Goal: Information Seeking & Learning: Learn about a topic

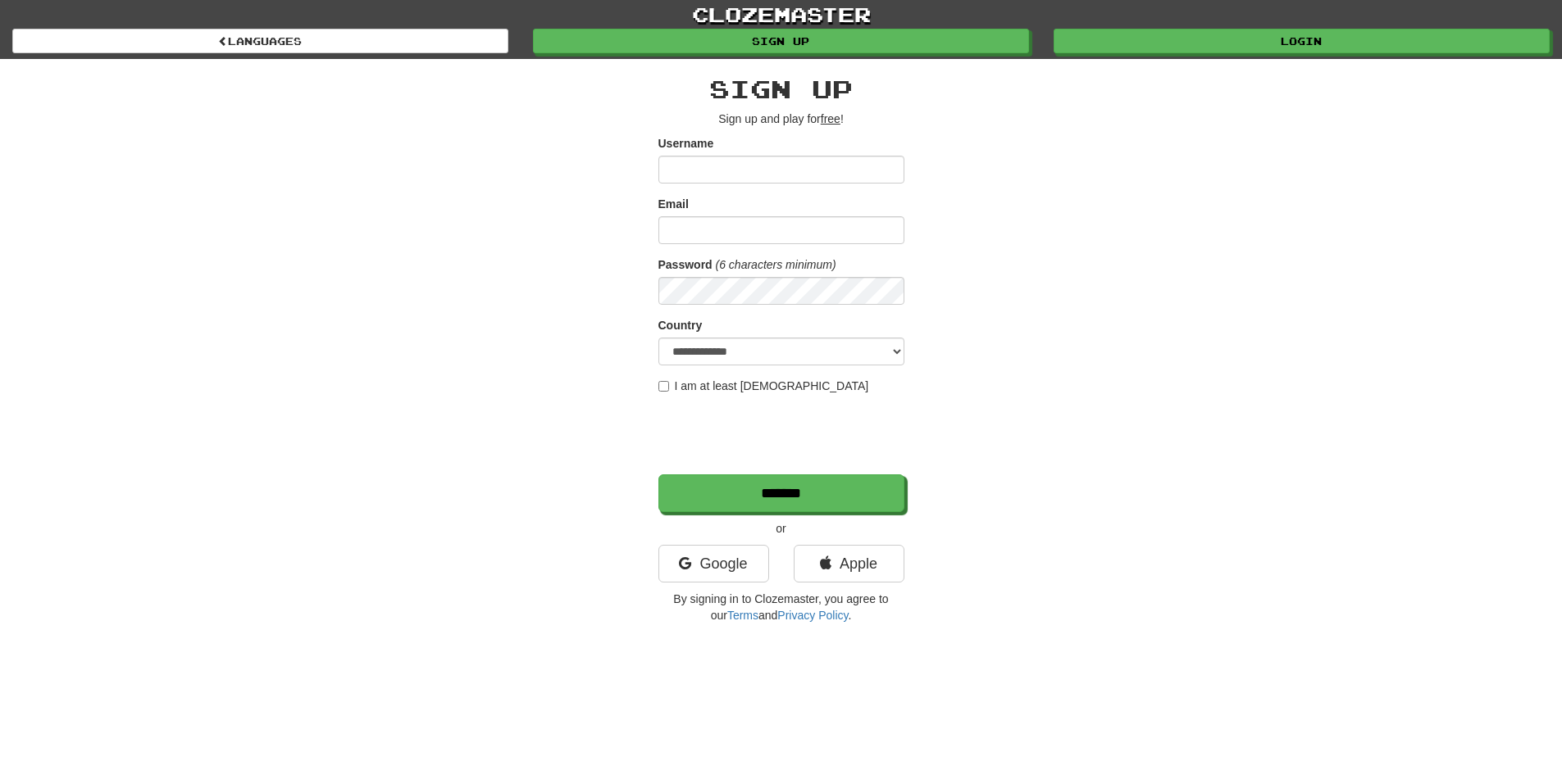
click at [770, 162] on input "Username" at bounding box center [781, 169] width 246 height 27
drag, startPoint x: 665, startPoint y: 203, endPoint x: 627, endPoint y: 258, distance: 66.9
click at [656, 205] on div "**********" at bounding box center [781, 345] width 959 height 573
click at [726, 548] on link "Google" at bounding box center [713, 563] width 111 height 37
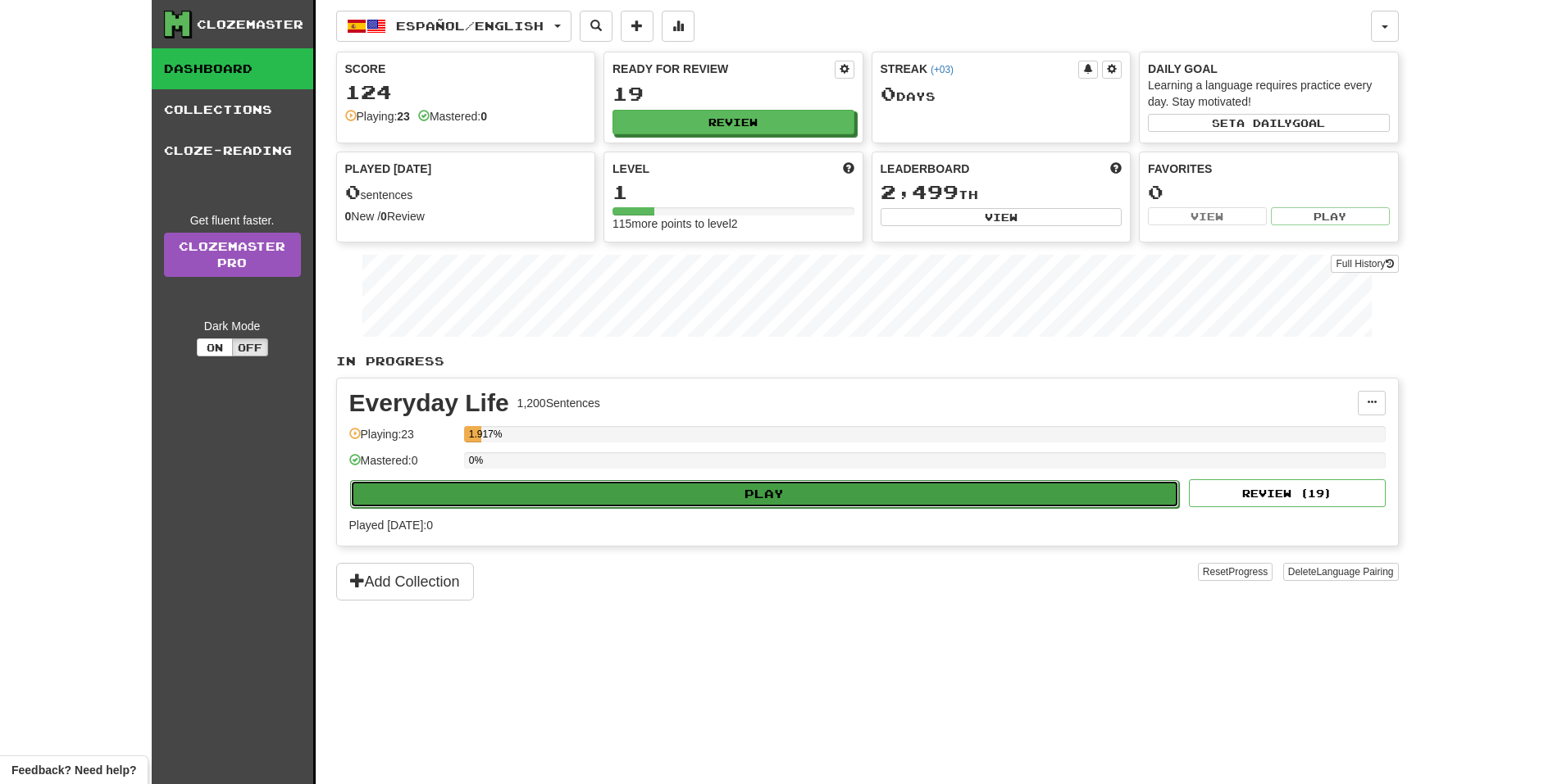
click at [690, 491] on button "Play" at bounding box center [765, 494] width 830 height 27
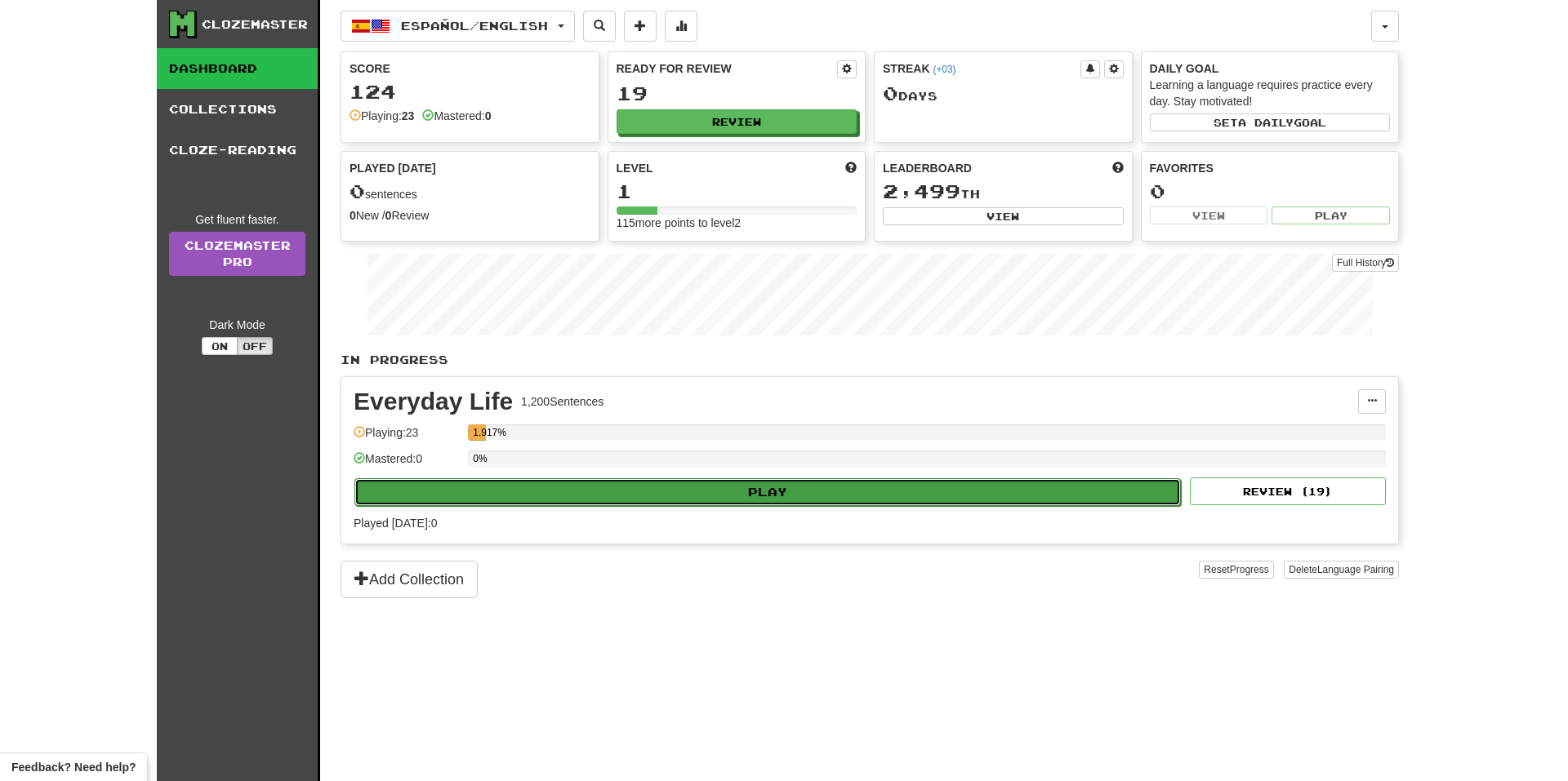
select select "**"
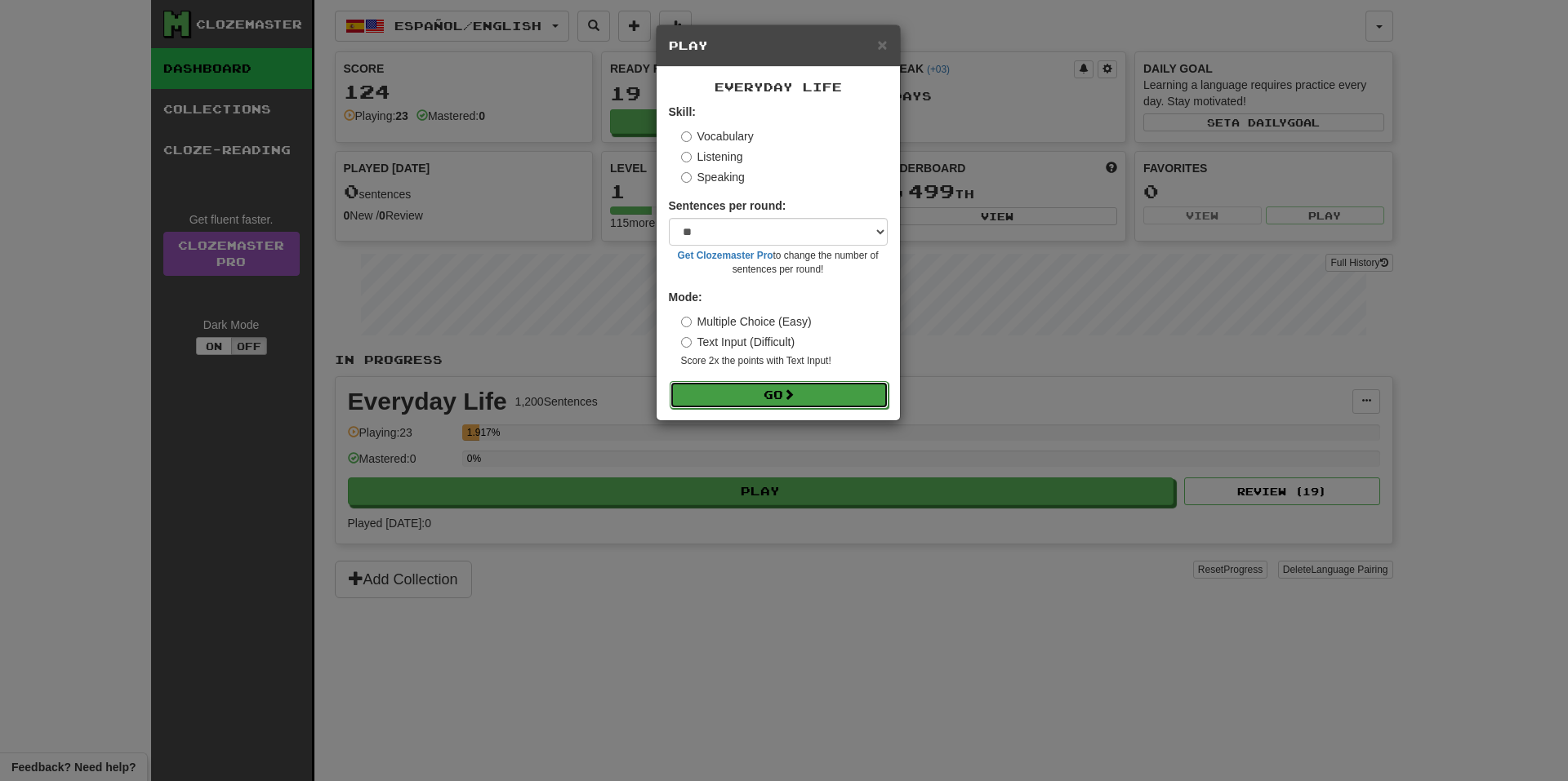
click at [730, 401] on button "Go" at bounding box center [779, 395] width 219 height 27
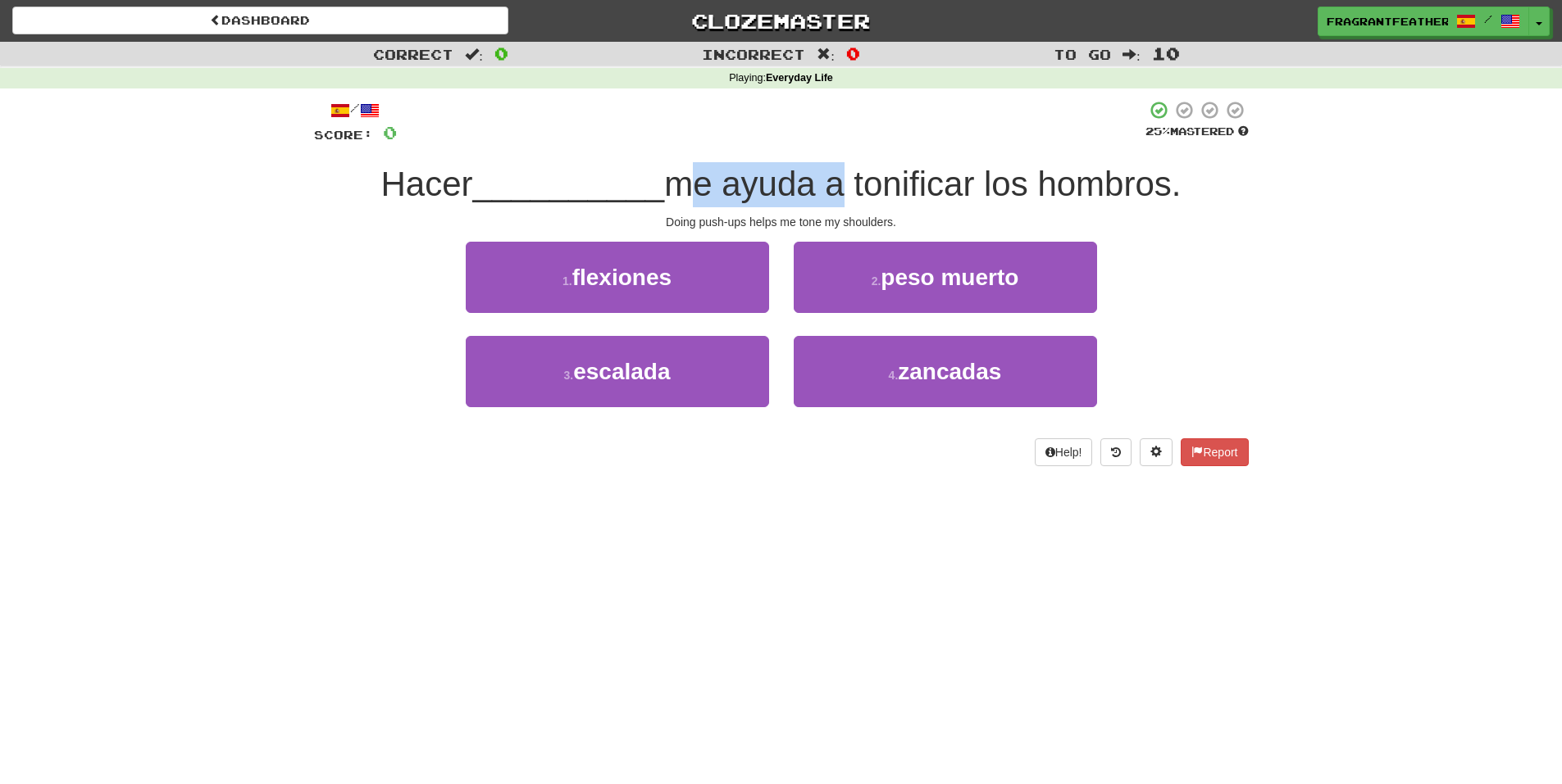
drag, startPoint x: 681, startPoint y: 177, endPoint x: 838, endPoint y: 184, distance: 157.2
click at [838, 184] on span "me ayuda a tonificar los hombros." at bounding box center [921, 184] width 516 height 38
click at [827, 142] on div at bounding box center [827, 142] width 0 height 0
click at [847, 152] on div "/ Score: 0 25 % Mastered Hacer __________ me ayuda a tonificar los hombros. Doi…" at bounding box center [781, 282] width 934 height 366
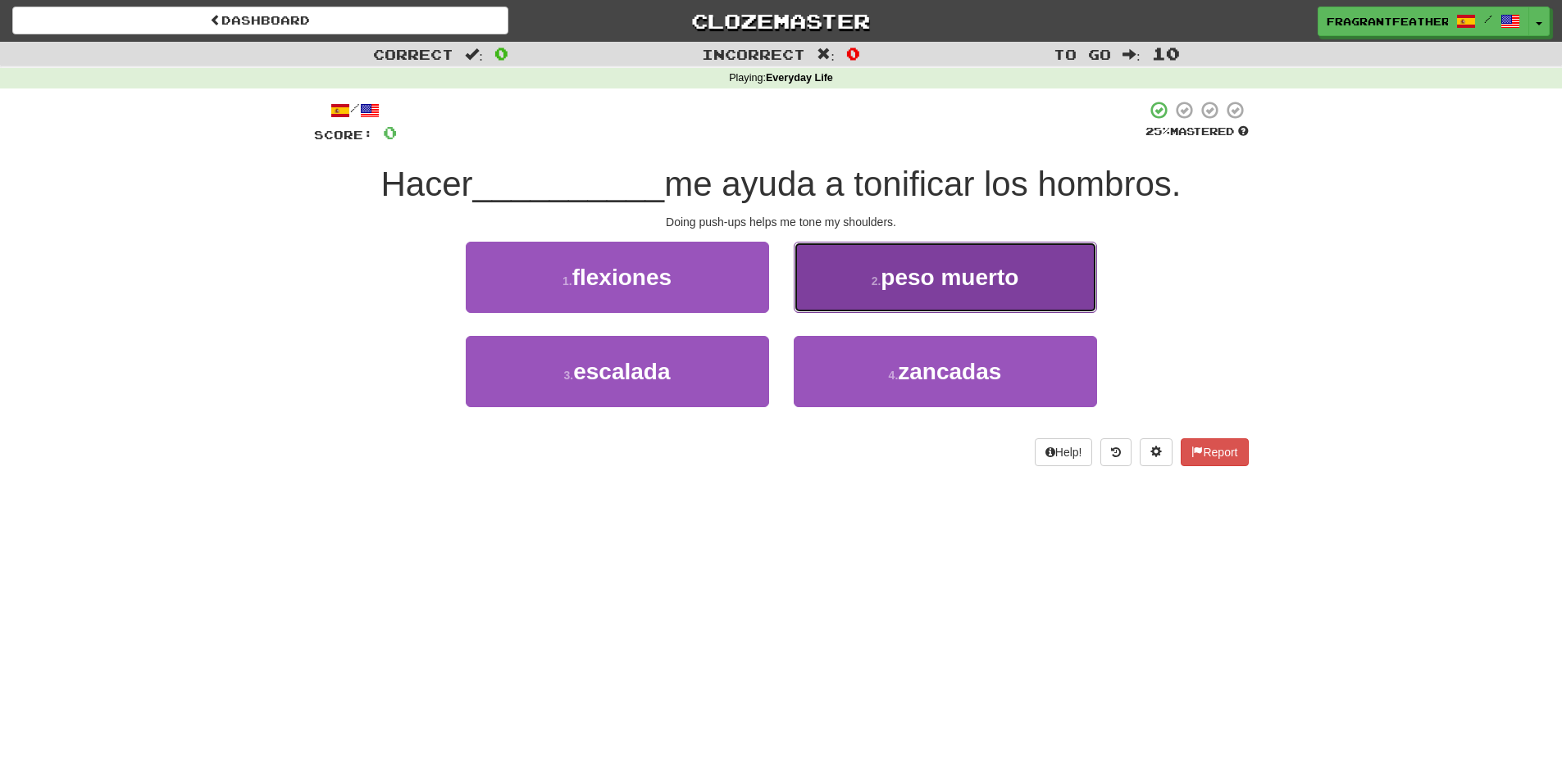
click at [978, 274] on span "peso muerto" at bounding box center [949, 278] width 138 height 26
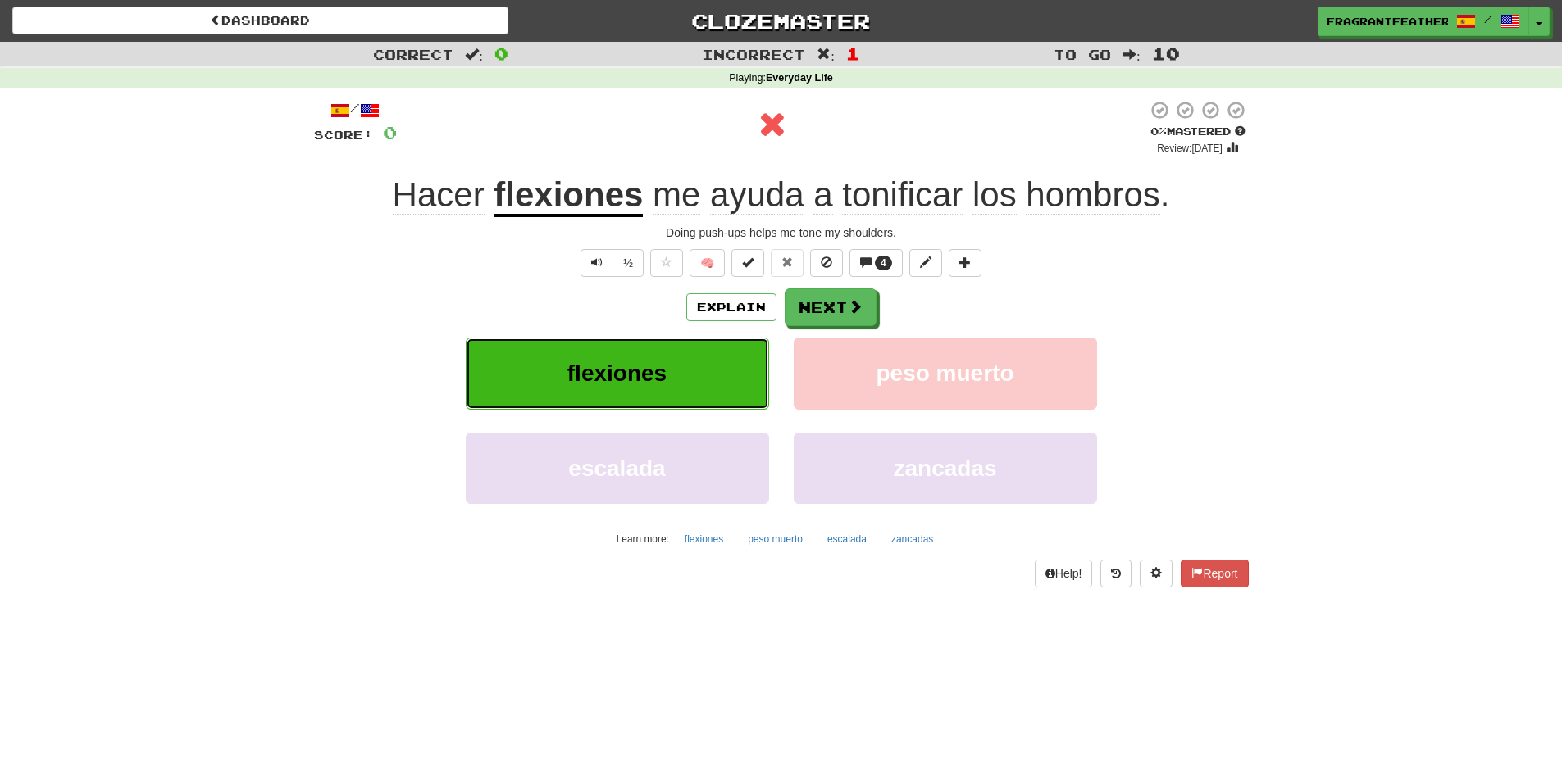
drag, startPoint x: 558, startPoint y: 386, endPoint x: 647, endPoint y: 376, distance: 89.6
click at [647, 376] on button "flexiones" at bounding box center [617, 374] width 303 height 71
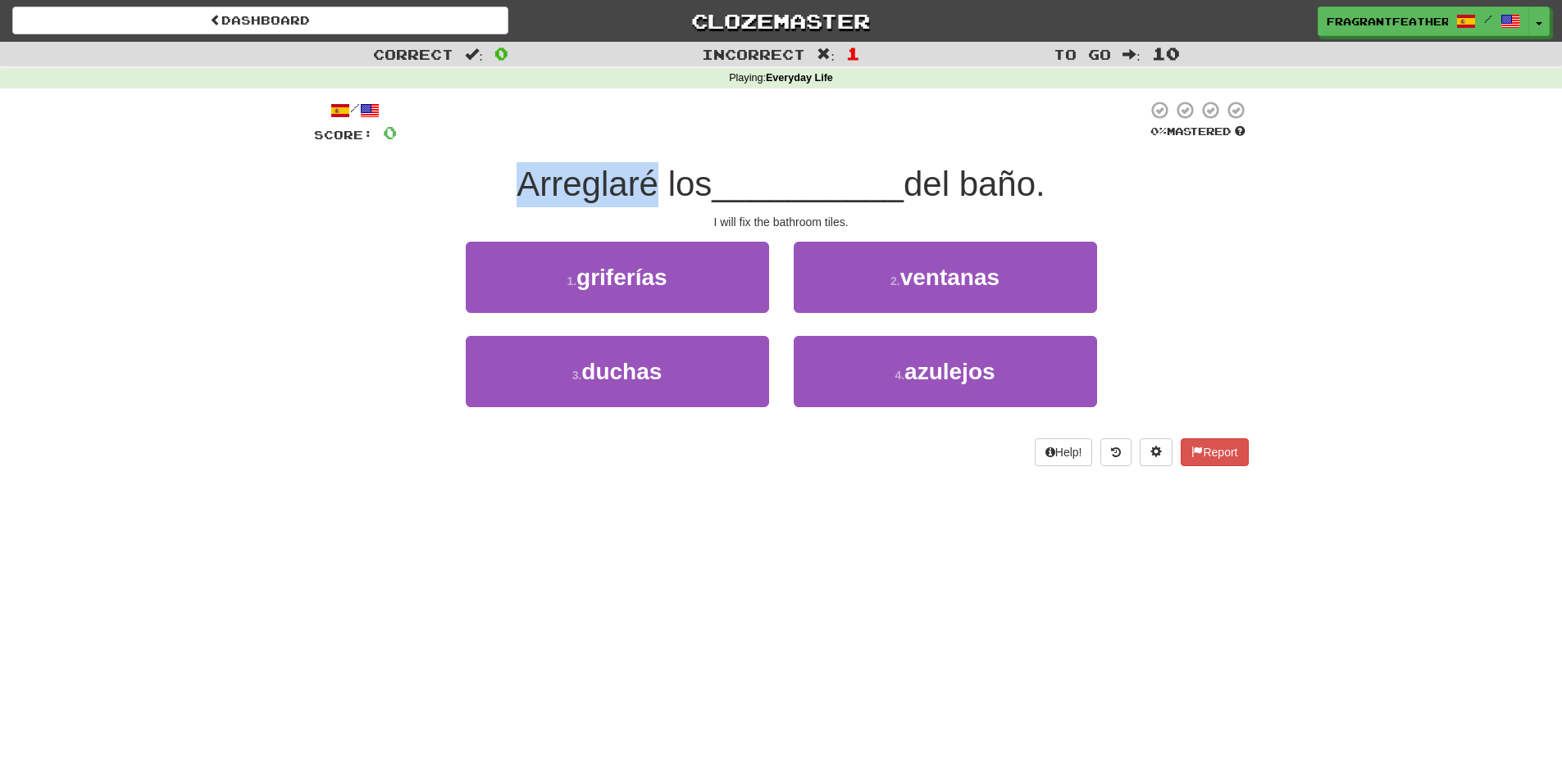
drag, startPoint x: 478, startPoint y: 200, endPoint x: 650, endPoint y: 179, distance: 173.3
click at [650, 179] on div "Arreglaré los __________ del baño." at bounding box center [781, 185] width 934 height 45
click at [640, 142] on div at bounding box center [640, 142] width 0 height 0
click at [673, 139] on div at bounding box center [771, 122] width 750 height 45
drag, startPoint x: 965, startPoint y: 186, endPoint x: 1074, endPoint y: 182, distance: 109.1
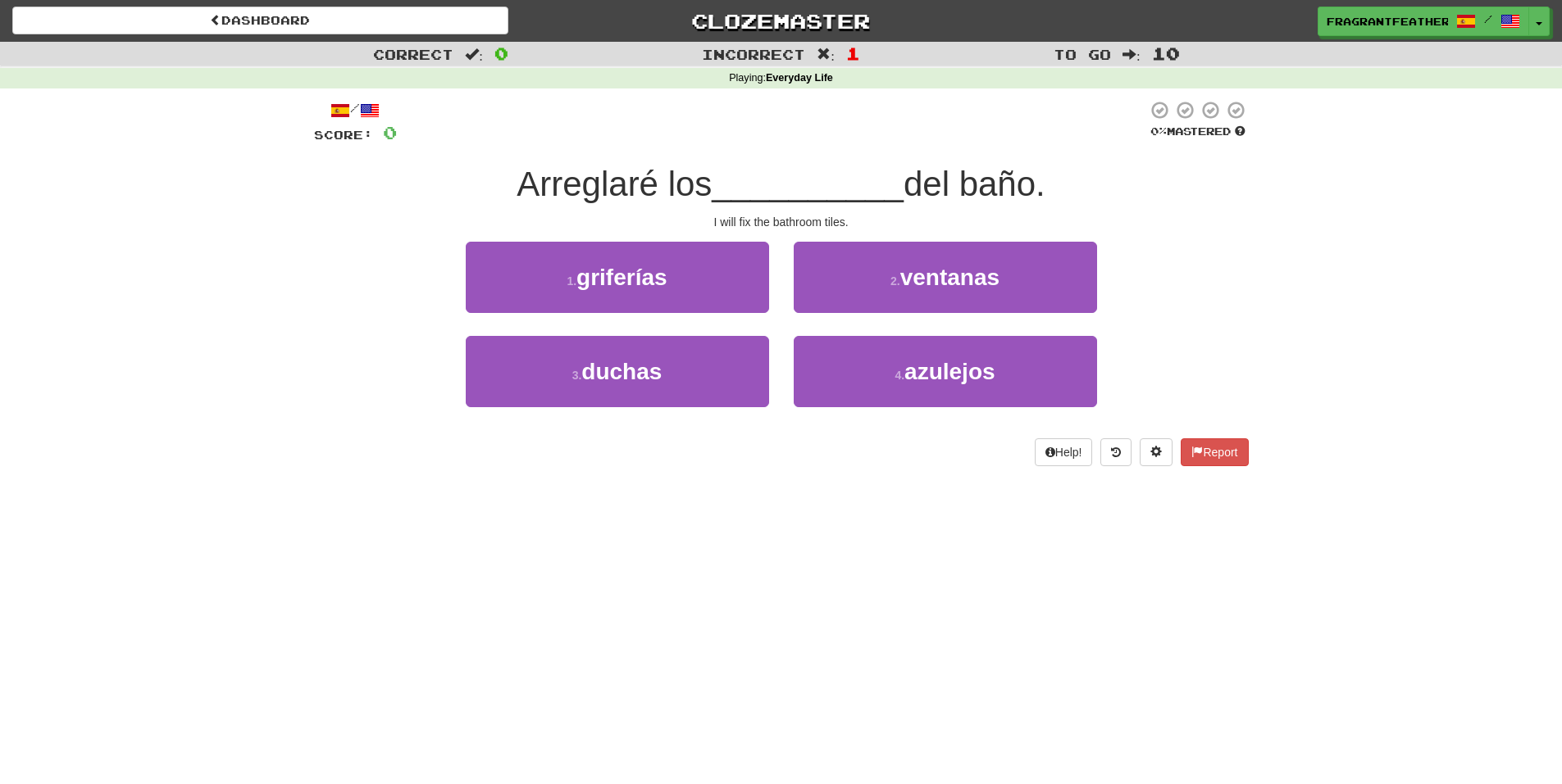
click at [1074, 182] on div "Arreglaré los __________ del baño." at bounding box center [781, 185] width 934 height 45
click at [1063, 142] on div at bounding box center [1063, 142] width 0 height 0
click at [1077, 153] on div "/ Score: 0 0 % Mastered Arreglaré los __________ del baño. I will fix the bathr…" at bounding box center [781, 282] width 934 height 366
click at [894, 278] on button "2 . ventanas" at bounding box center [945, 278] width 303 height 71
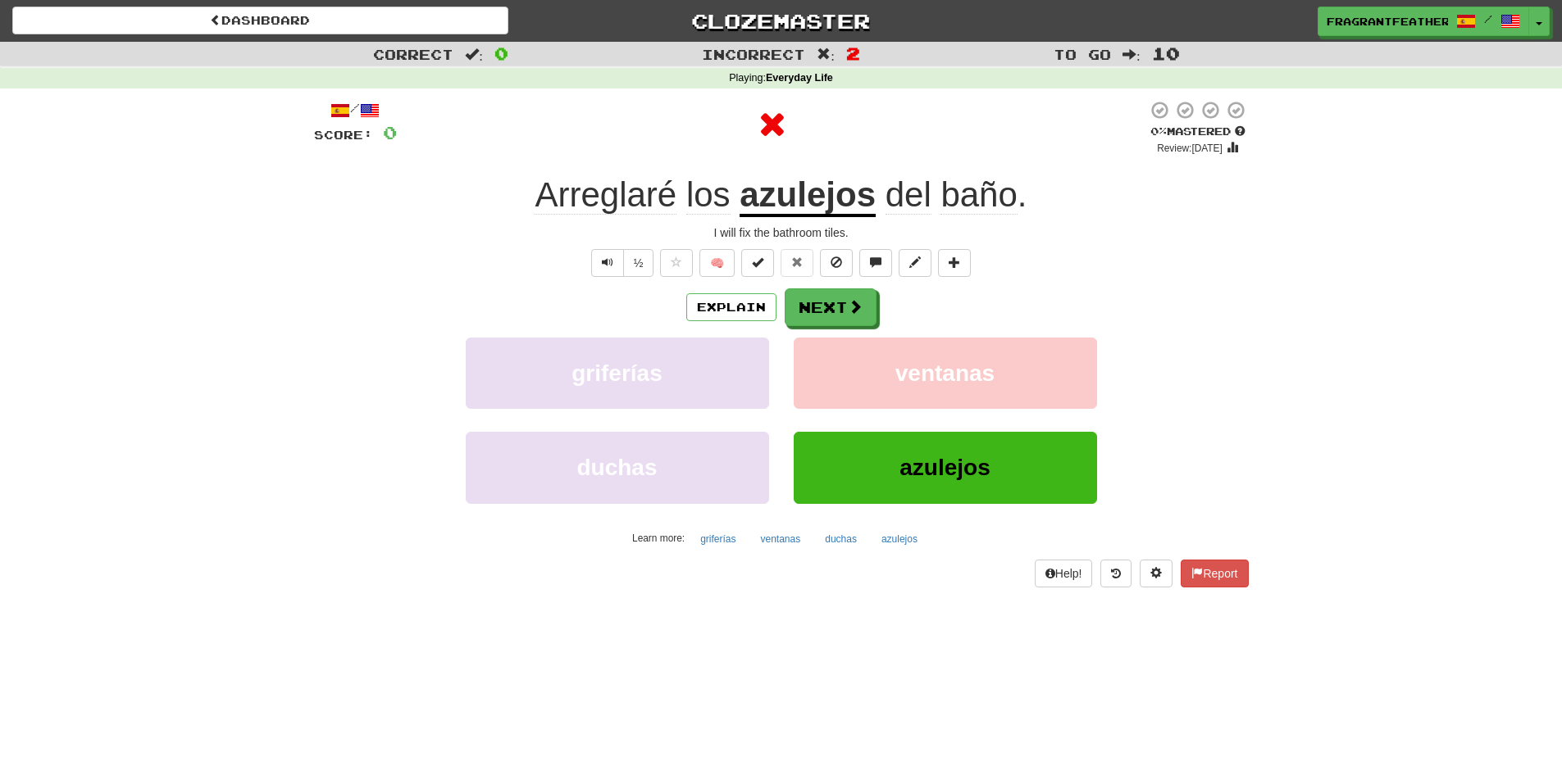
click at [773, 201] on u "azulejos" at bounding box center [807, 196] width 136 height 42
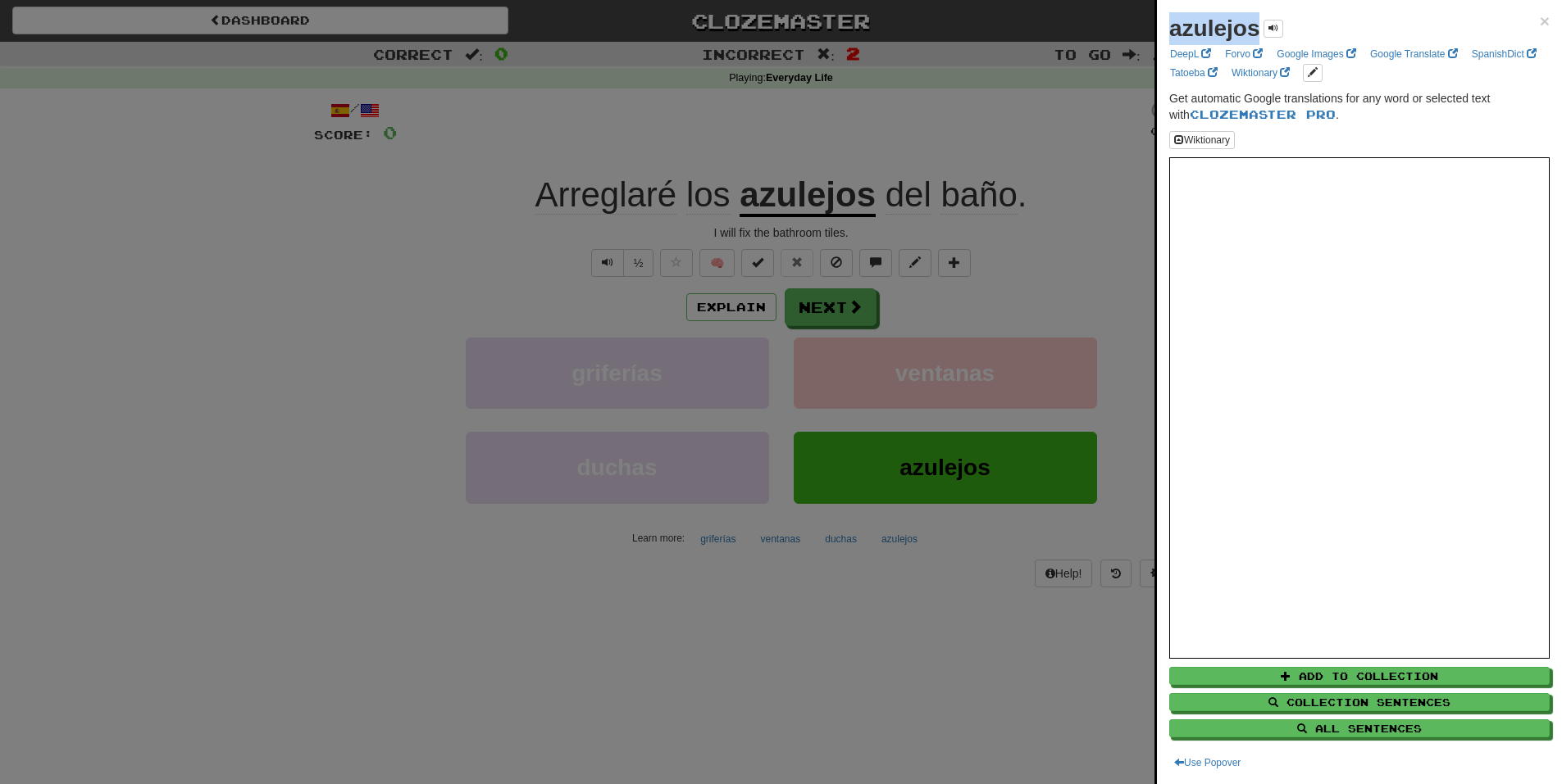
drag, startPoint x: 1168, startPoint y: 27, endPoint x: 1259, endPoint y: 20, distance: 91.3
click at [1259, 20] on div "azulejos × DeepL Forvo Google Images Google Translate SpanishDict Tatoeba Wikti…" at bounding box center [1358, 392] width 405 height 784
click at [1047, 130] on div at bounding box center [781, 392] width 1562 height 784
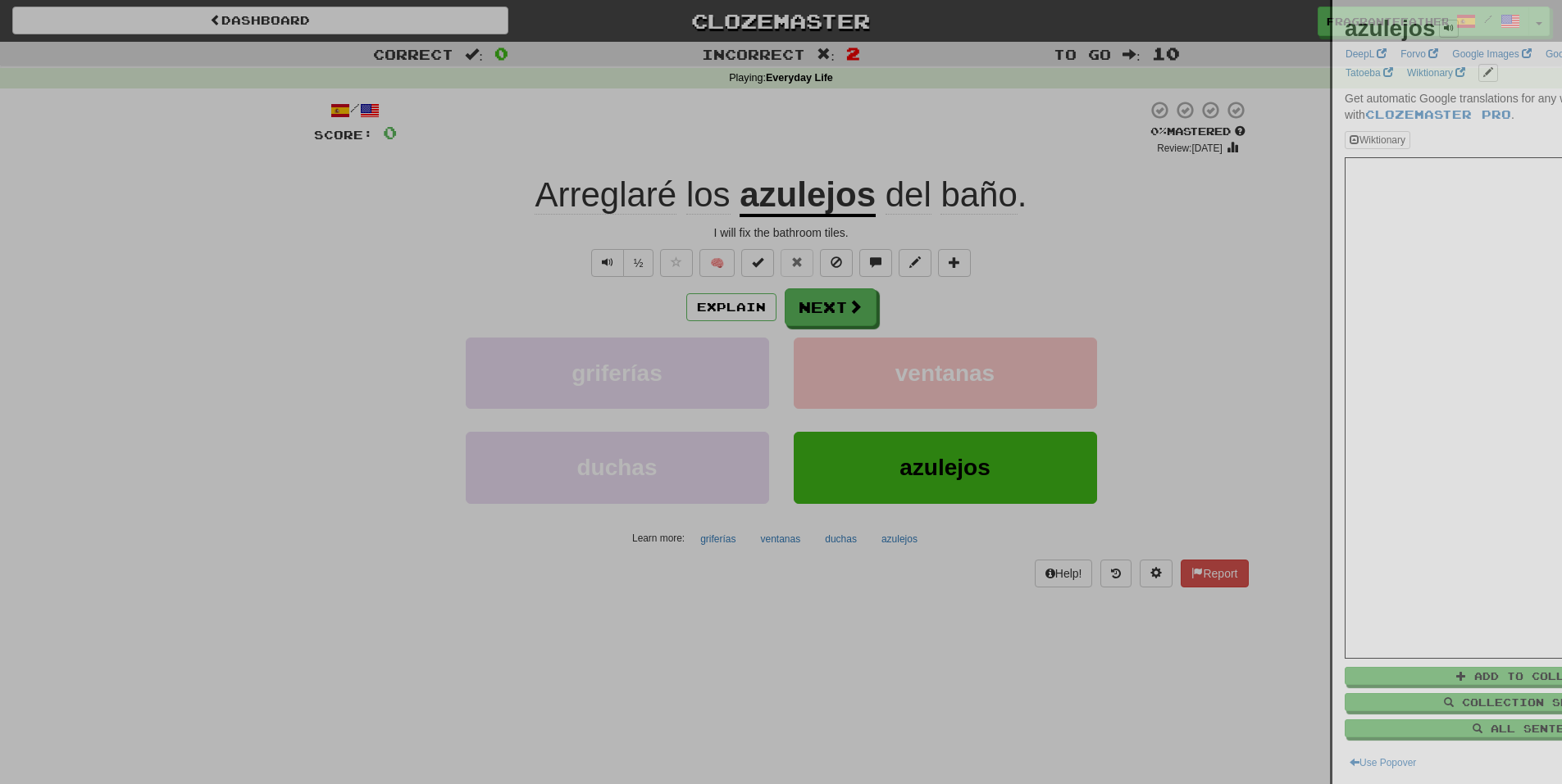
click at [1048, 130] on div at bounding box center [781, 392] width 1562 height 784
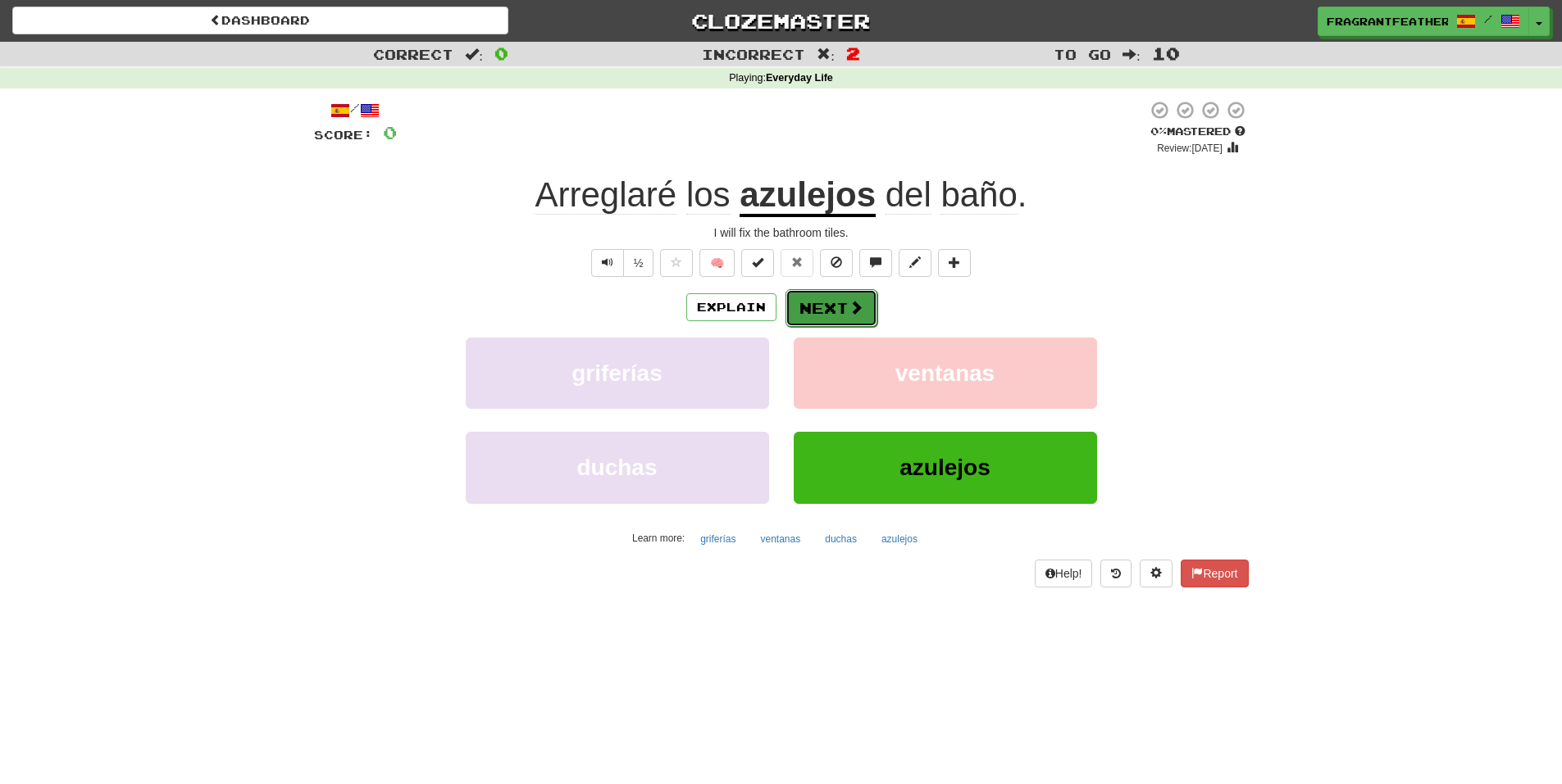
click at [869, 307] on button "Next" at bounding box center [831, 308] width 91 height 37
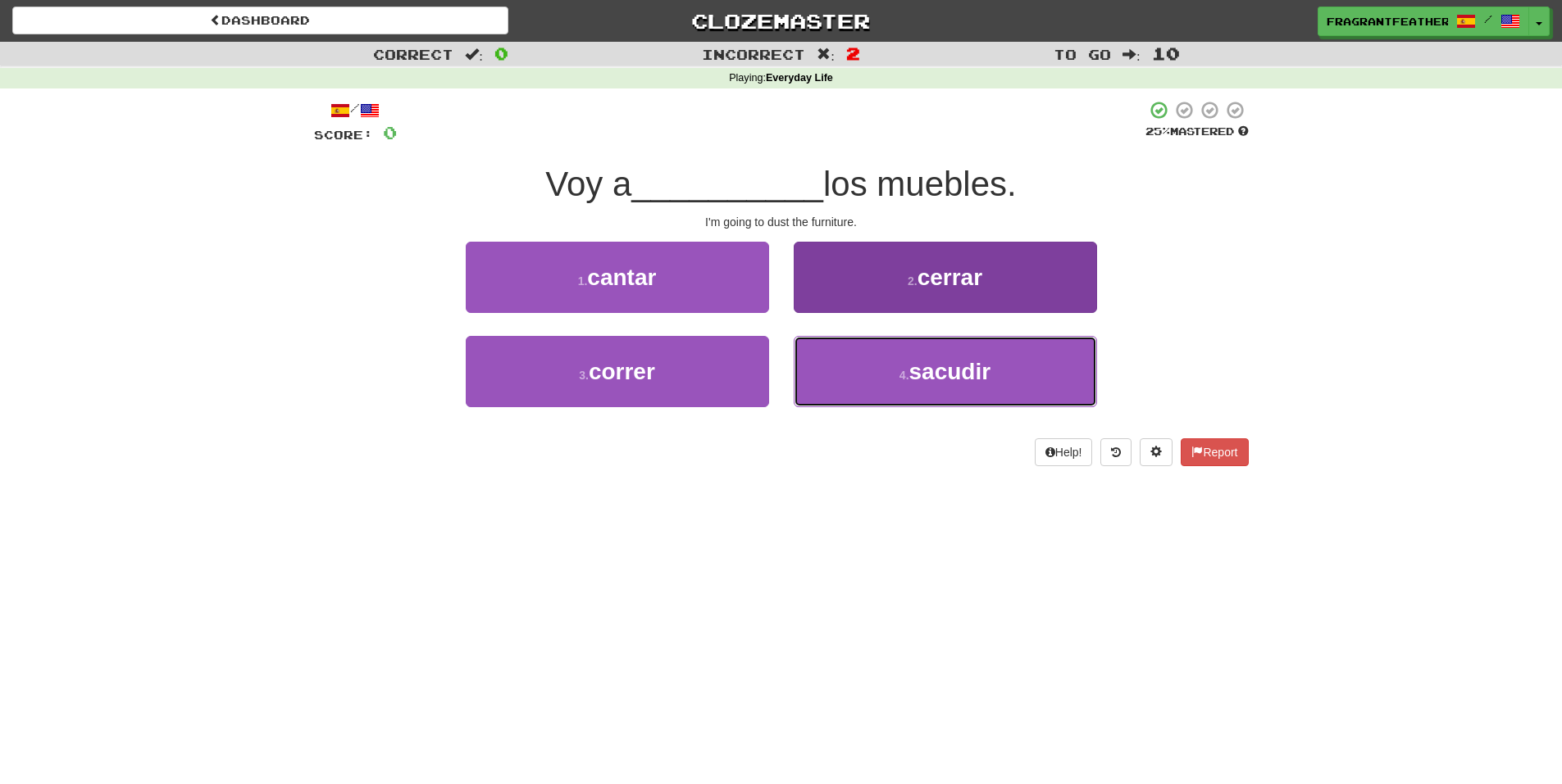
click at [899, 382] on button "4 . sacudir" at bounding box center [945, 372] width 303 height 71
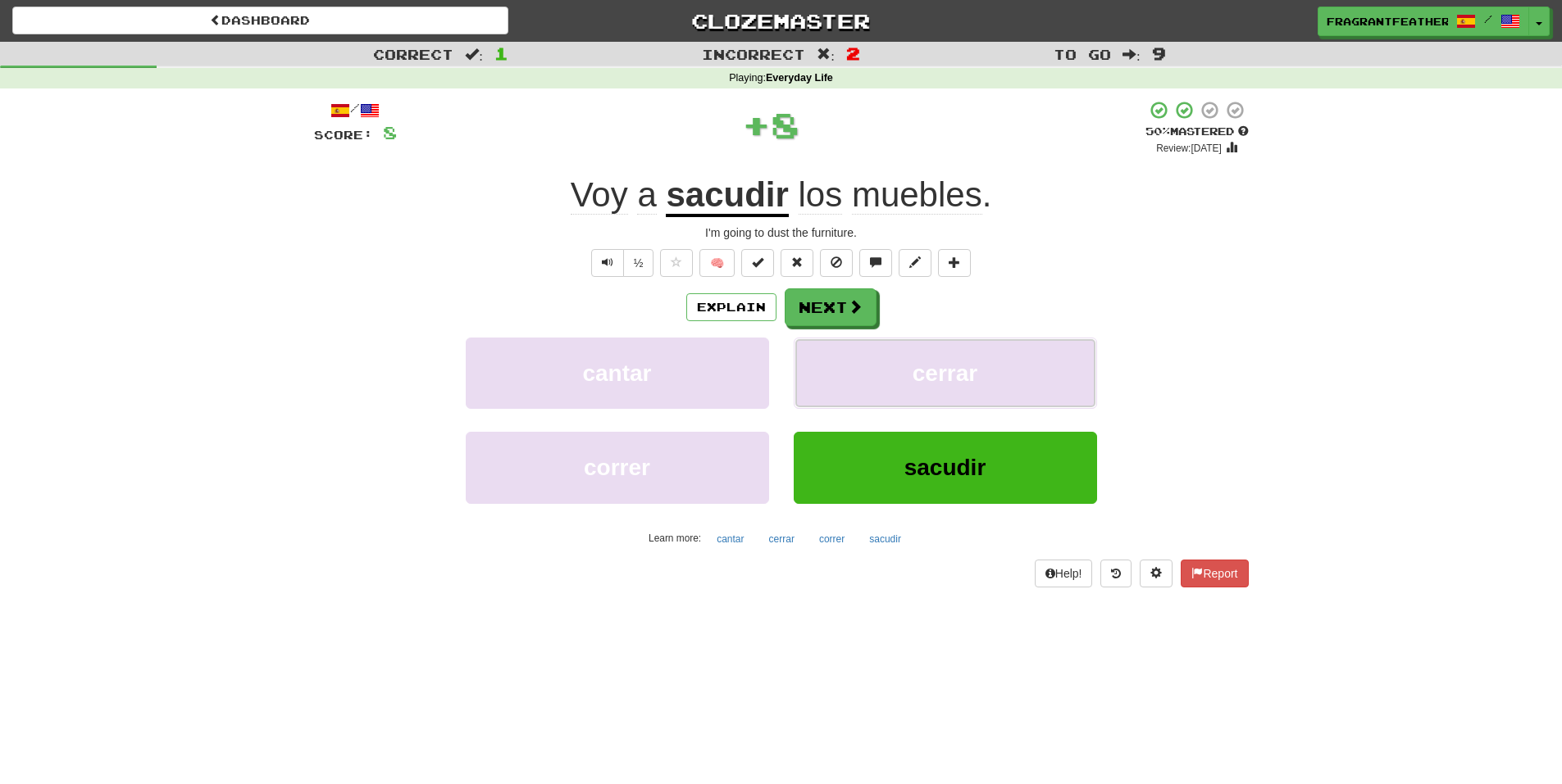
drag, startPoint x: 898, startPoint y: 379, endPoint x: 1334, endPoint y: 332, distance: 438.5
drag, startPoint x: 1334, startPoint y: 332, endPoint x: 1290, endPoint y: 282, distance: 66.6
click at [1290, 282] on div "Correct : 1 Incorrect : 2 To go : 9 Playing : Everyday Life / Score: 8 + 8 50 %…" at bounding box center [781, 326] width 1562 height 568
click at [857, 317] on button "Next" at bounding box center [831, 308] width 91 height 37
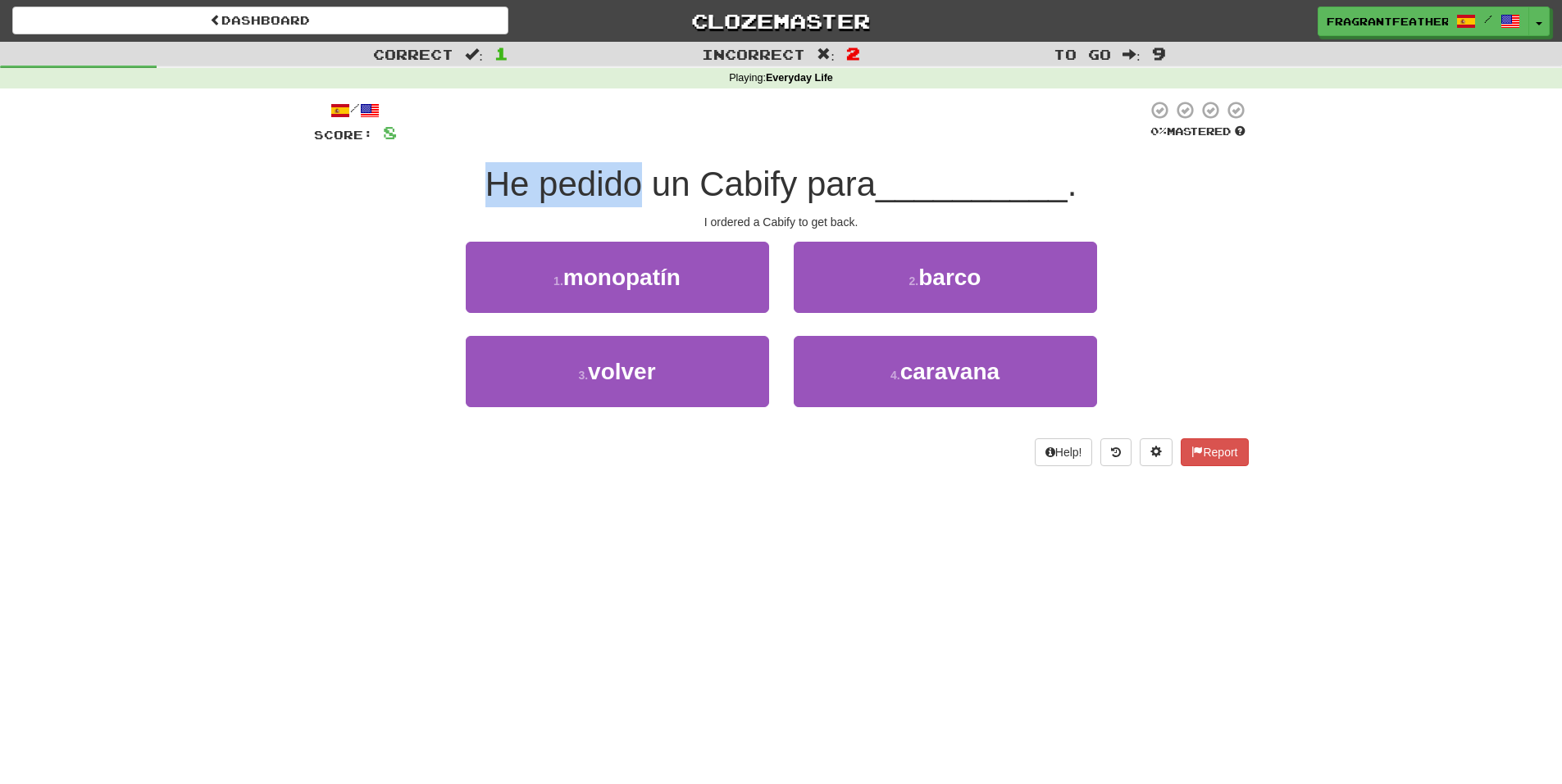
drag, startPoint x: 469, startPoint y: 173, endPoint x: 632, endPoint y: 192, distance: 164.1
click at [632, 192] on div "He pedido un Cabify para __________ ." at bounding box center [781, 185] width 934 height 45
click at [622, 204] on div at bounding box center [622, 204] width 0 height 0
click at [644, 158] on div "/ Score: 8 0 % Mastered He pedido un Cabify para __________ . I ordered a Cabif…" at bounding box center [781, 282] width 934 height 366
drag, startPoint x: 644, startPoint y: 158, endPoint x: 600, endPoint y: 134, distance: 50.1
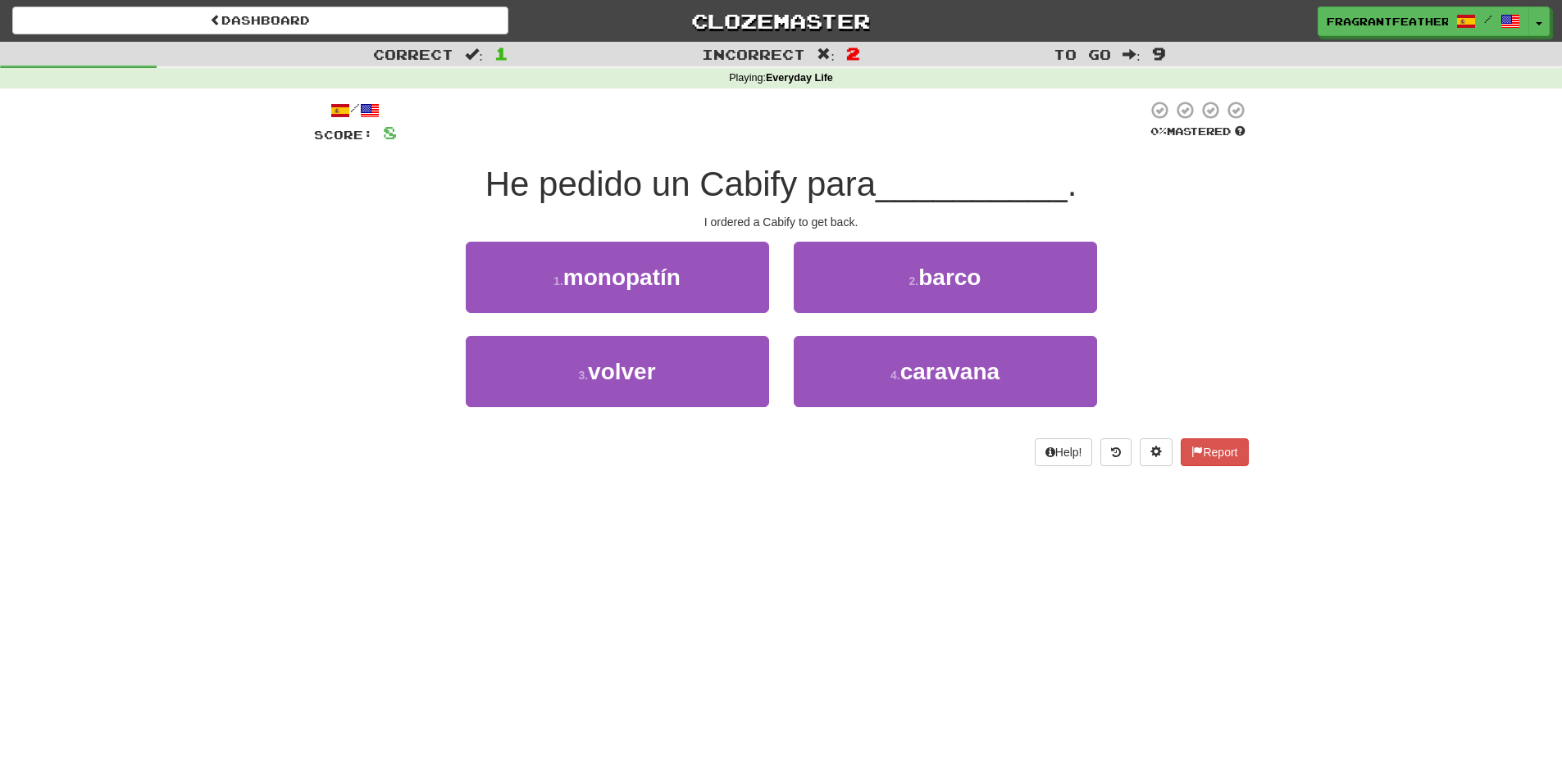
click at [600, 134] on div at bounding box center [771, 122] width 750 height 45
drag, startPoint x: 651, startPoint y: 183, endPoint x: 796, endPoint y: 179, distance: 145.1
click at [797, 183] on span "He pedido un Cabify para" at bounding box center [680, 184] width 390 height 38
click at [786, 142] on div at bounding box center [786, 142] width 0 height 0
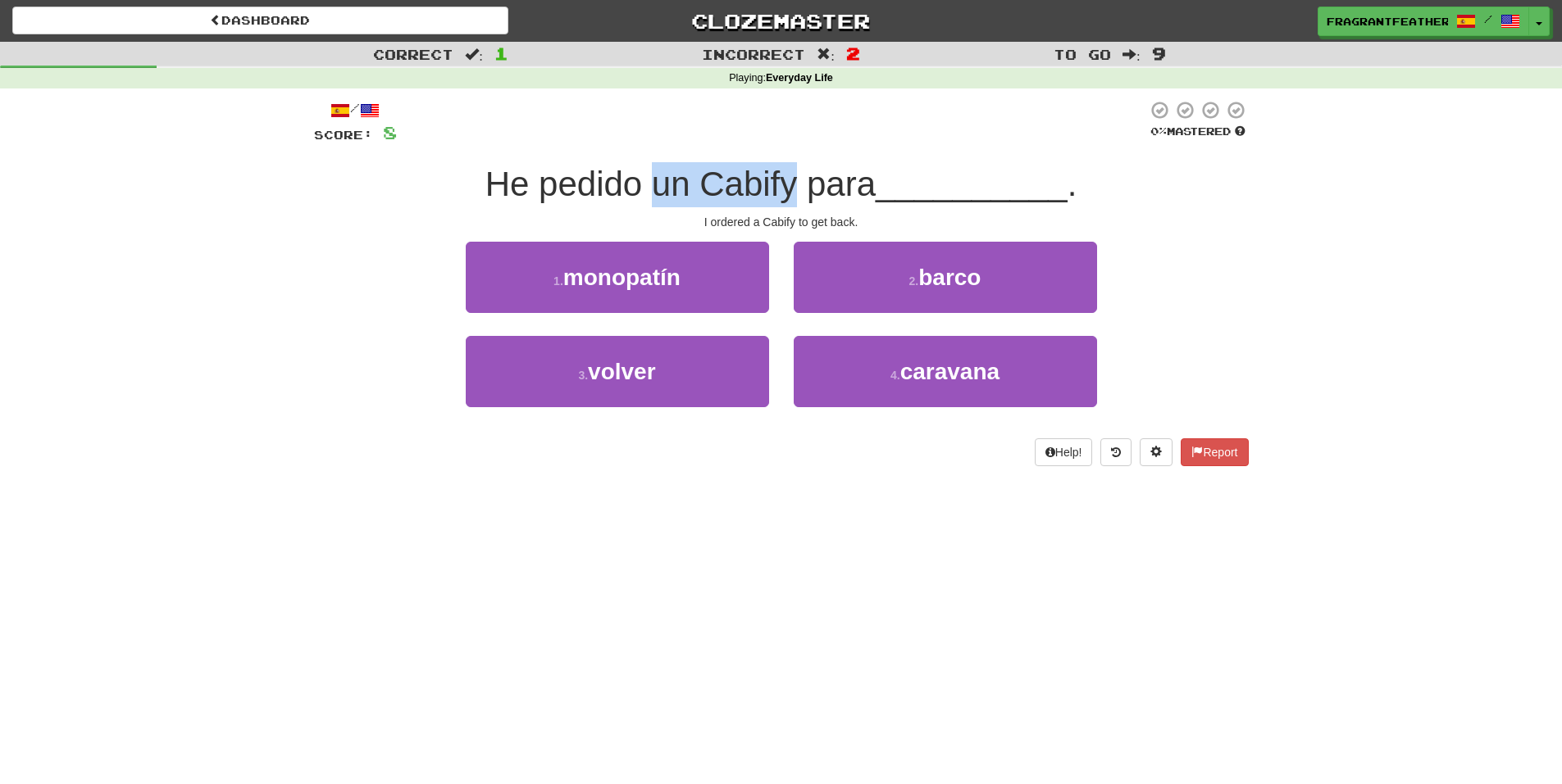
click at [720, 148] on div "/ Score: 8 0 % Mastered He pedido un Cabify para __________ . I ordered a Cabif…" at bounding box center [781, 282] width 934 height 366
drag, startPoint x: 803, startPoint y: 173, endPoint x: 878, endPoint y: 170, distance: 75.1
click at [876, 170] on span "He pedido un Cabify para" at bounding box center [680, 184] width 390 height 38
click at [867, 142] on div at bounding box center [867, 142] width 0 height 0
click at [885, 145] on div at bounding box center [771, 122] width 750 height 45
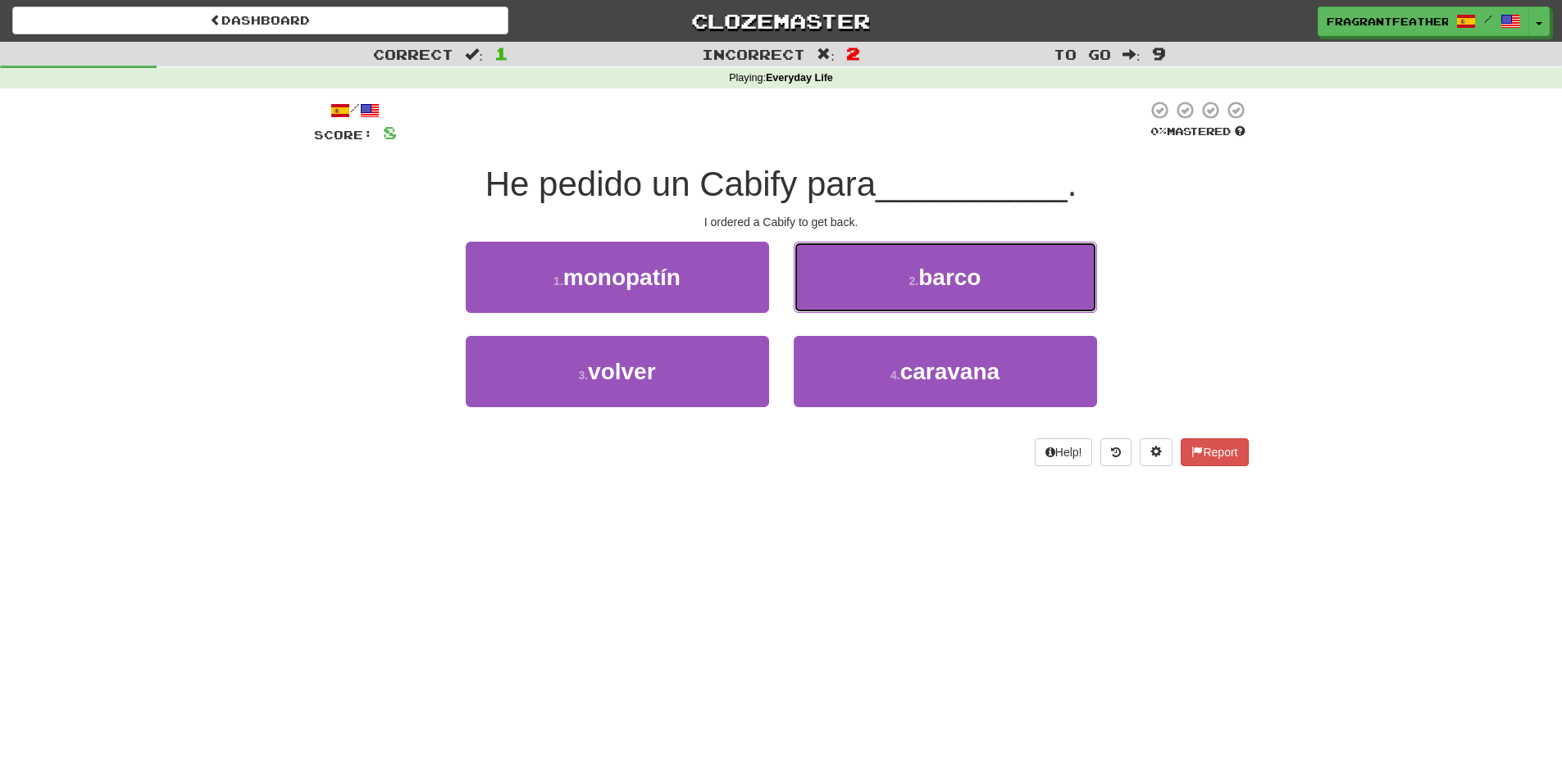
click at [839, 282] on button "2 . barco" at bounding box center [945, 278] width 303 height 71
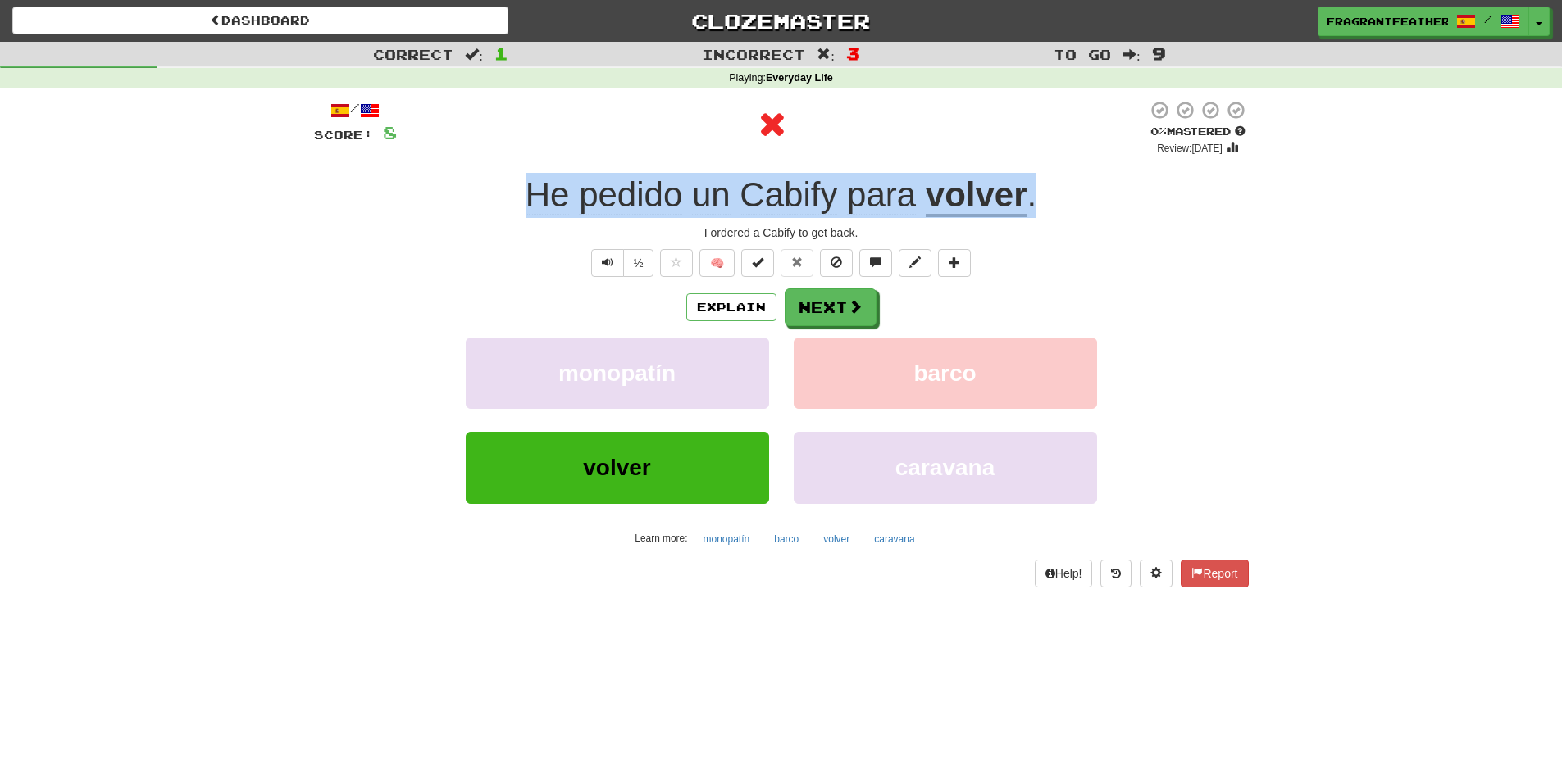
drag, startPoint x: 1071, startPoint y: 196, endPoint x: 512, endPoint y: 186, distance: 559.1
click at [512, 186] on div "He pedido un Cabify para volver ." at bounding box center [781, 195] width 934 height 45
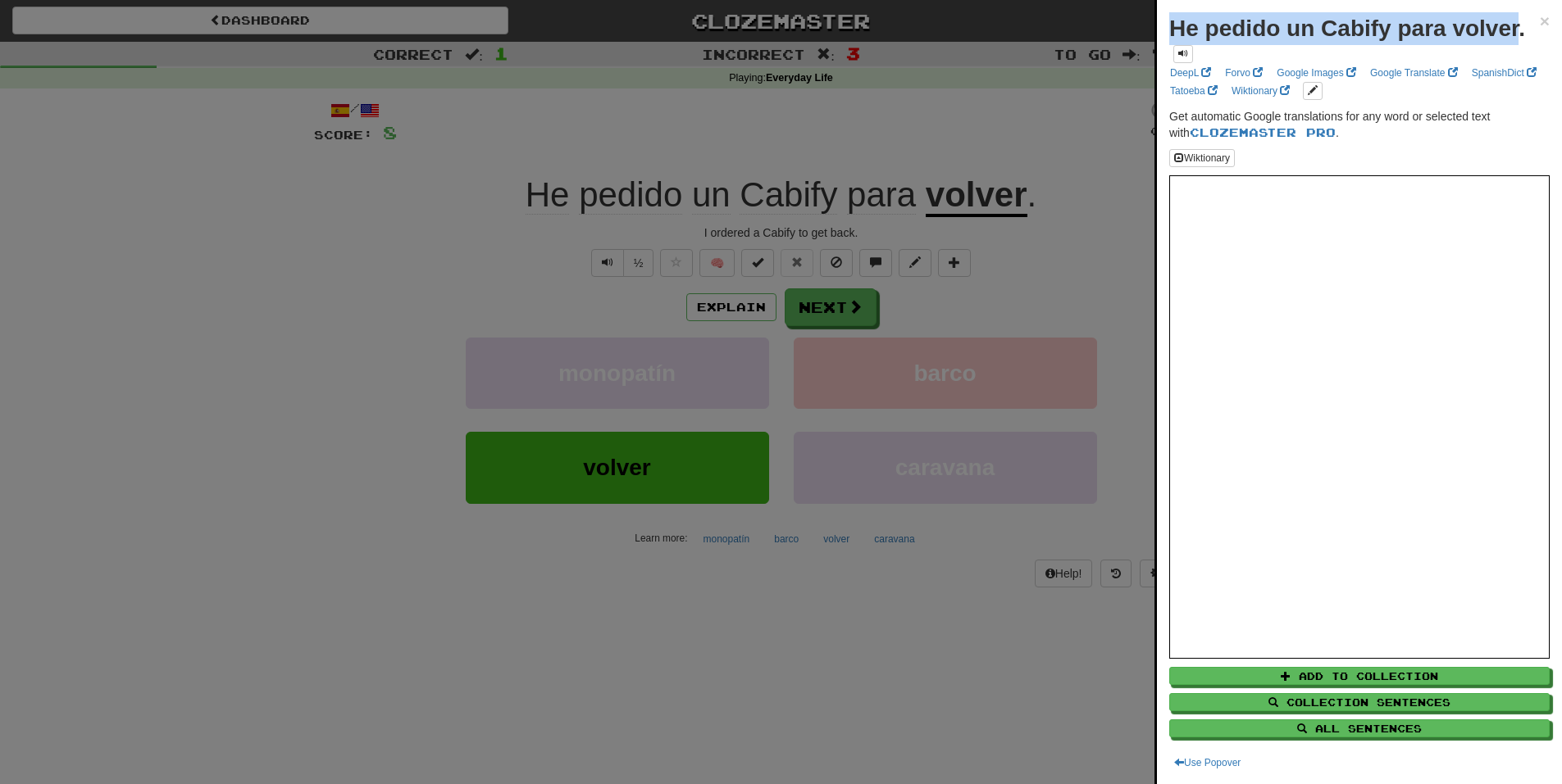
drag, startPoint x: 1170, startPoint y: 27, endPoint x: 1521, endPoint y: 29, distance: 351.0
click at [1521, 29] on strong "He pedido un Cabify para volver." at bounding box center [1346, 28] width 356 height 26
click at [1510, 42] on div at bounding box center [1510, 42] width 0 height 0
click at [1001, 239] on div at bounding box center [781, 392] width 1562 height 784
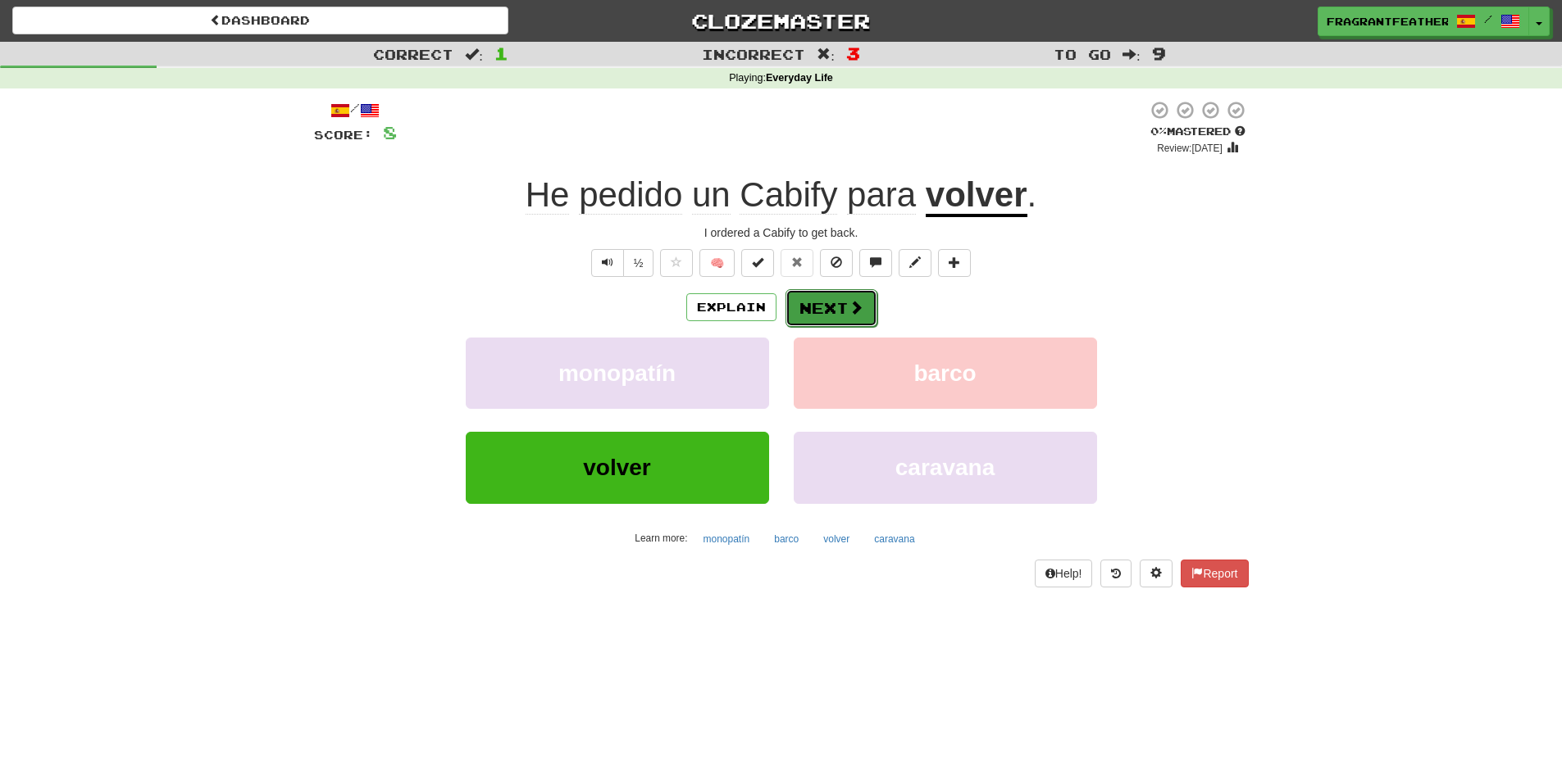
click at [866, 308] on button "Next" at bounding box center [831, 308] width 91 height 37
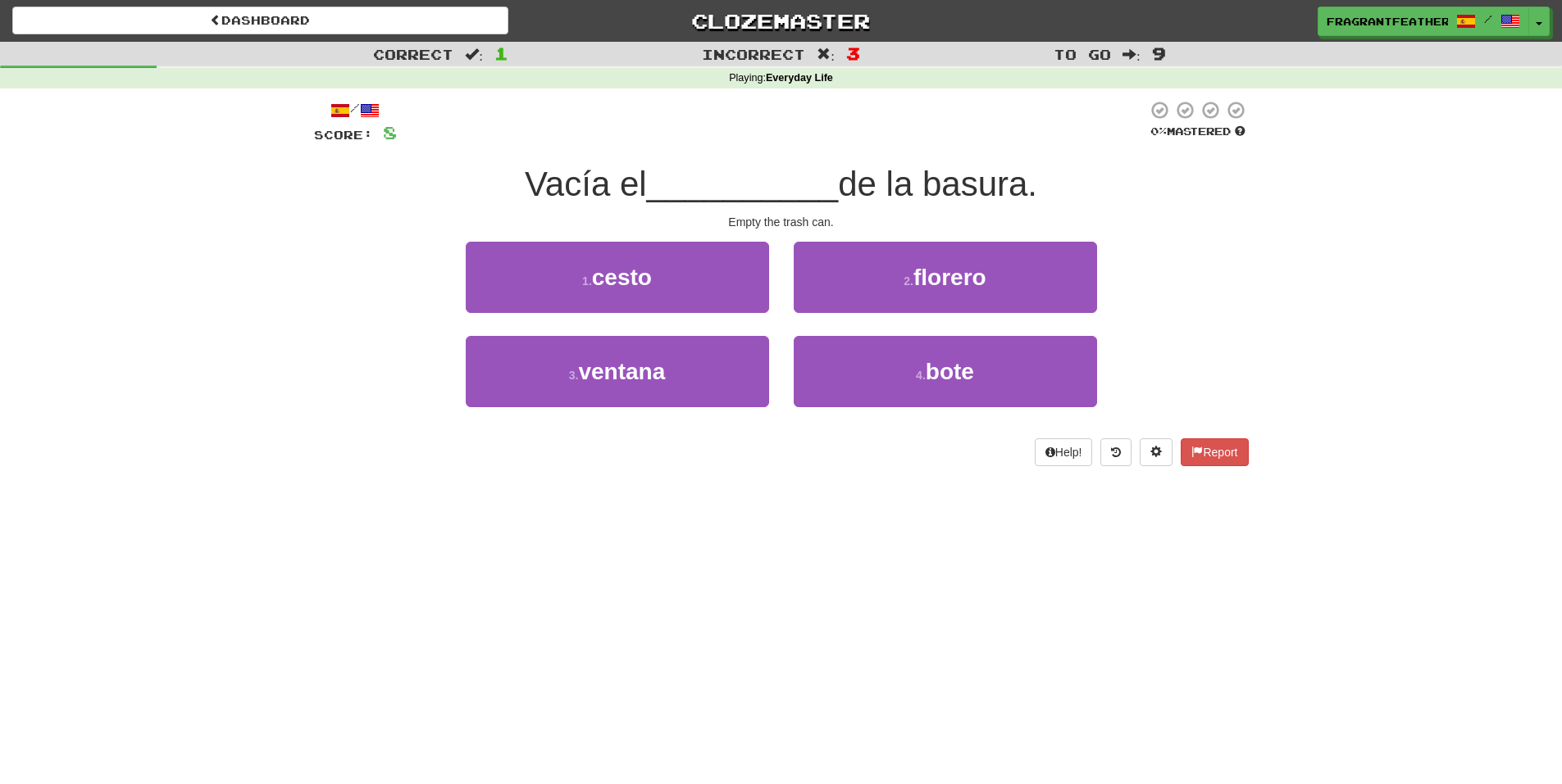
drag, startPoint x: 507, startPoint y: 179, endPoint x: 650, endPoint y: 170, distance: 143.3
click at [650, 170] on div "Vacía el __________ de la basura." at bounding box center [781, 185] width 934 height 45
click at [640, 142] on div at bounding box center [640, 142] width 0 height 0
drag, startPoint x: 650, startPoint y: 154, endPoint x: 776, endPoint y: 160, distance: 126.1
click at [651, 154] on div "/ Score: 8 0 % Mastered Vacía el __________ de la basura. Empty the trash can.…" at bounding box center [781, 282] width 934 height 366
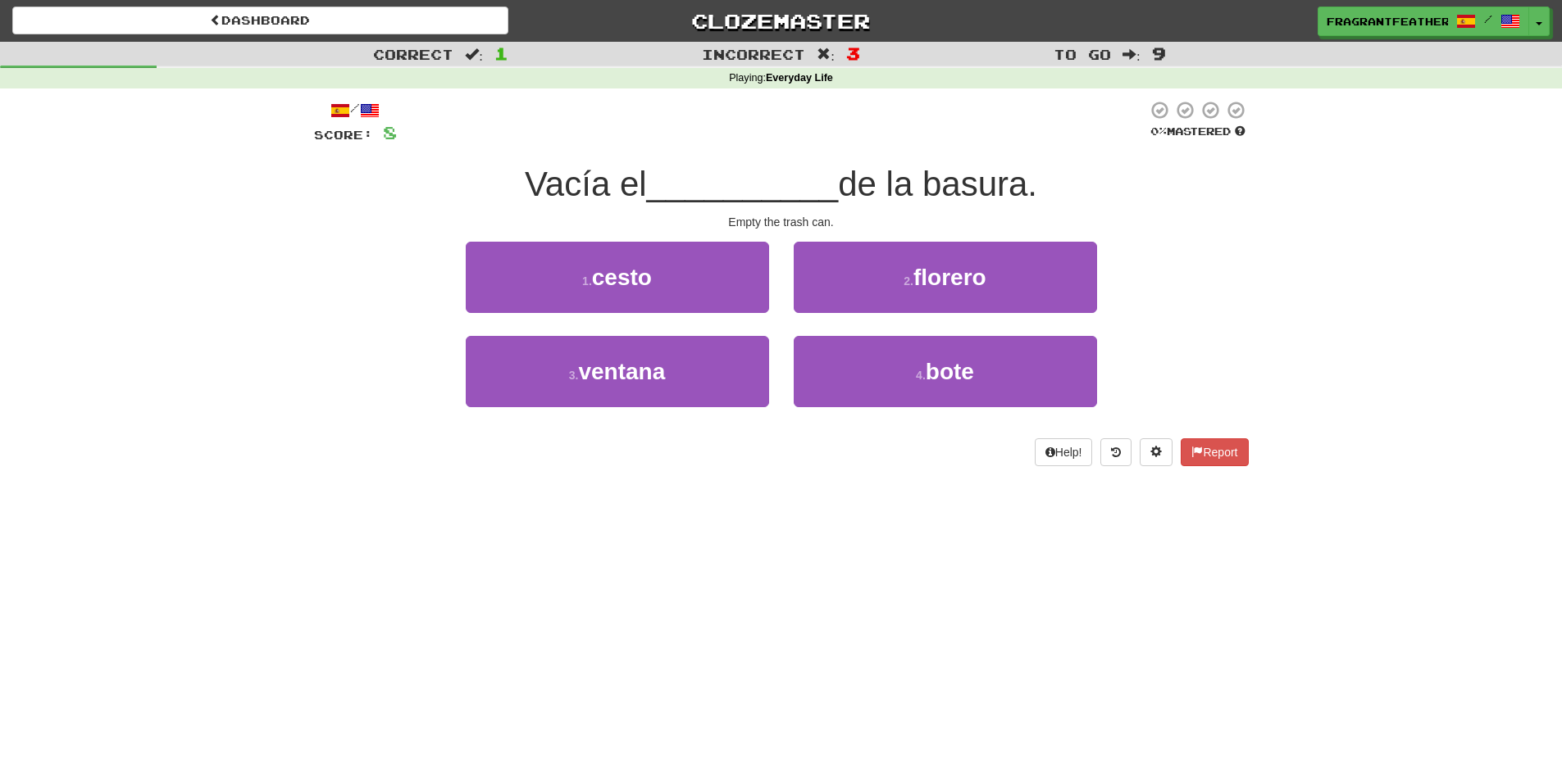
drag, startPoint x: 847, startPoint y: 180, endPoint x: 1042, endPoint y: 187, distance: 195.1
click at [1037, 187] on span "de la basura." at bounding box center [938, 184] width 199 height 38
click at [1031, 204] on div at bounding box center [1031, 204] width 0 height 0
click at [1109, 212] on div "/ Score: 8 0 % Mastered Vacía el __________ de la basura. Empty the trash can.…" at bounding box center [781, 282] width 934 height 366
click at [633, 334] on div "1 . cesto" at bounding box center [617, 289] width 328 height 94
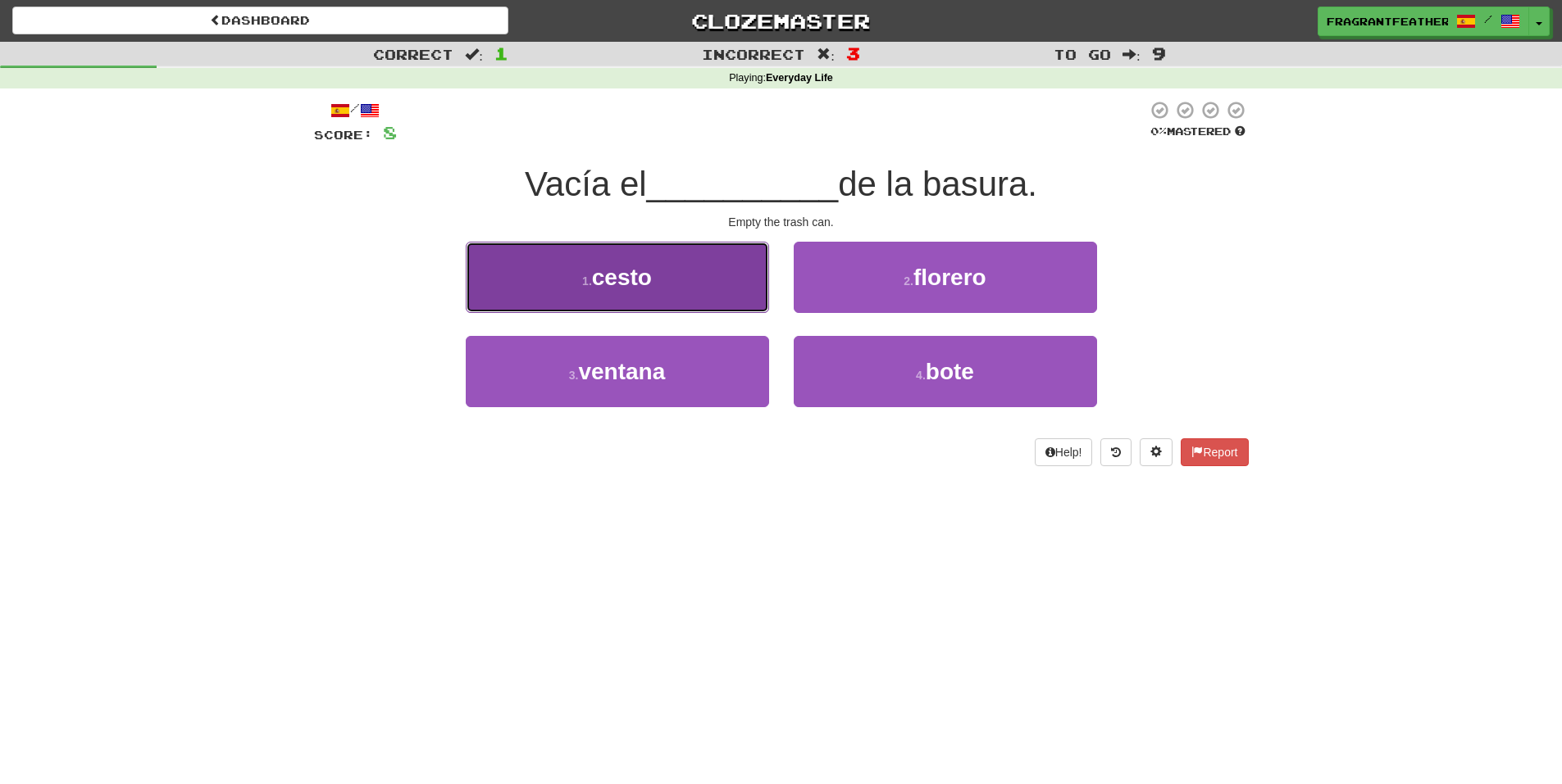
click at [609, 308] on button "1 . cesto" at bounding box center [617, 278] width 303 height 71
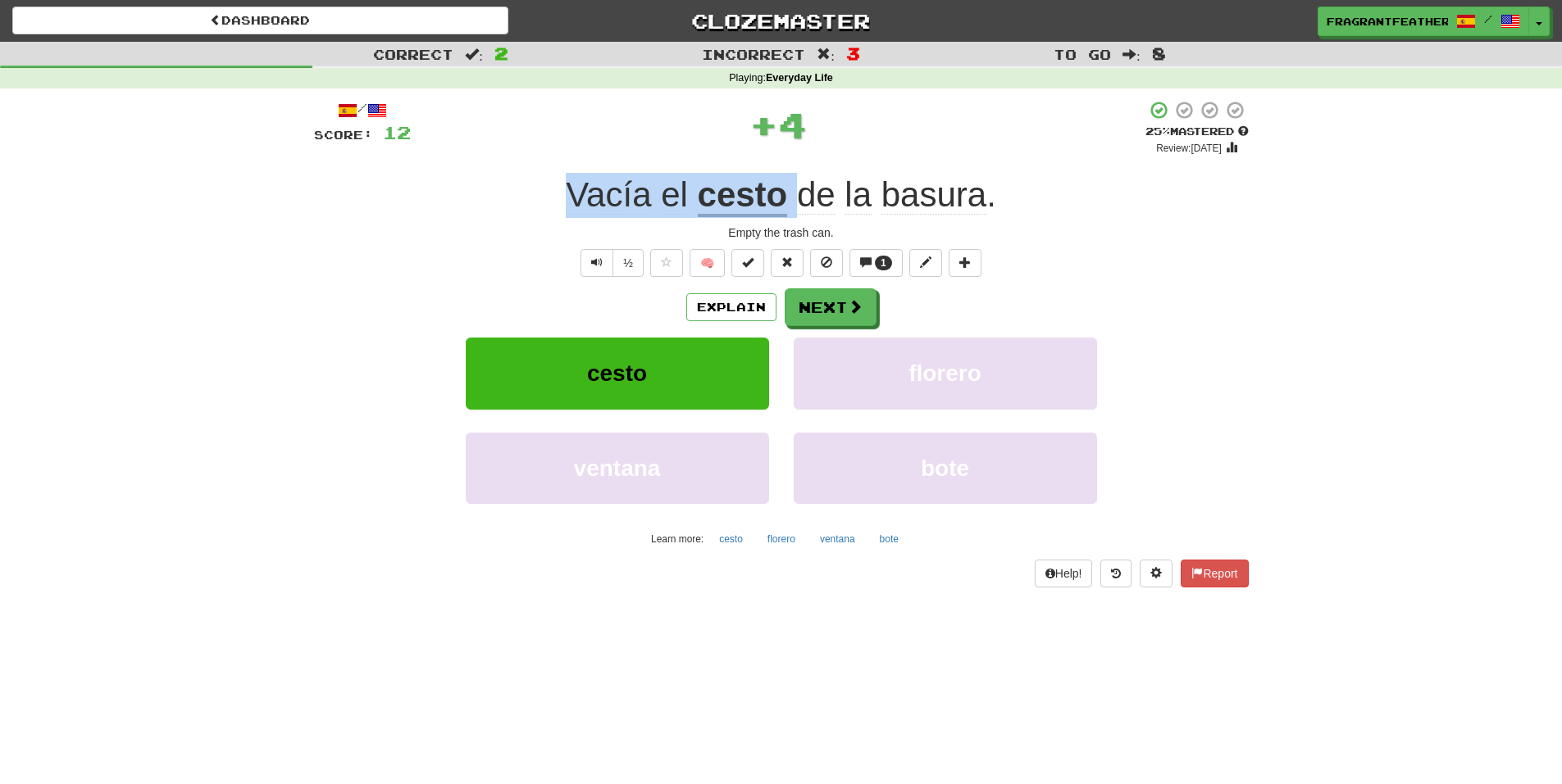
drag, startPoint x: 717, startPoint y: 188, endPoint x: 800, endPoint y: 185, distance: 83.1
click at [800, 185] on div "Vacía el cesto de la basura ." at bounding box center [781, 195] width 934 height 45
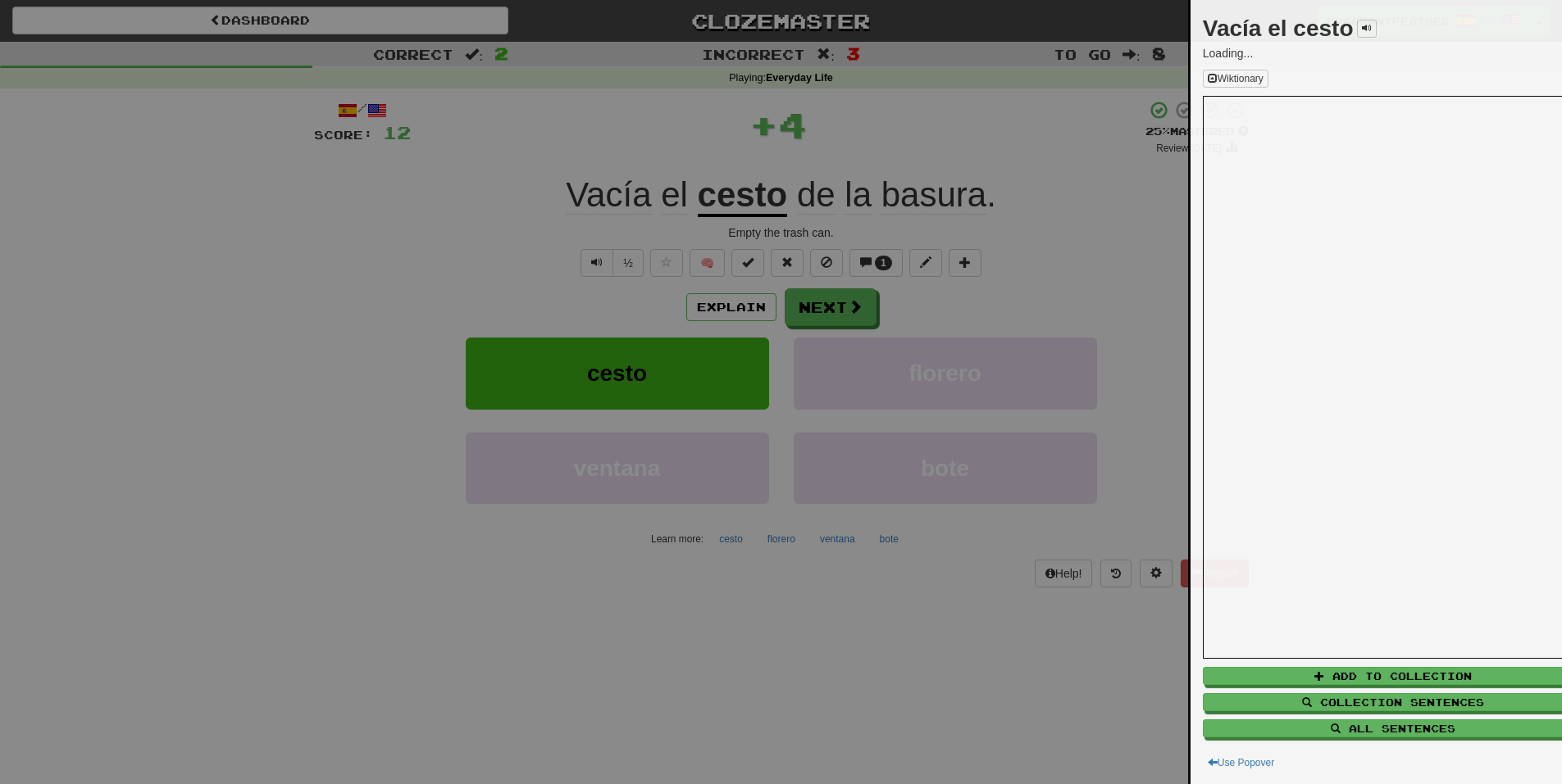
click at [687, 163] on div at bounding box center [781, 392] width 1562 height 784
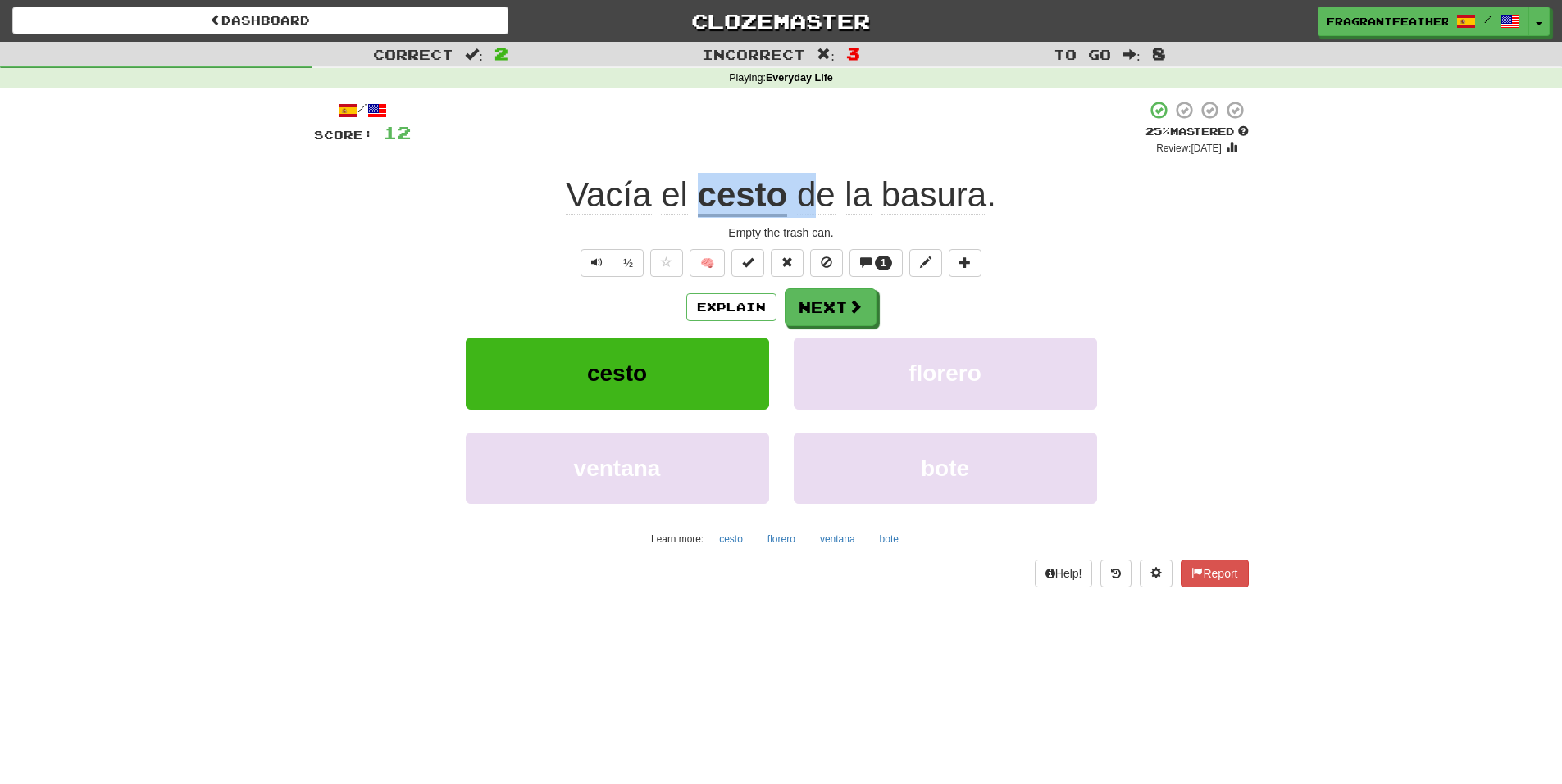
drag, startPoint x: 696, startPoint y: 192, endPoint x: 807, endPoint y: 174, distance: 112.4
click at [807, 174] on div "Vacía el cesto de la basura ." at bounding box center [781, 195] width 934 height 45
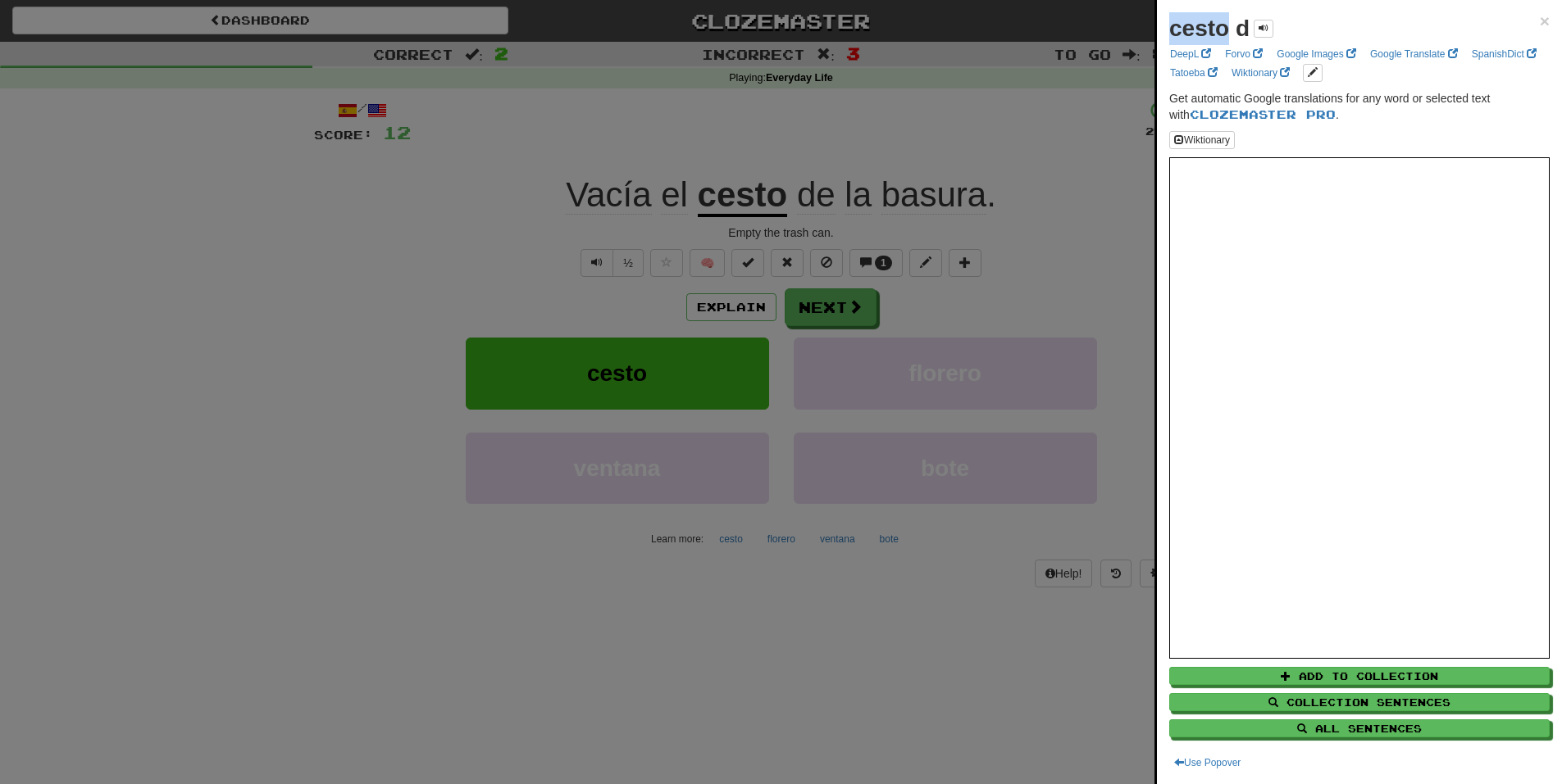
drag, startPoint x: 1169, startPoint y: 28, endPoint x: 1228, endPoint y: 26, distance: 59.0
click at [1228, 26] on strong "cesto d" at bounding box center [1209, 28] width 80 height 26
click at [953, 126] on div at bounding box center [781, 392] width 1562 height 784
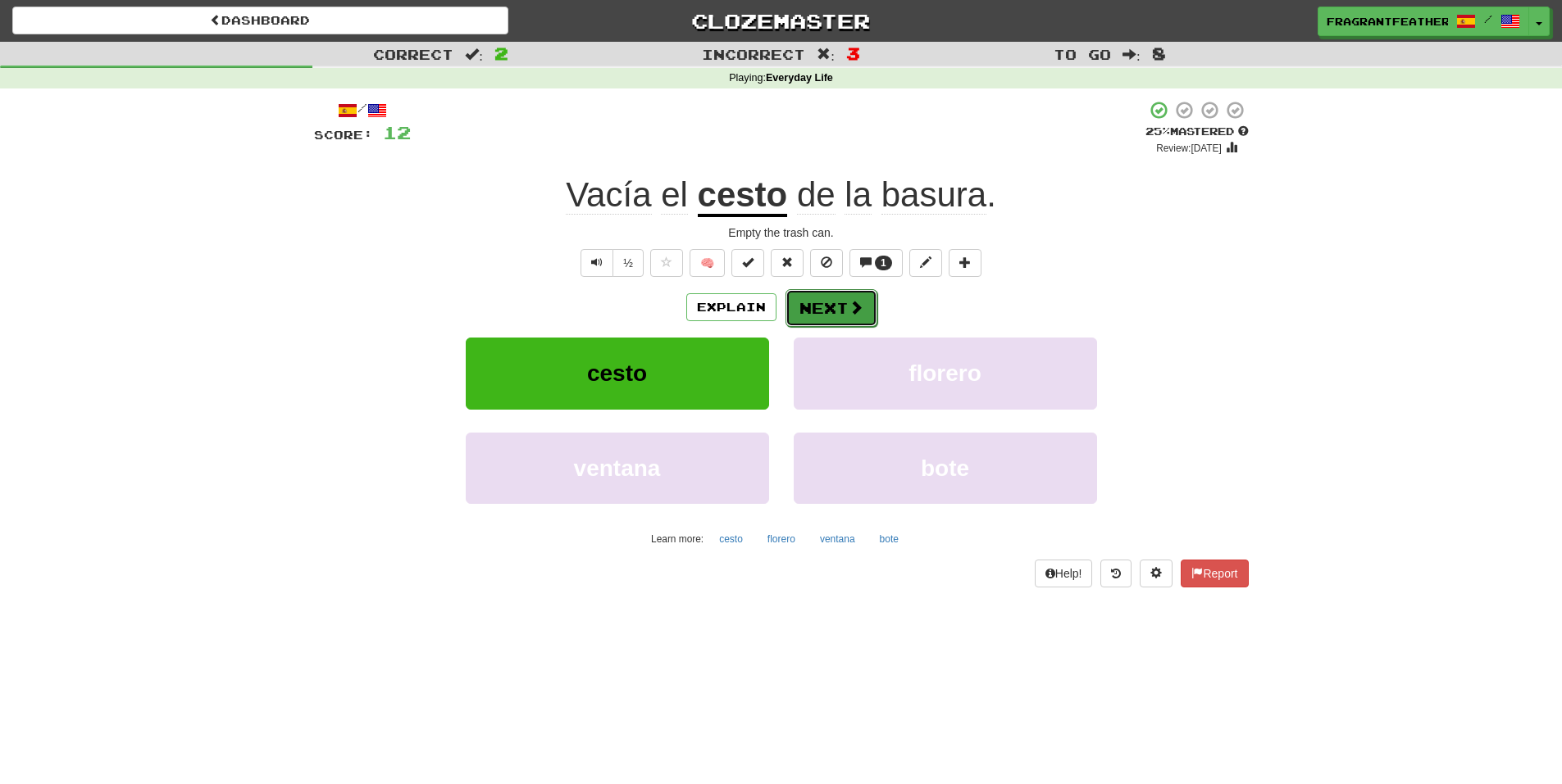
click at [852, 302] on span at bounding box center [855, 307] width 15 height 15
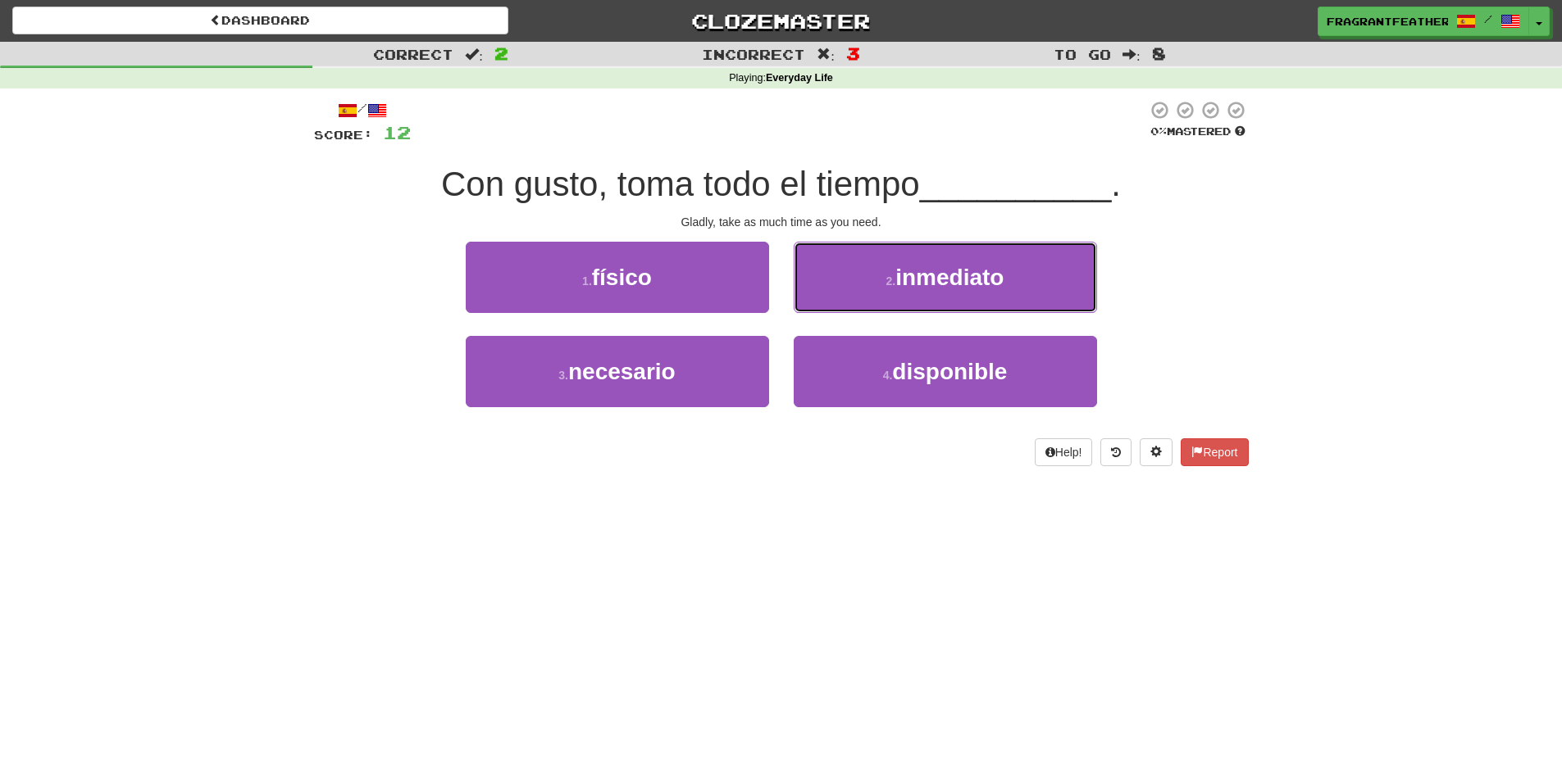
drag, startPoint x: 852, startPoint y: 302, endPoint x: 1125, endPoint y: 306, distance: 273.0
drag, startPoint x: 1125, startPoint y: 306, endPoint x: 966, endPoint y: 171, distance: 208.6
click at [966, 171] on span "__________" at bounding box center [1015, 184] width 192 height 38
drag, startPoint x: 977, startPoint y: 139, endPoint x: 943, endPoint y: 143, distance: 34.2
click at [944, 145] on div "/ Score: 12 0 % Mastered Con gusto, toma todo el tiempo __________ . Gladly, ta…" at bounding box center [781, 282] width 934 height 366
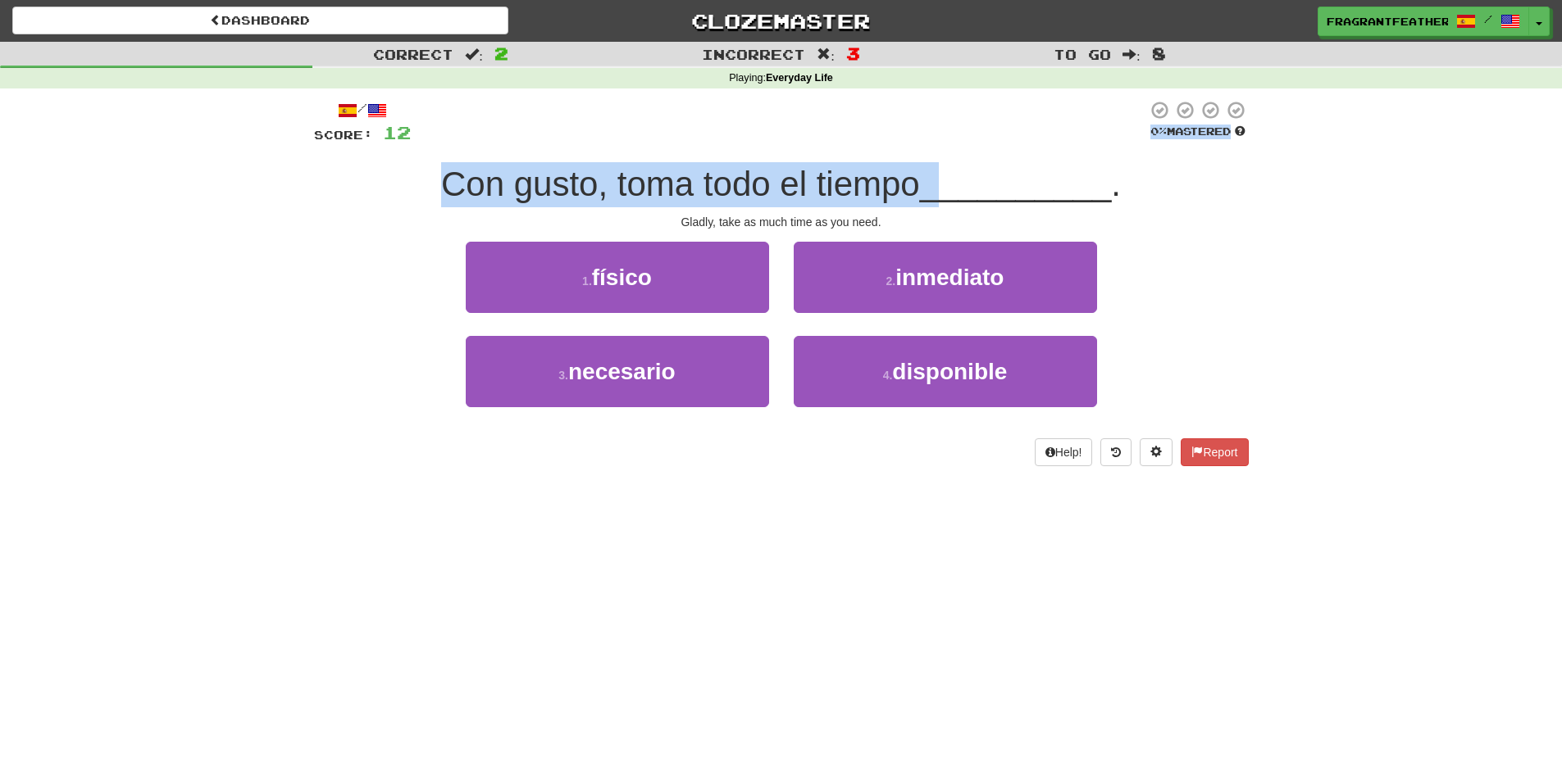
click at [933, 132] on div at bounding box center [778, 122] width 736 height 45
click at [903, 170] on span "Con gusto, toma todo el tiempo" at bounding box center [681, 184] width 479 height 38
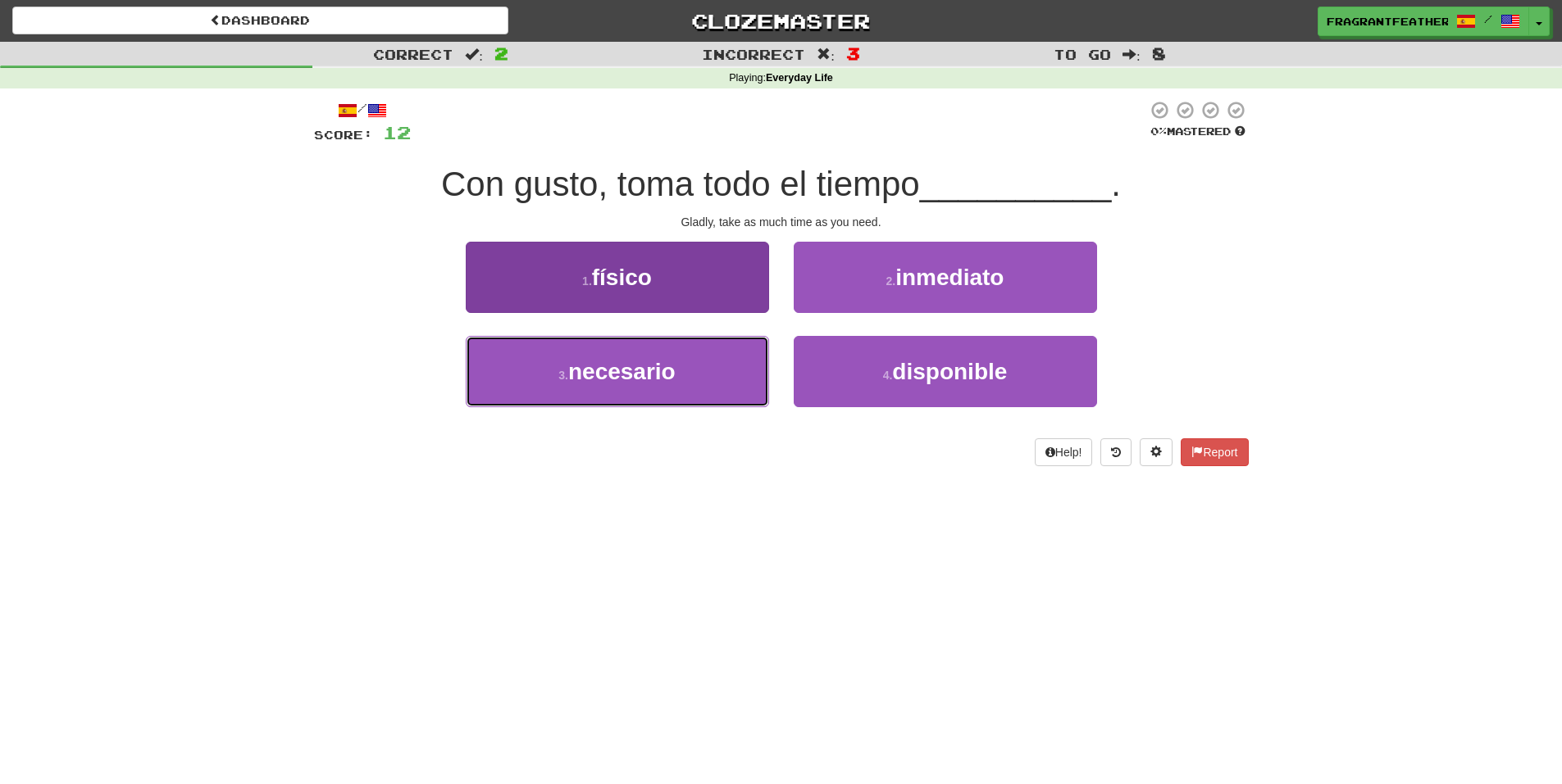
click at [672, 364] on button "3 . necesario" at bounding box center [617, 372] width 303 height 71
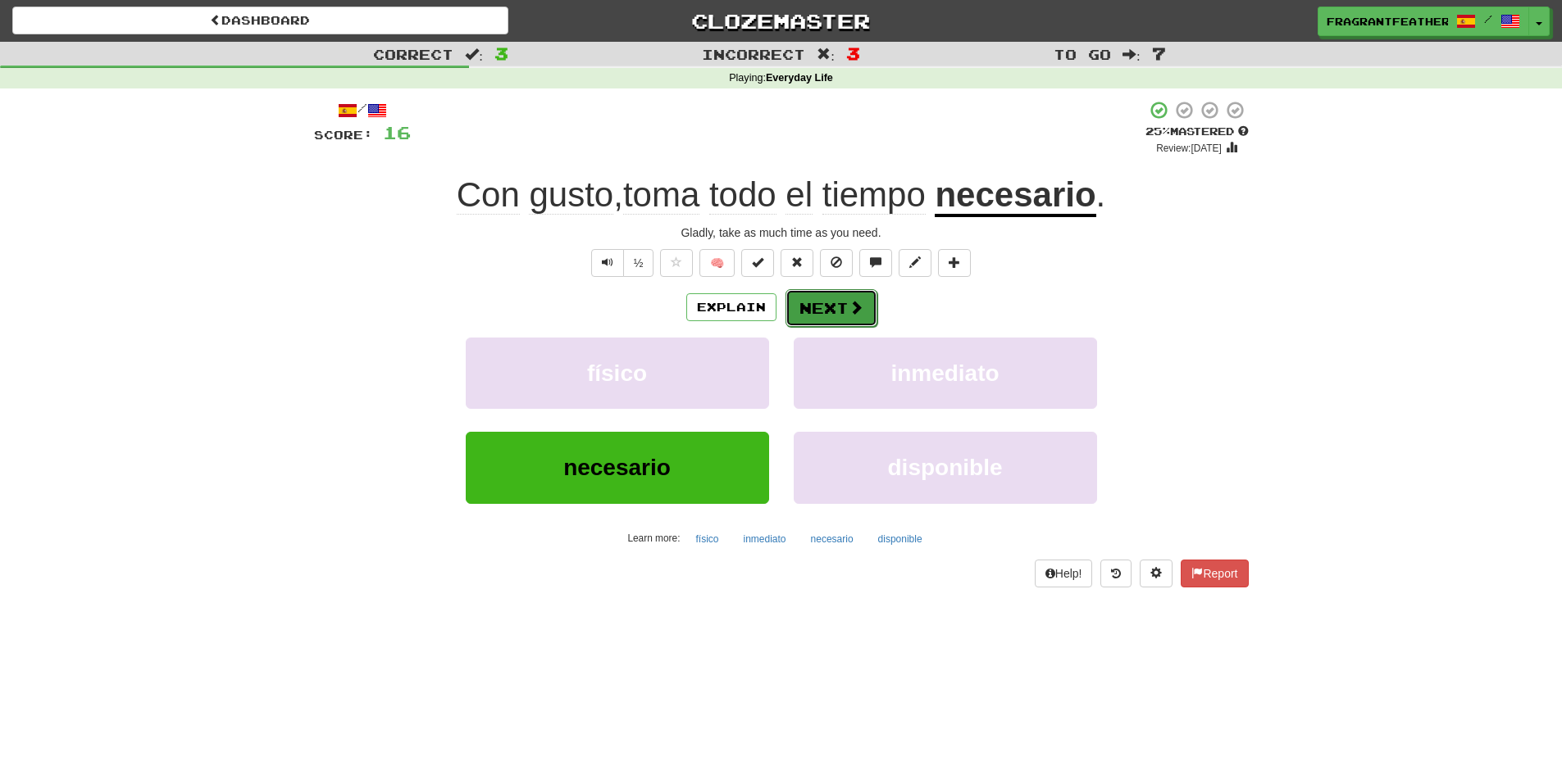
click at [831, 310] on button "Next" at bounding box center [831, 308] width 91 height 37
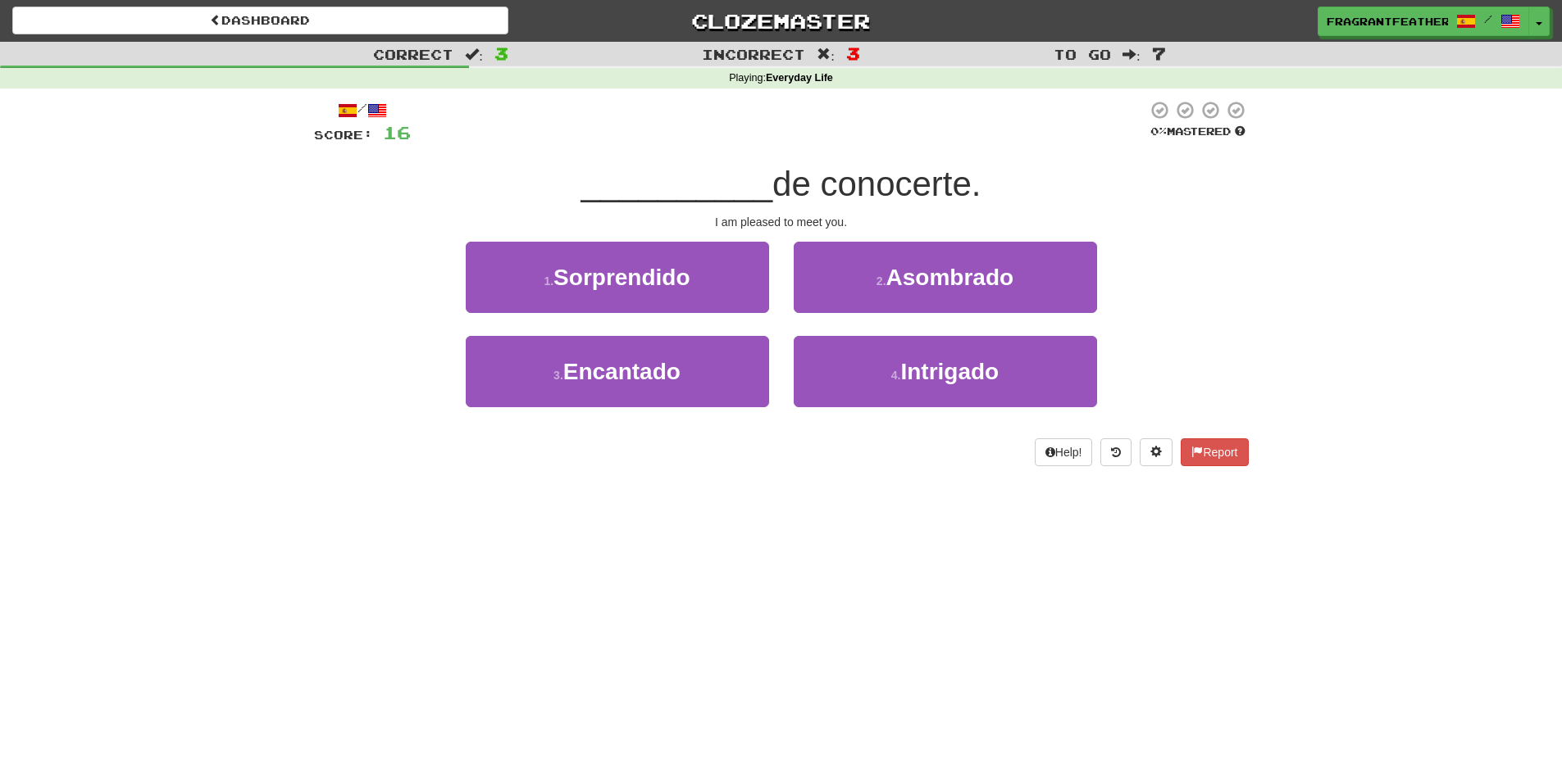
click at [227, 414] on div "Correct : 3 Incorrect : 3 To go : 7 Playing : Everyday Life / Score: 16 0 % Mas…" at bounding box center [781, 266] width 1562 height 448
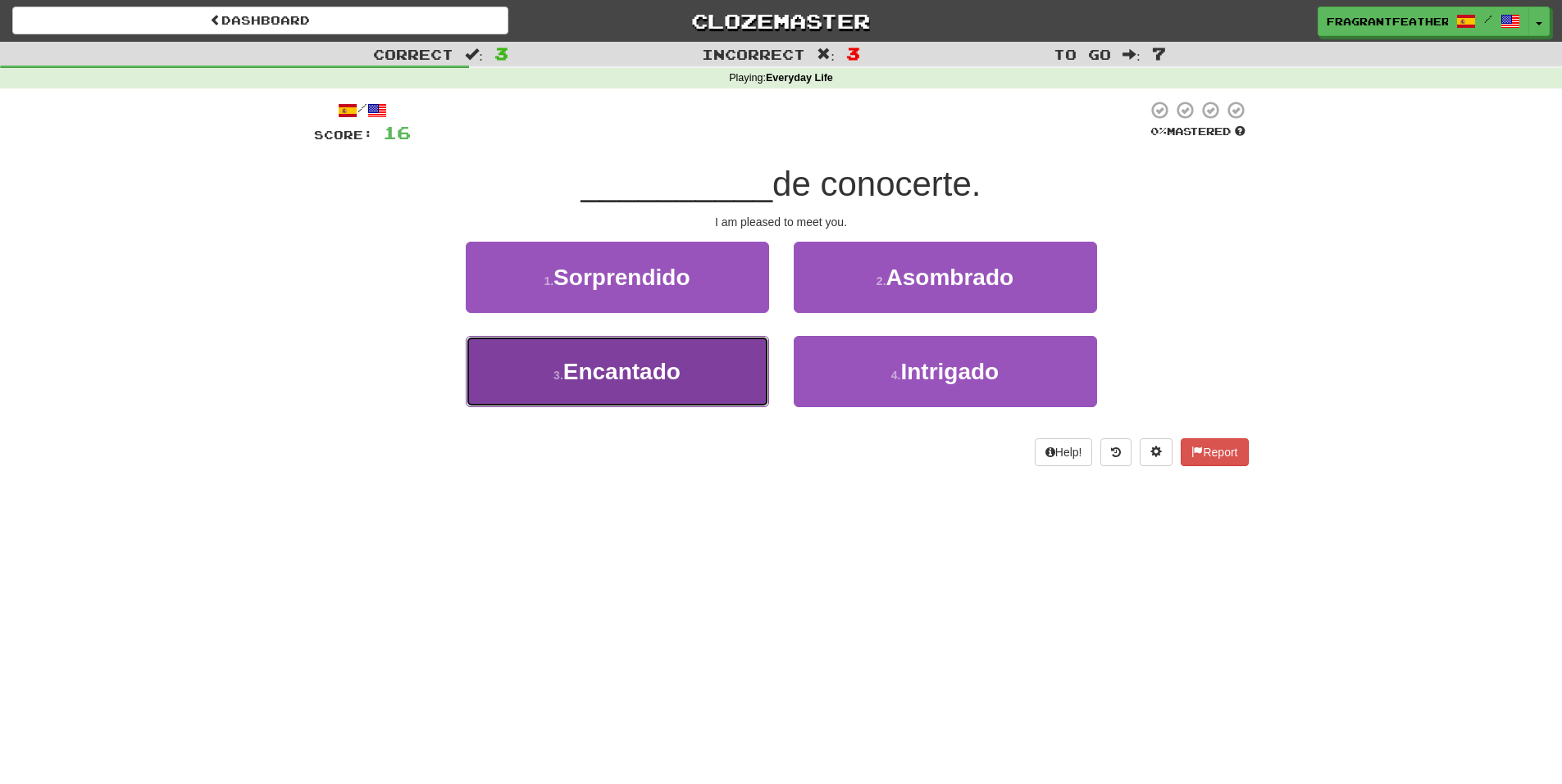
click at [670, 394] on button "3 . Encantado" at bounding box center [617, 372] width 303 height 71
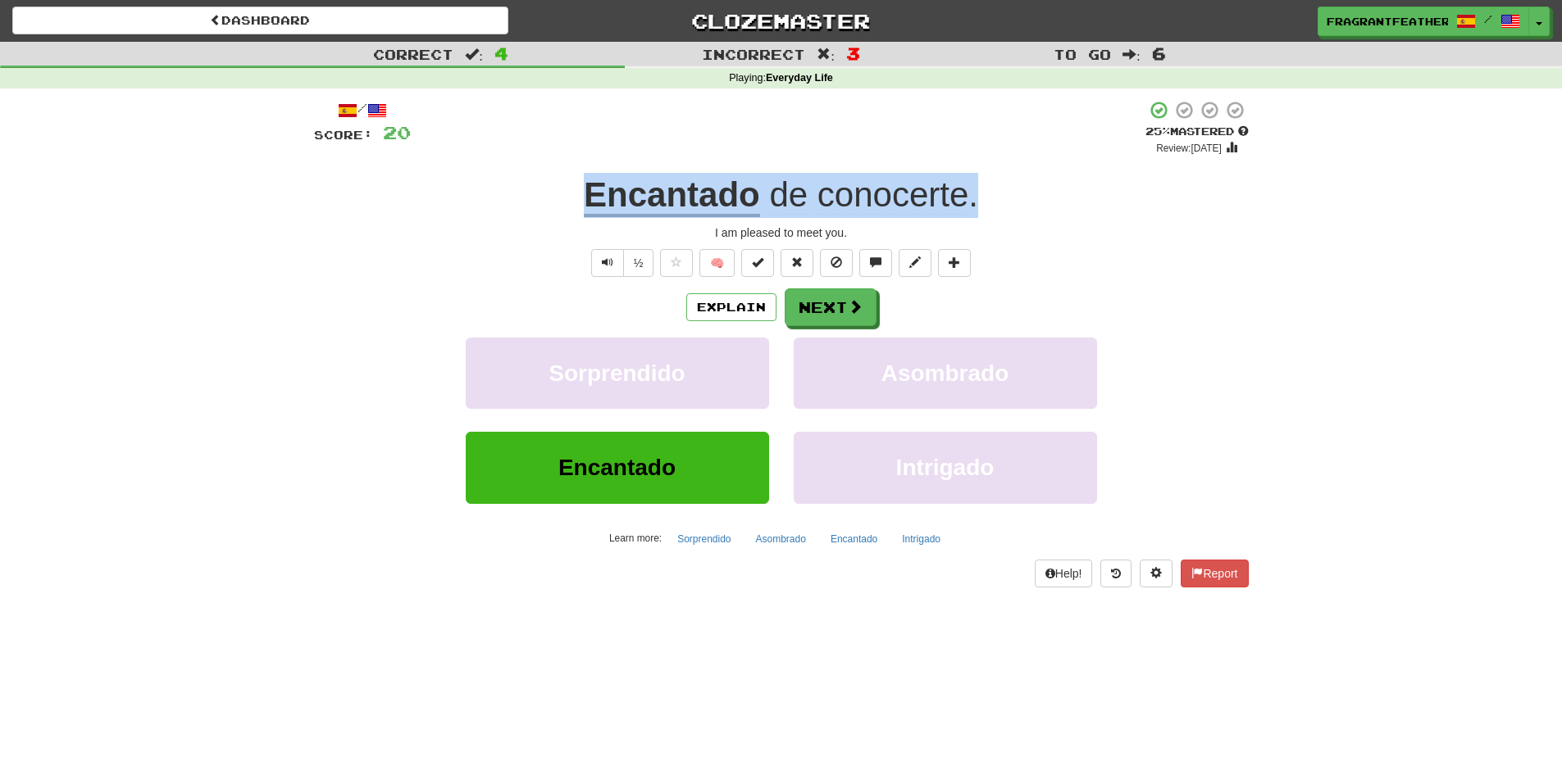
drag, startPoint x: 569, startPoint y: 185, endPoint x: 1022, endPoint y: 193, distance: 453.1
click at [1022, 193] on div "Encantado de conocerte ." at bounding box center [781, 195] width 934 height 45
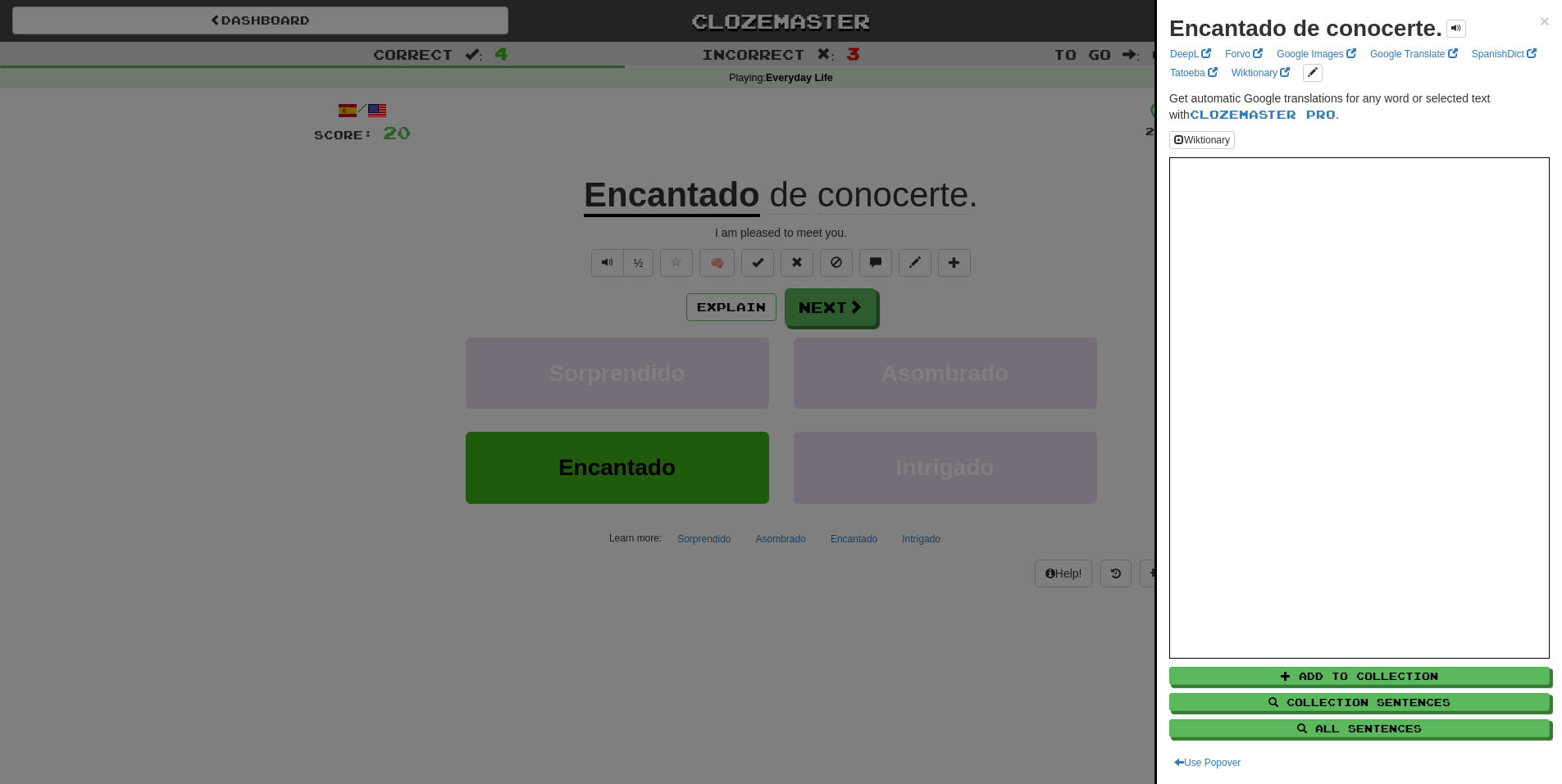
click at [909, 83] on div at bounding box center [781, 392] width 1562 height 784
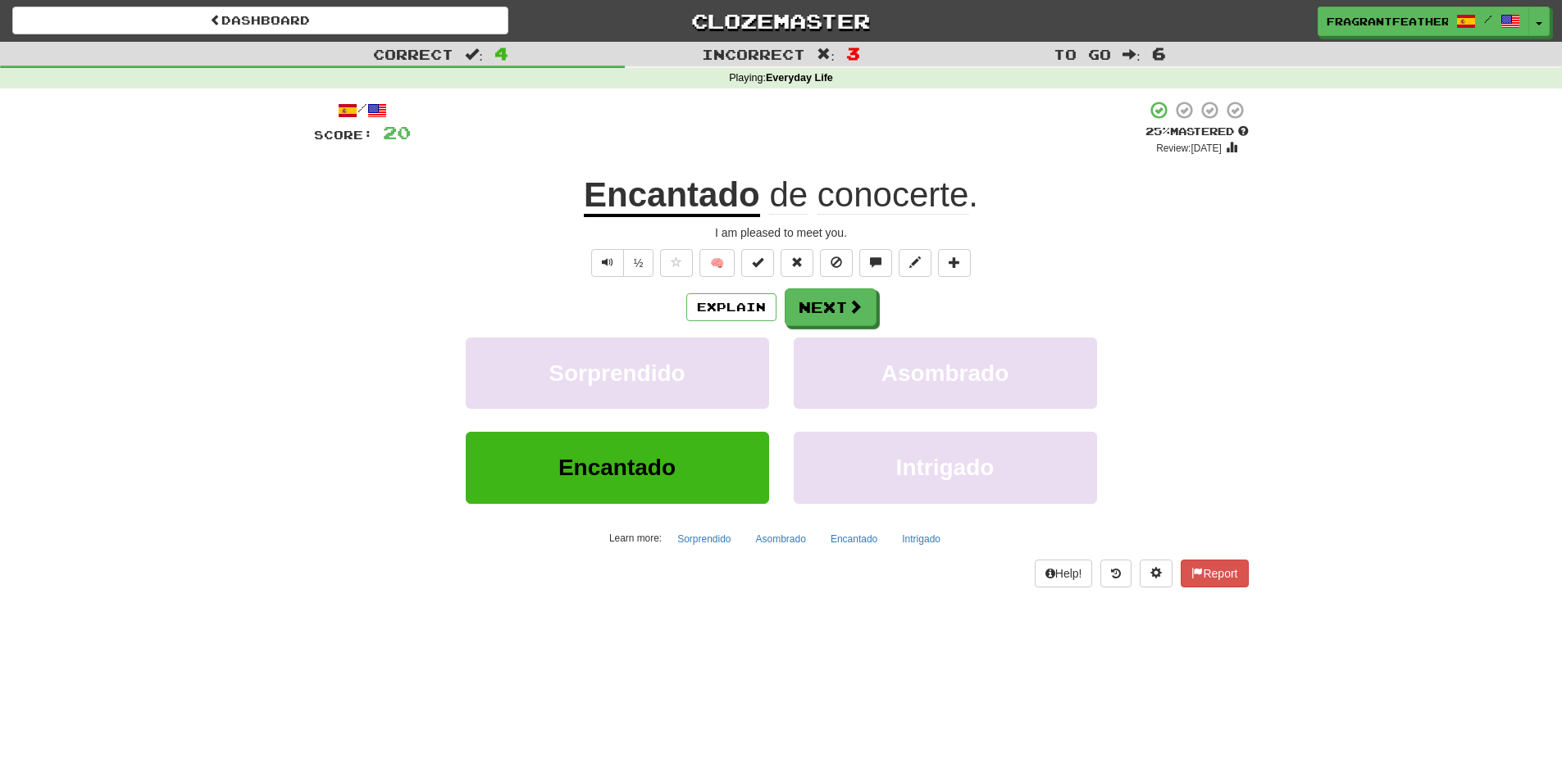
click at [543, 180] on div "Encantado de conocerte ." at bounding box center [781, 195] width 934 height 45
drag, startPoint x: 547, startPoint y: 179, endPoint x: 744, endPoint y: 170, distance: 197.2
click at [744, 170] on div "/ Score: 20 + 4 25 % Mastered Review: [DATE] Encantado de conocerte . I am plea…" at bounding box center [781, 343] width 934 height 487
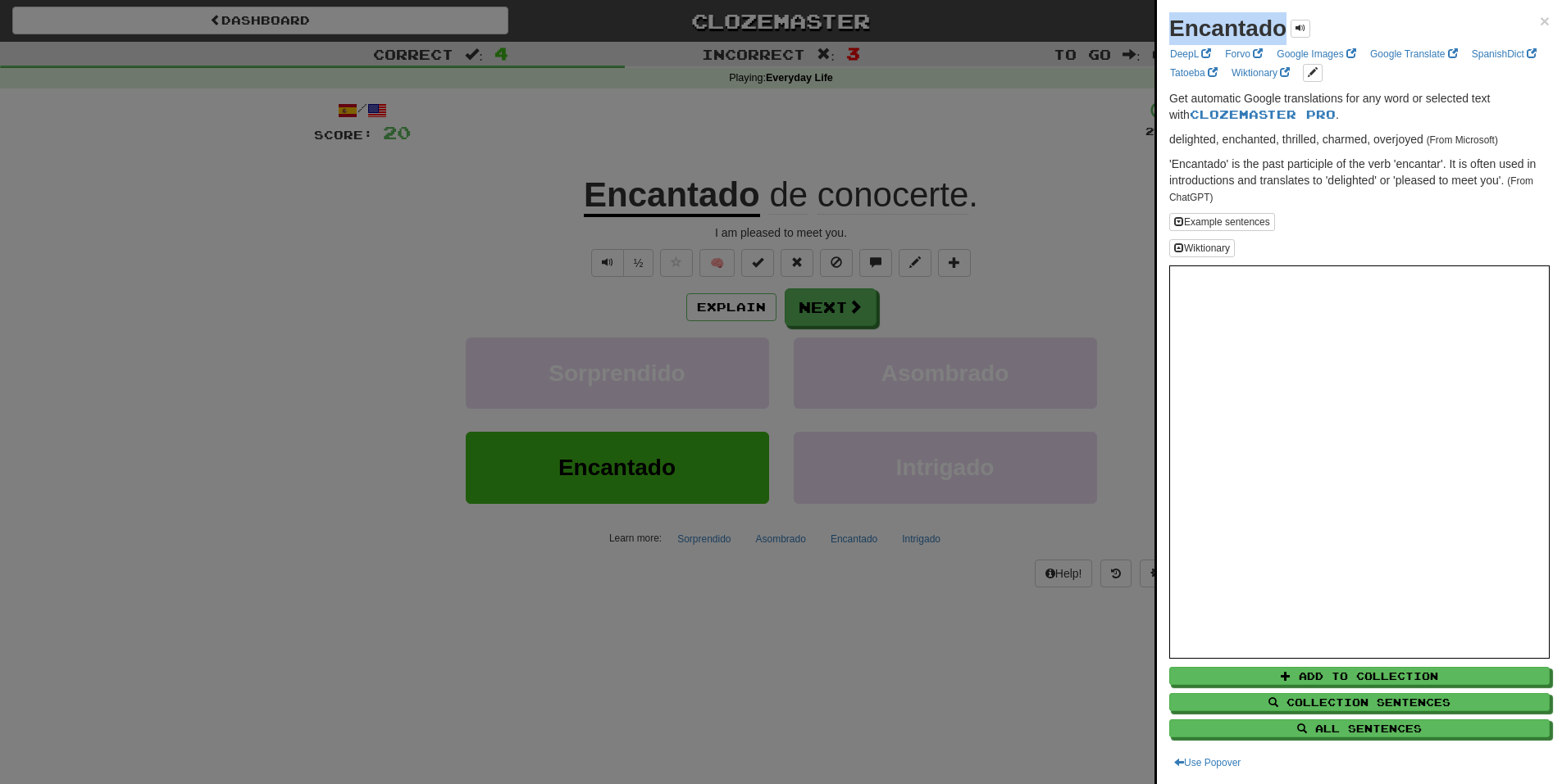
drag, startPoint x: 1167, startPoint y: 26, endPoint x: 1282, endPoint y: 12, distance: 115.8
click at [1282, 12] on div "Encantado × DeepL Forvo Google Images Google Translate SpanishDict Tatoeba Wikt…" at bounding box center [1358, 392] width 405 height 784
click at [852, 98] on div at bounding box center [781, 392] width 1562 height 784
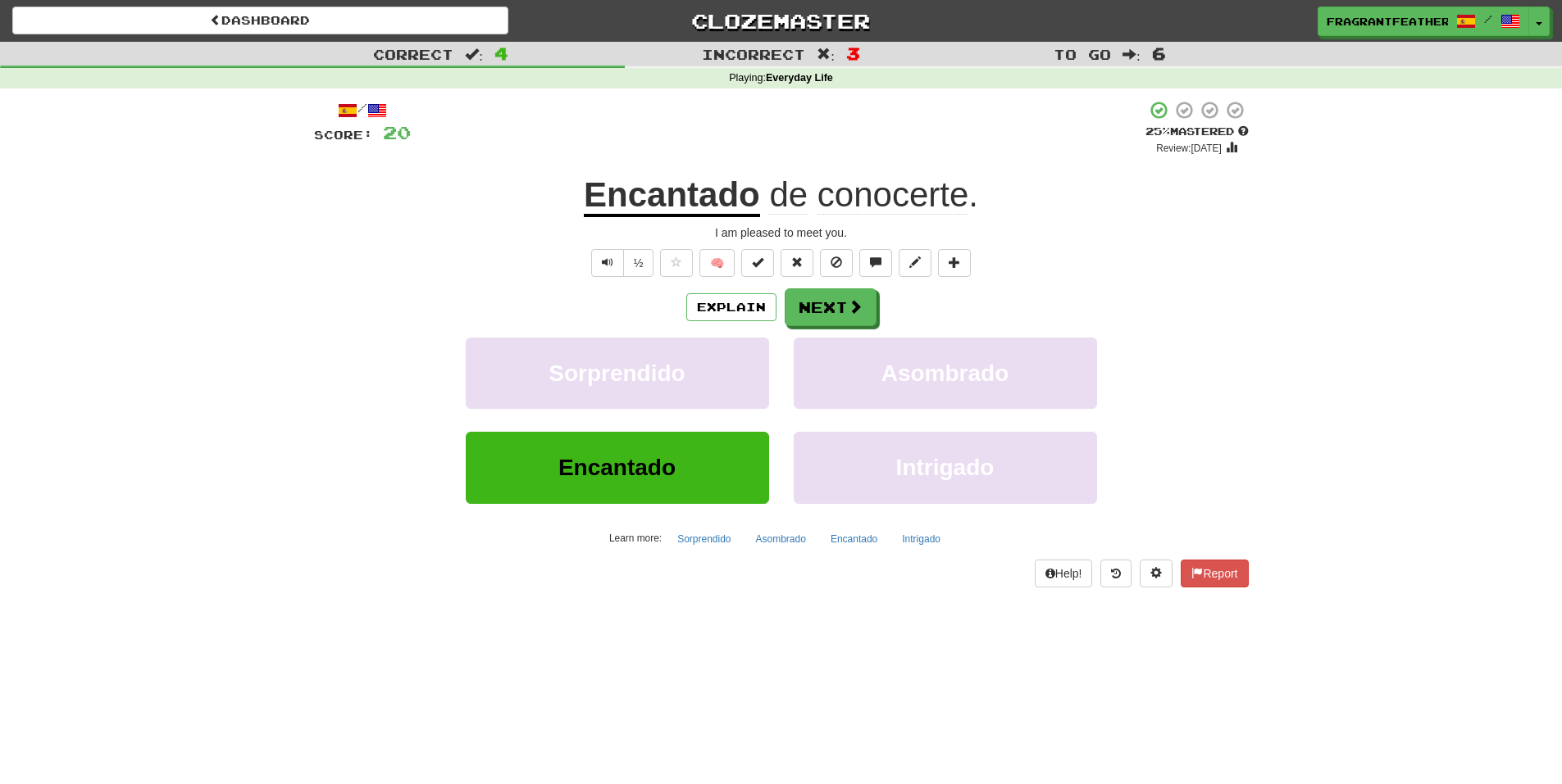
click at [228, 408] on div "Correct : 4 Incorrect : 3 To go : 6 Playing : Everyday Life / Score: 20 + 4 25 …" at bounding box center [781, 326] width 1562 height 568
drag, startPoint x: 988, startPoint y: 209, endPoint x: 815, endPoint y: 186, distance: 174.5
click at [816, 185] on div "Encantado de conocerte ." at bounding box center [781, 195] width 934 height 45
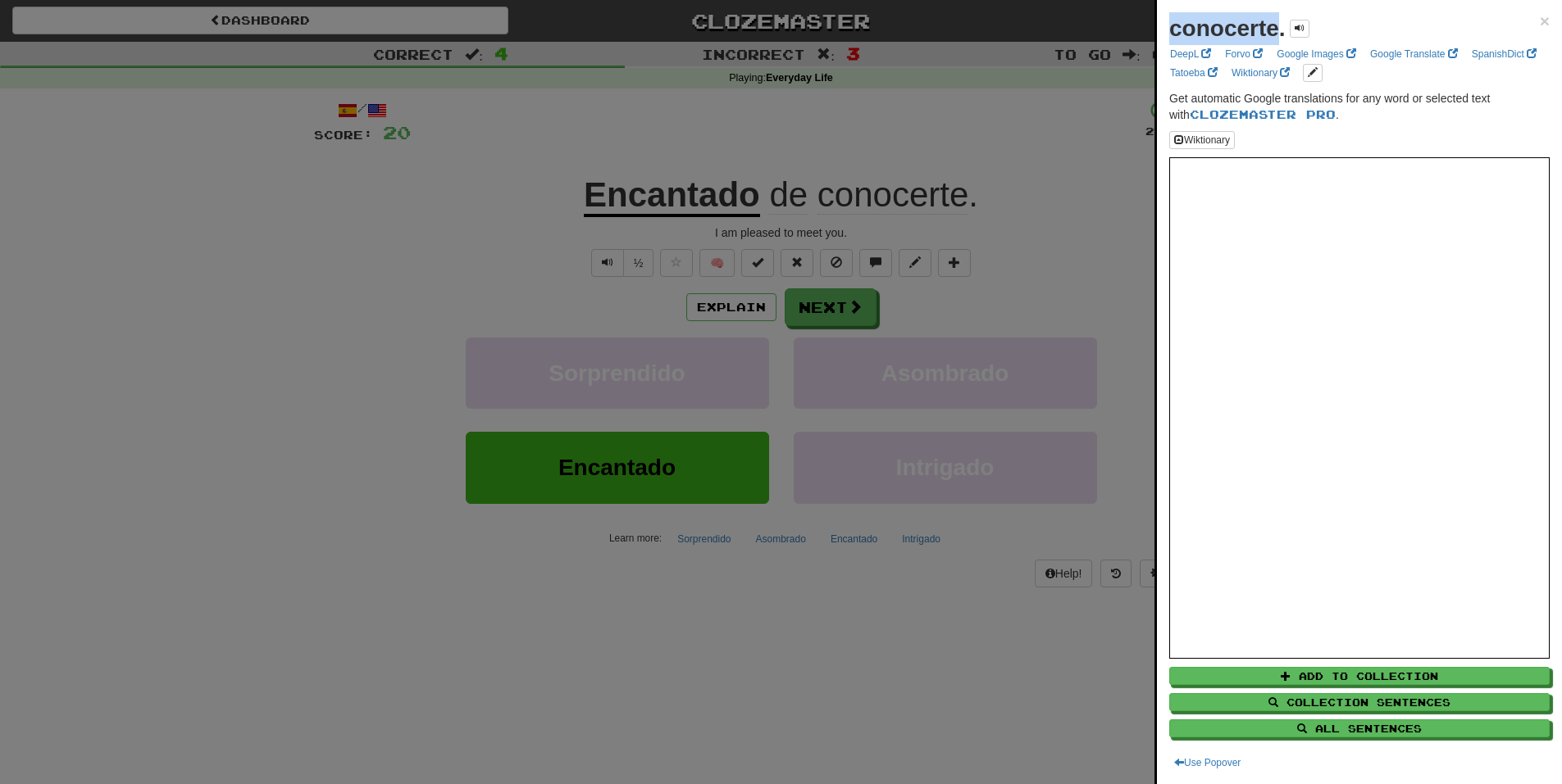
drag, startPoint x: 1168, startPoint y: 27, endPoint x: 1276, endPoint y: 16, distance: 108.6
click at [1276, 16] on div "conocerte. × DeepL Forvo Google Images Google Translate SpanishDict Tatoeba Wik…" at bounding box center [1358, 392] width 405 height 784
click at [1011, 102] on div at bounding box center [781, 392] width 1562 height 784
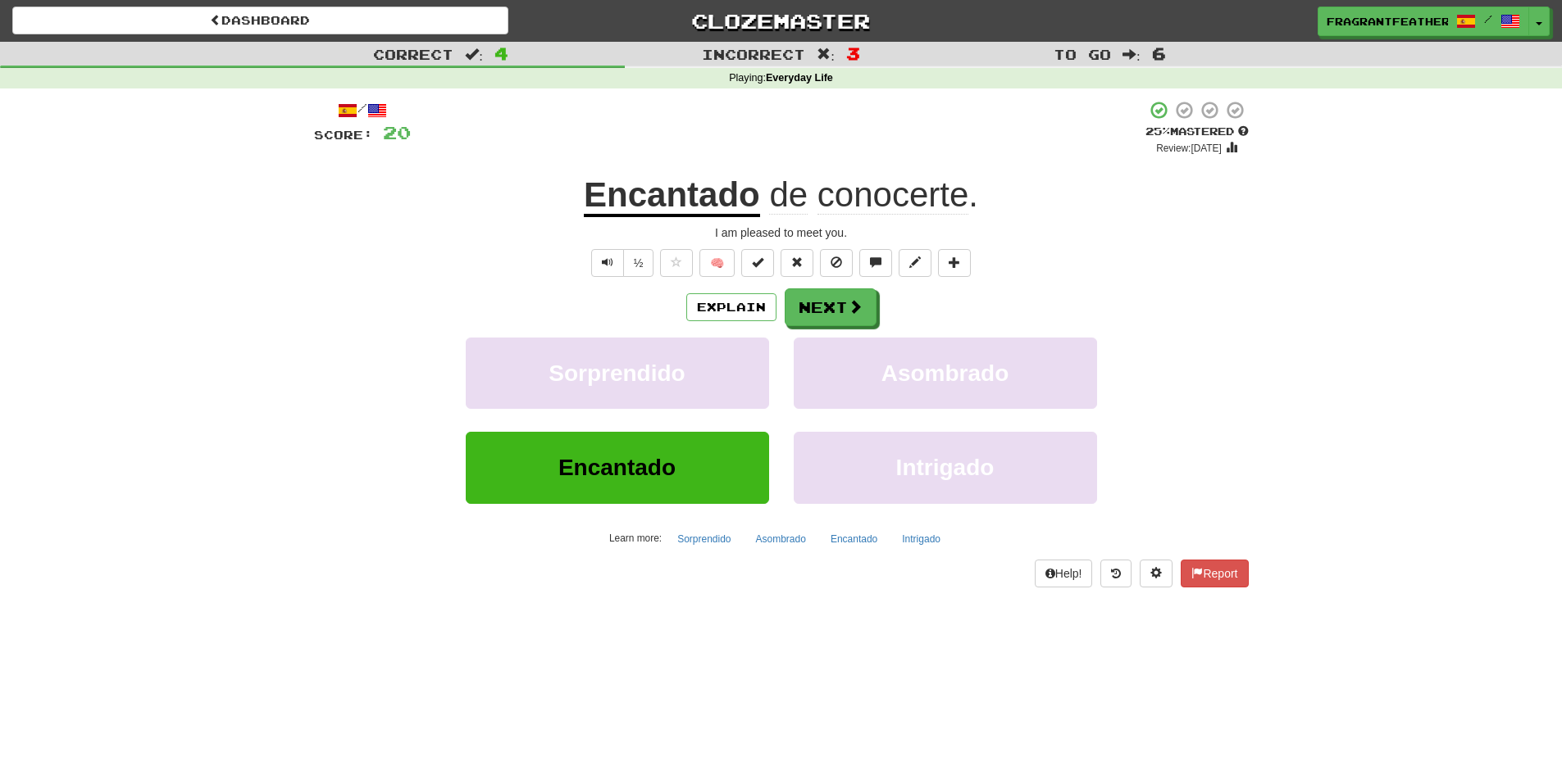
click at [1011, 101] on div "+ 4" at bounding box center [778, 127] width 735 height 56
click at [827, 305] on button "Next" at bounding box center [831, 308] width 91 height 37
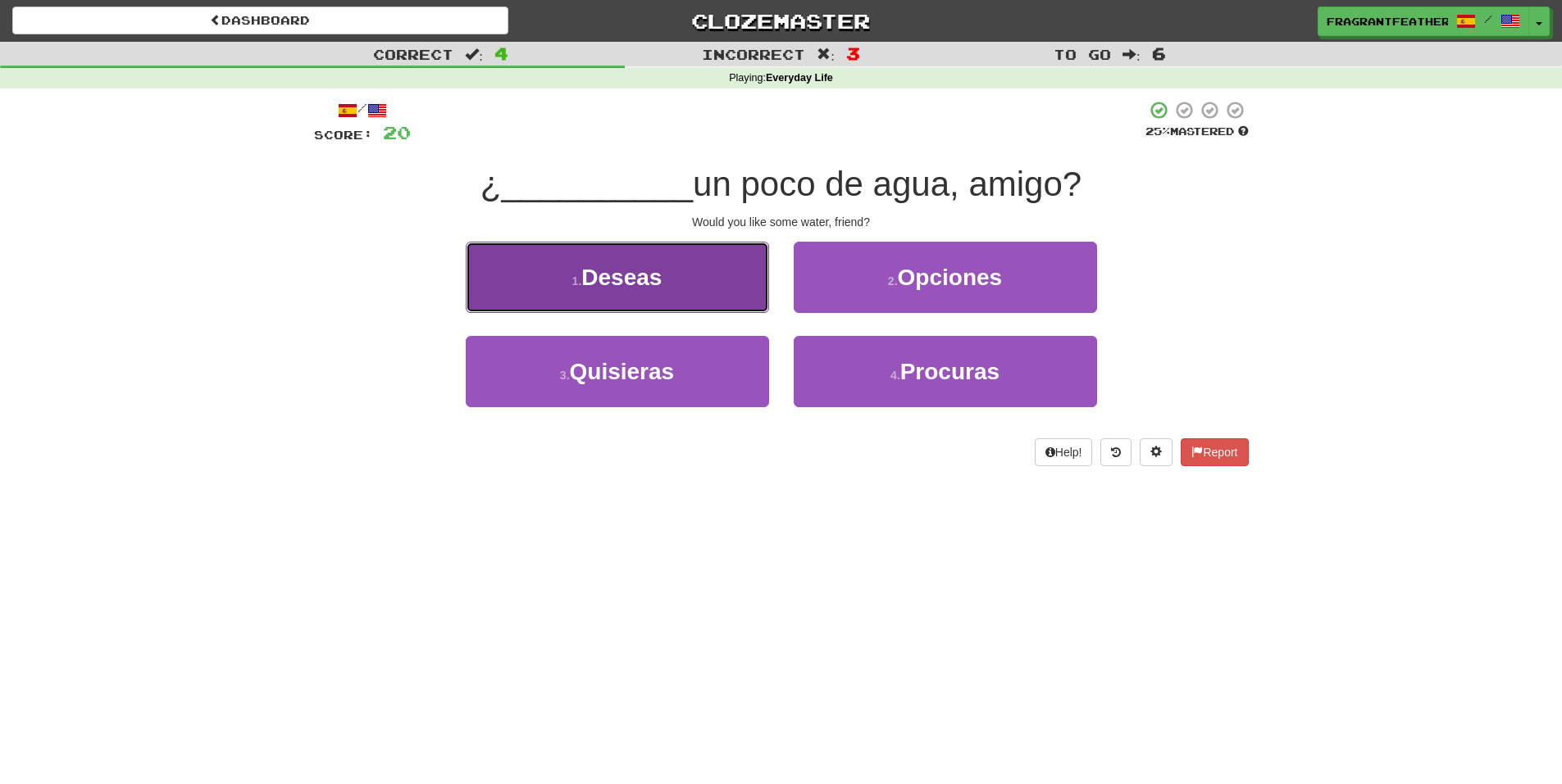
click at [689, 263] on button "1 . Deseas" at bounding box center [617, 278] width 303 height 71
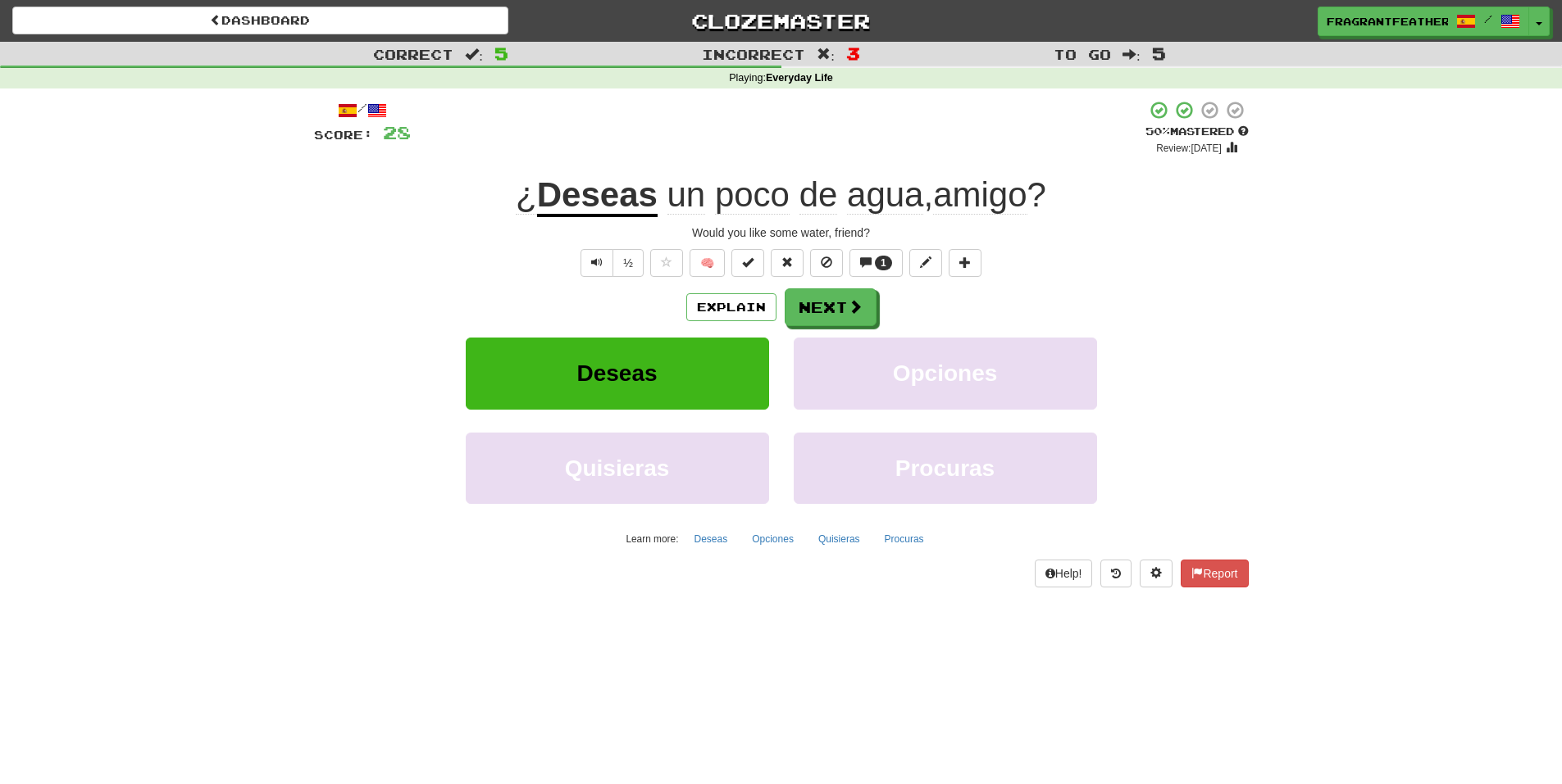
click at [73, 359] on div "Correct : 5 Incorrect : 3 To go : 5 Playing : Everyday Life / Score: 28 + 8 50 …" at bounding box center [781, 326] width 1562 height 568
click at [825, 296] on button "Next" at bounding box center [831, 308] width 91 height 37
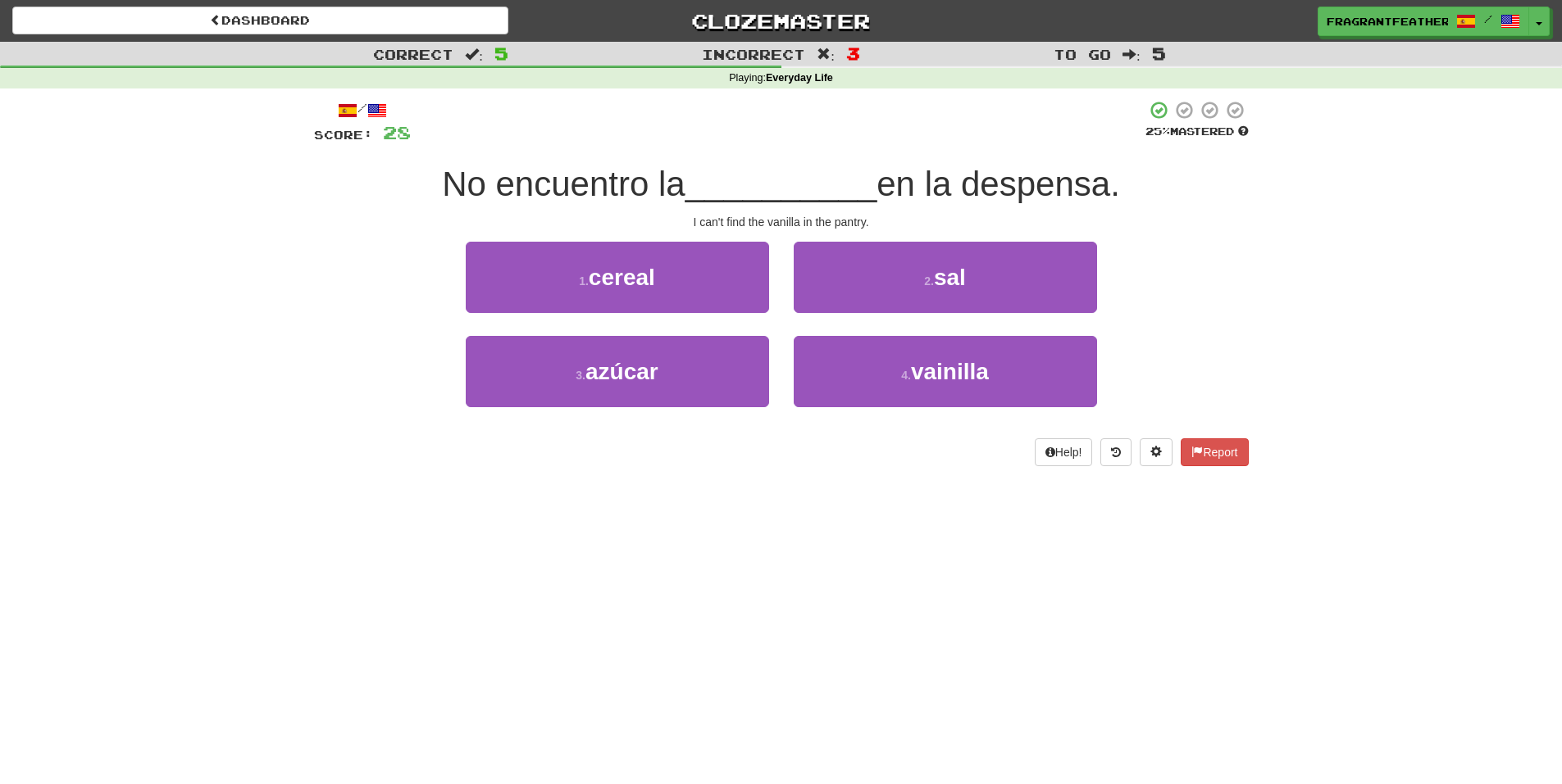
drag, startPoint x: 1125, startPoint y: 352, endPoint x: 1122, endPoint y: 344, distance: 8.5
click at [1124, 347] on div "3 . azúcar 4 . vainilla" at bounding box center [781, 383] width 983 height 94
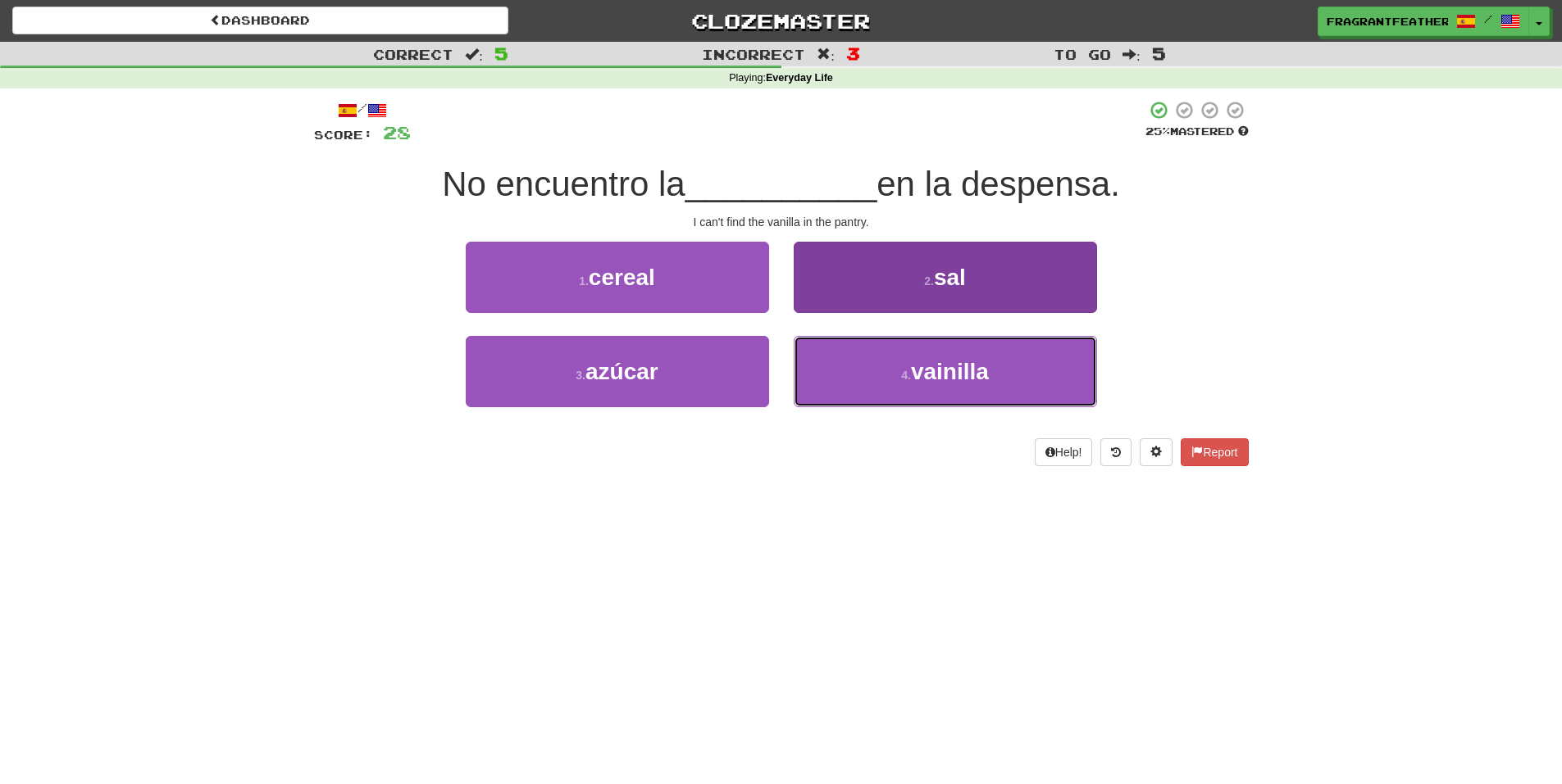
drag, startPoint x: 1057, startPoint y: 357, endPoint x: 1044, endPoint y: 355, distance: 13.2
click at [1054, 357] on button "4 . vainilla" at bounding box center [945, 372] width 303 height 71
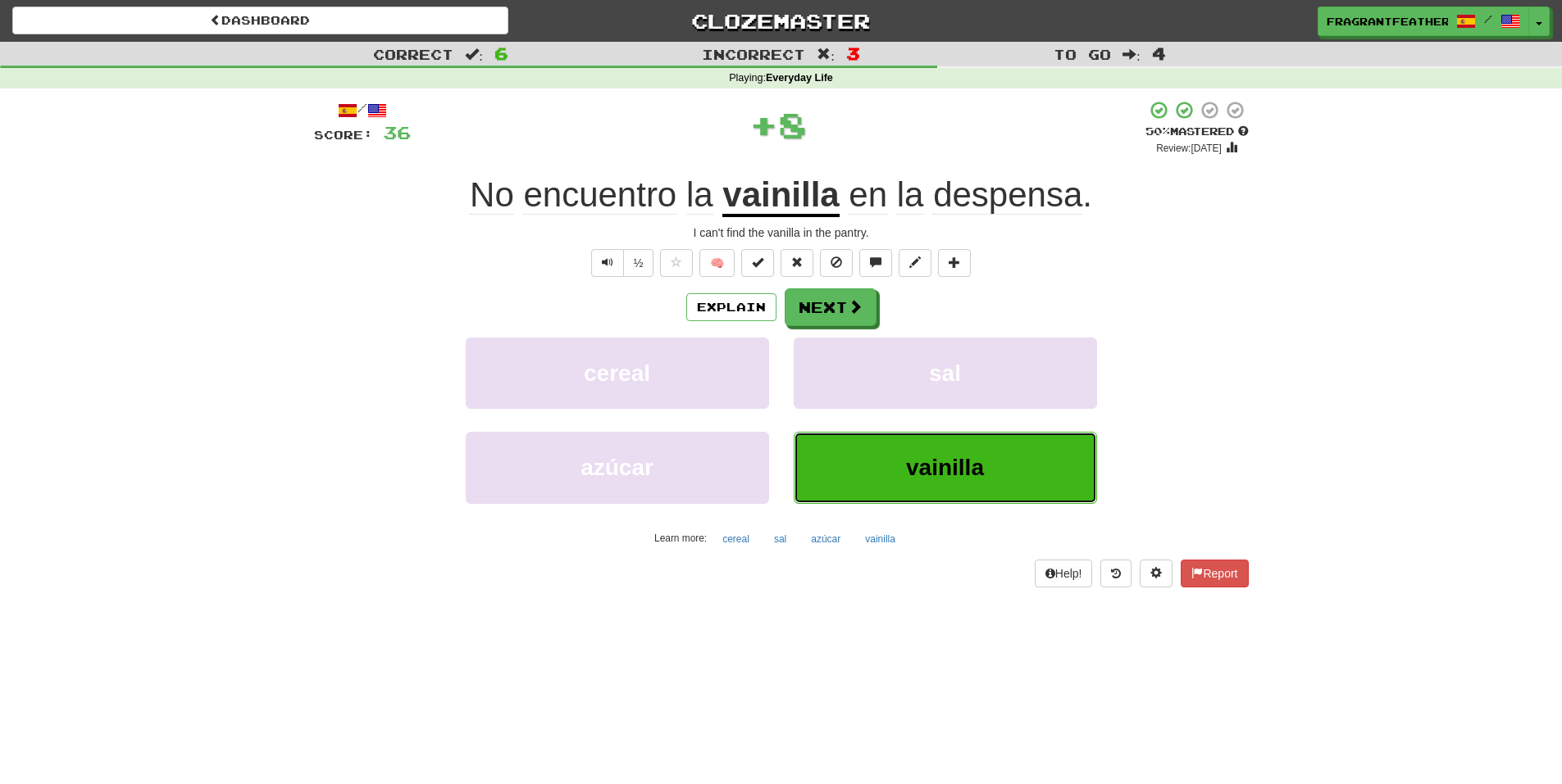
click at [927, 454] on button "vainilla" at bounding box center [945, 468] width 303 height 71
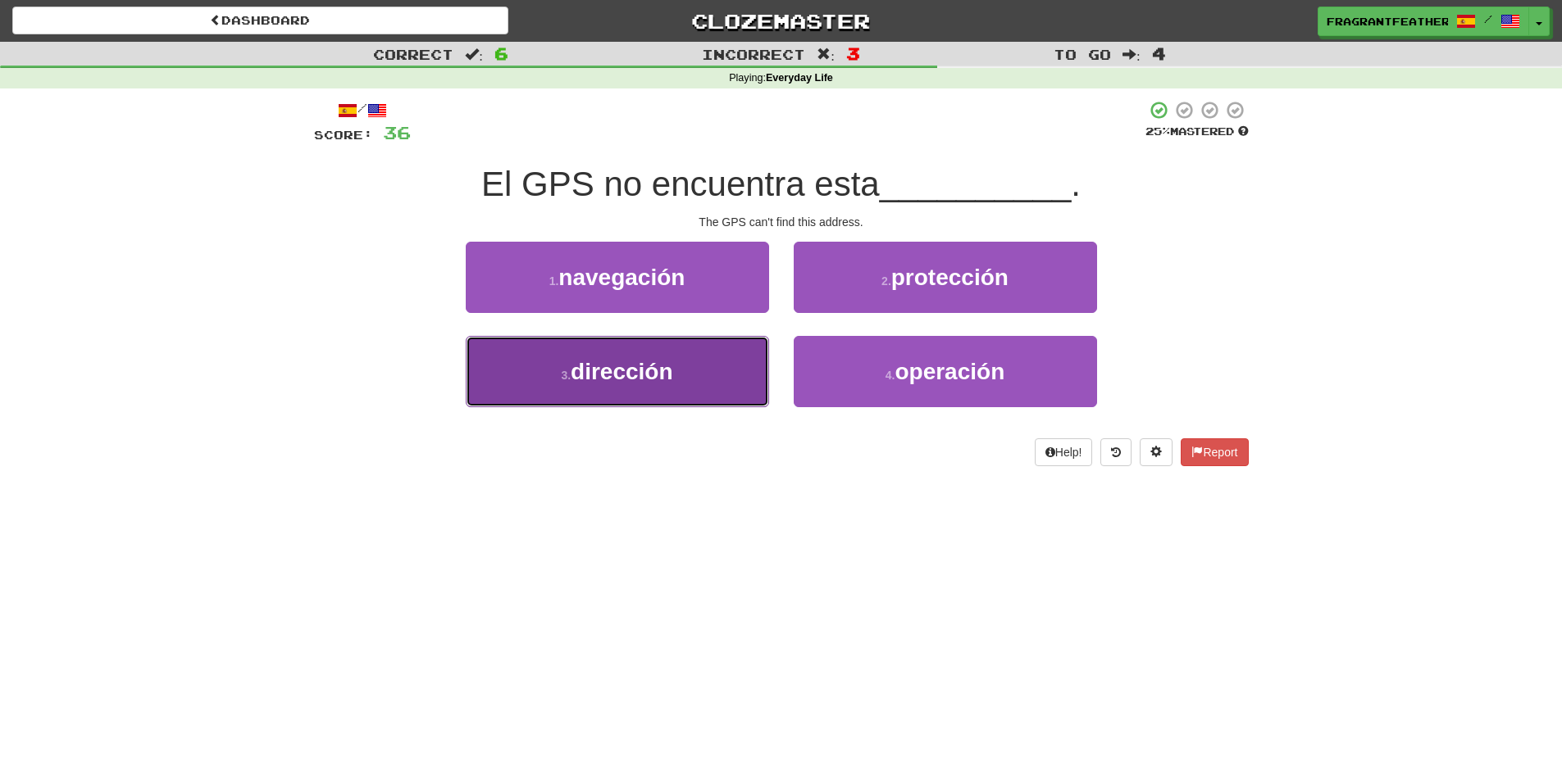
click at [653, 365] on span "dirección" at bounding box center [621, 372] width 101 height 26
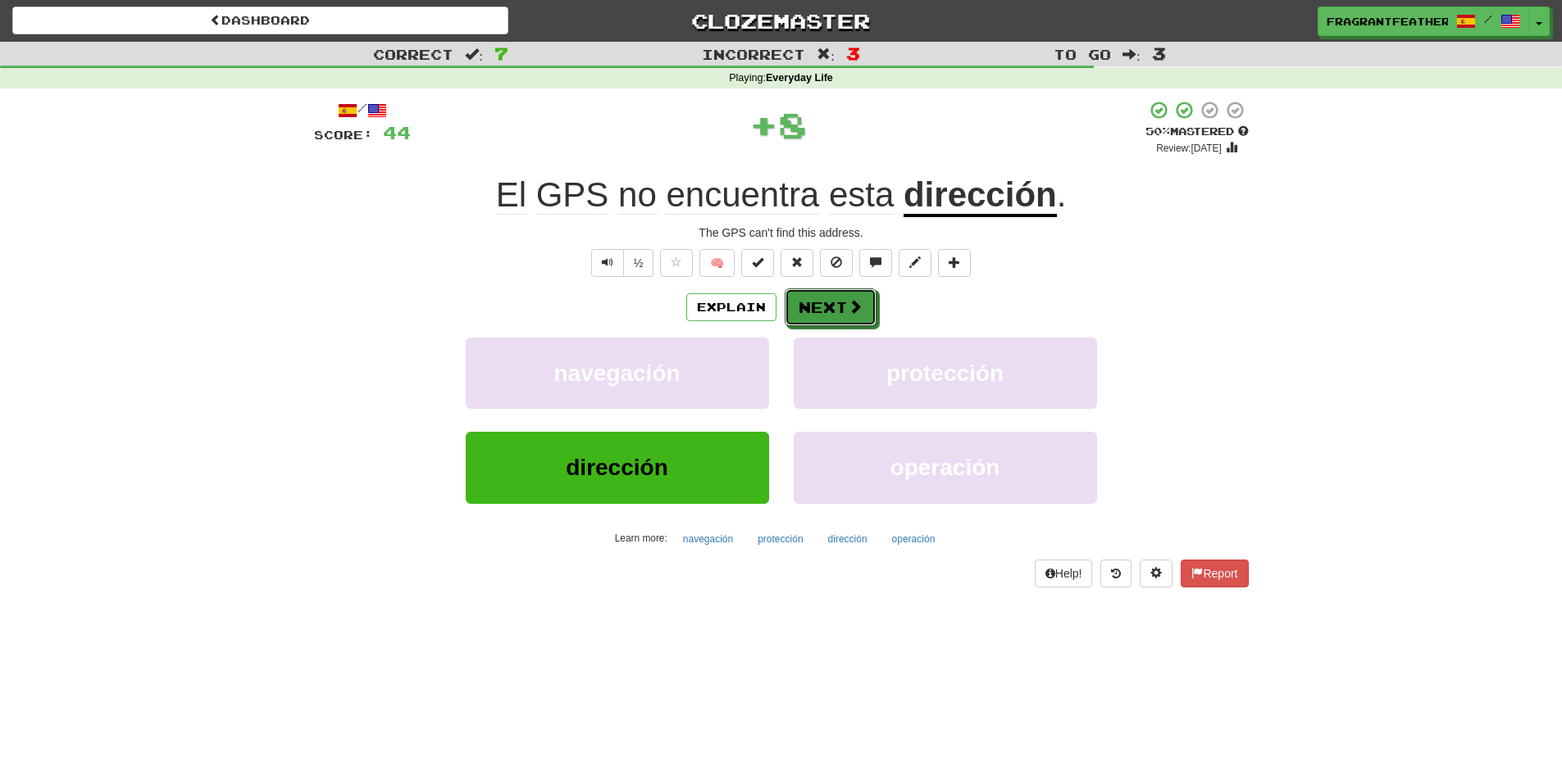
drag, startPoint x: 858, startPoint y: 325, endPoint x: 1312, endPoint y: 306, distance: 454.4
drag, startPoint x: 1312, startPoint y: 306, endPoint x: 1095, endPoint y: 269, distance: 220.1
click at [1112, 268] on div "½ 🧠" at bounding box center [781, 263] width 934 height 27
click at [827, 315] on button "Next" at bounding box center [831, 308] width 91 height 37
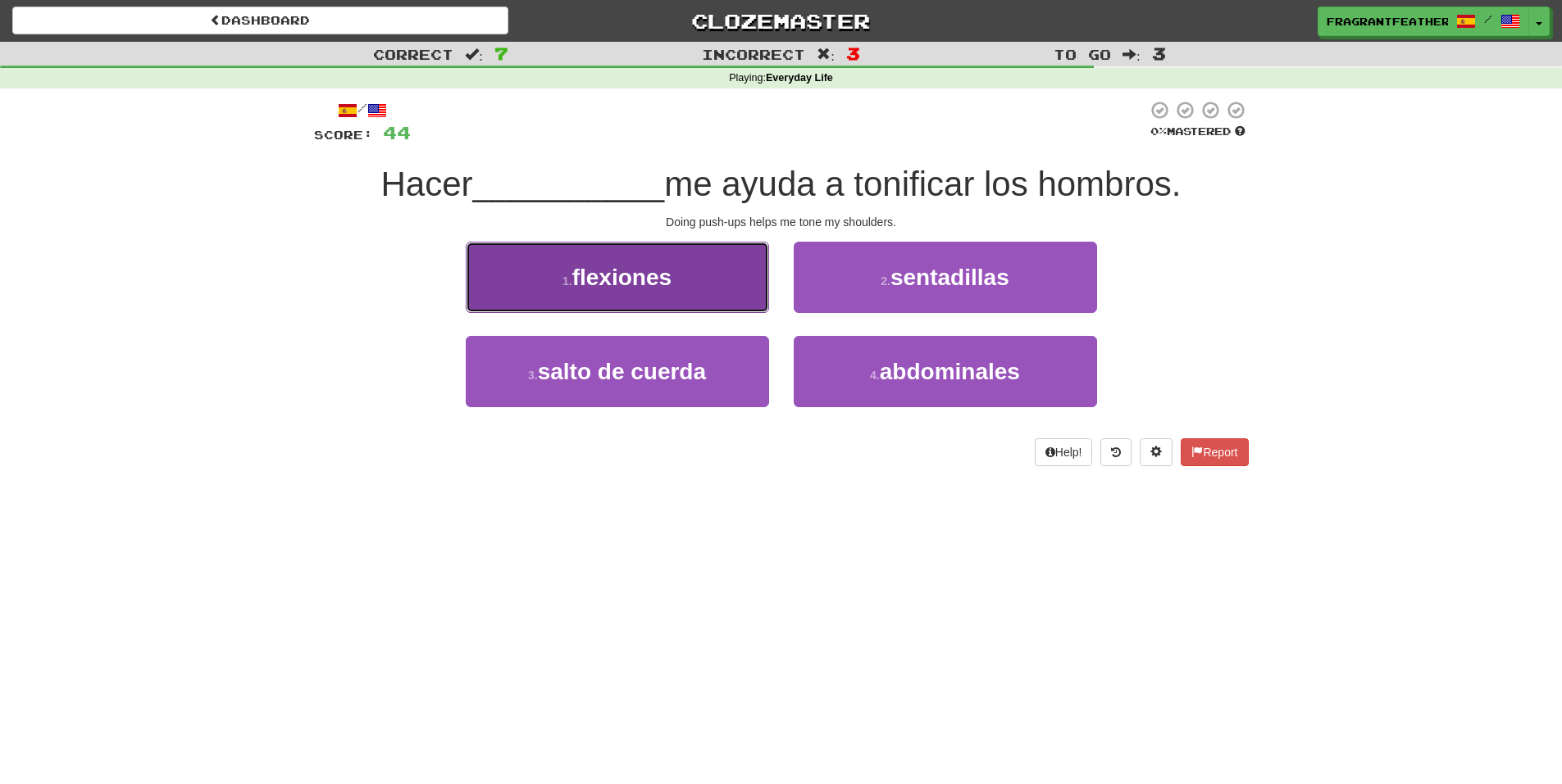
click at [720, 303] on button "1 . flexiones" at bounding box center [617, 278] width 303 height 71
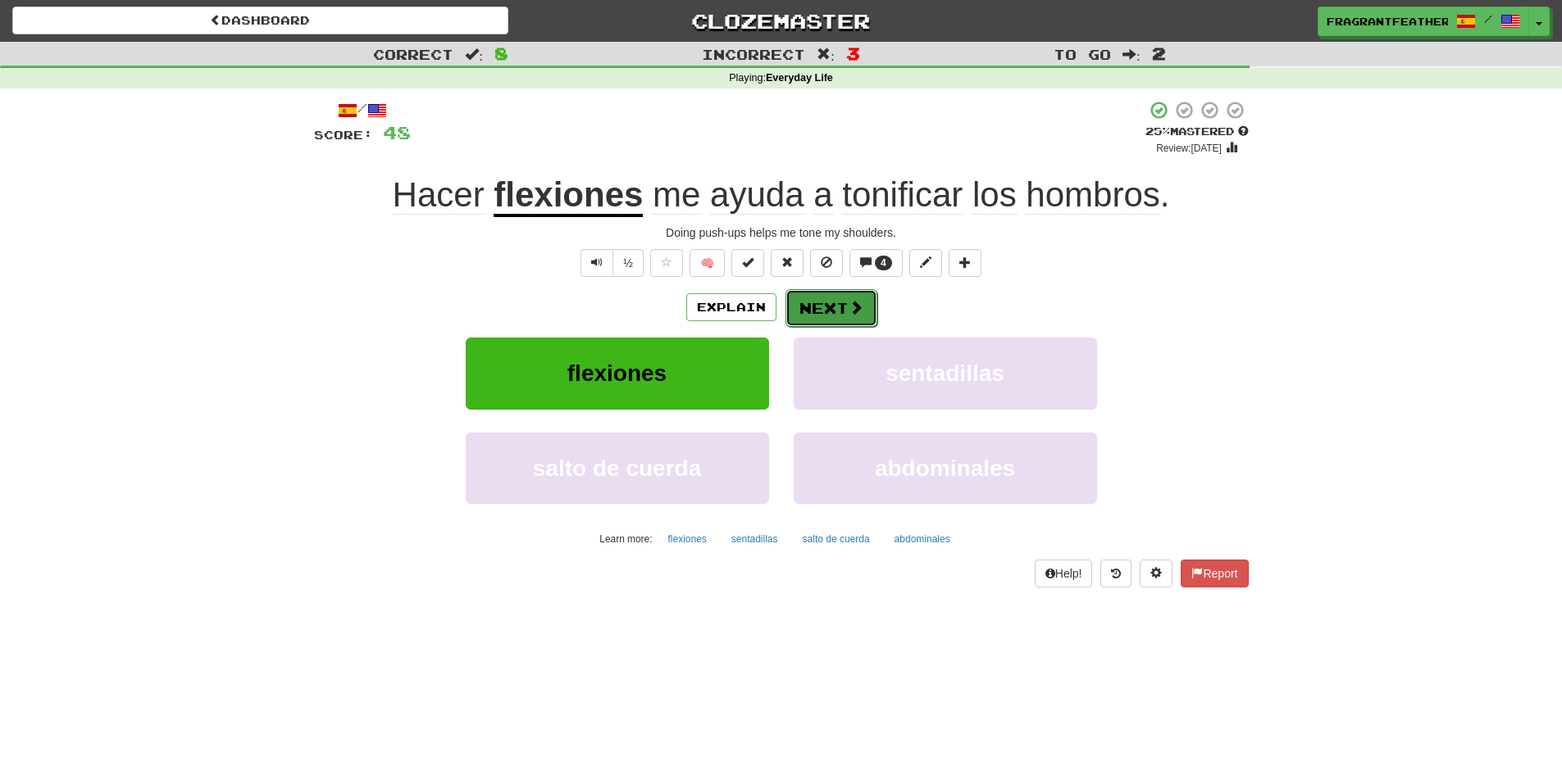
click at [866, 302] on button "Next" at bounding box center [831, 308] width 91 height 37
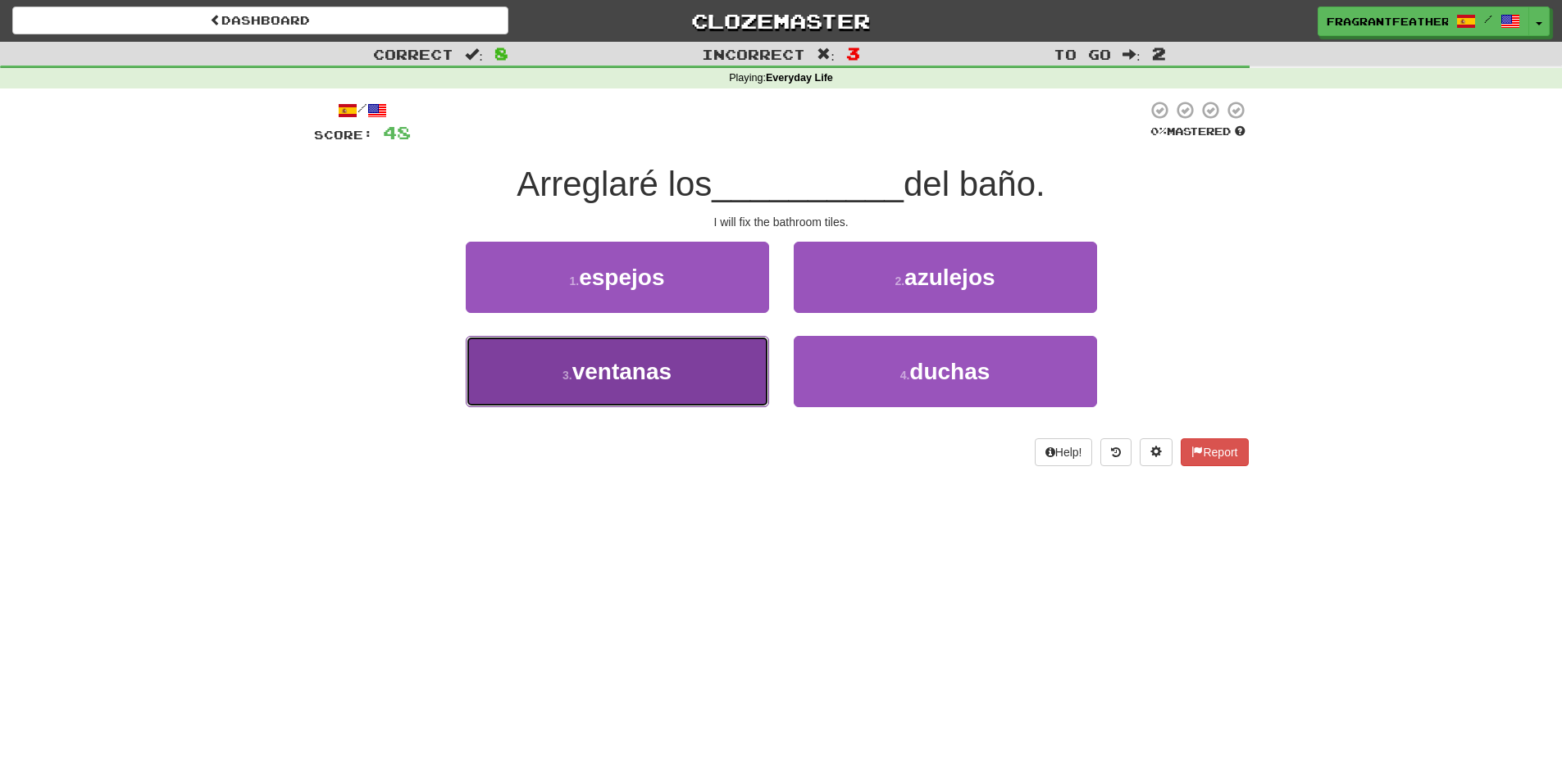
click at [721, 346] on button "3 . ventanas" at bounding box center [617, 372] width 303 height 71
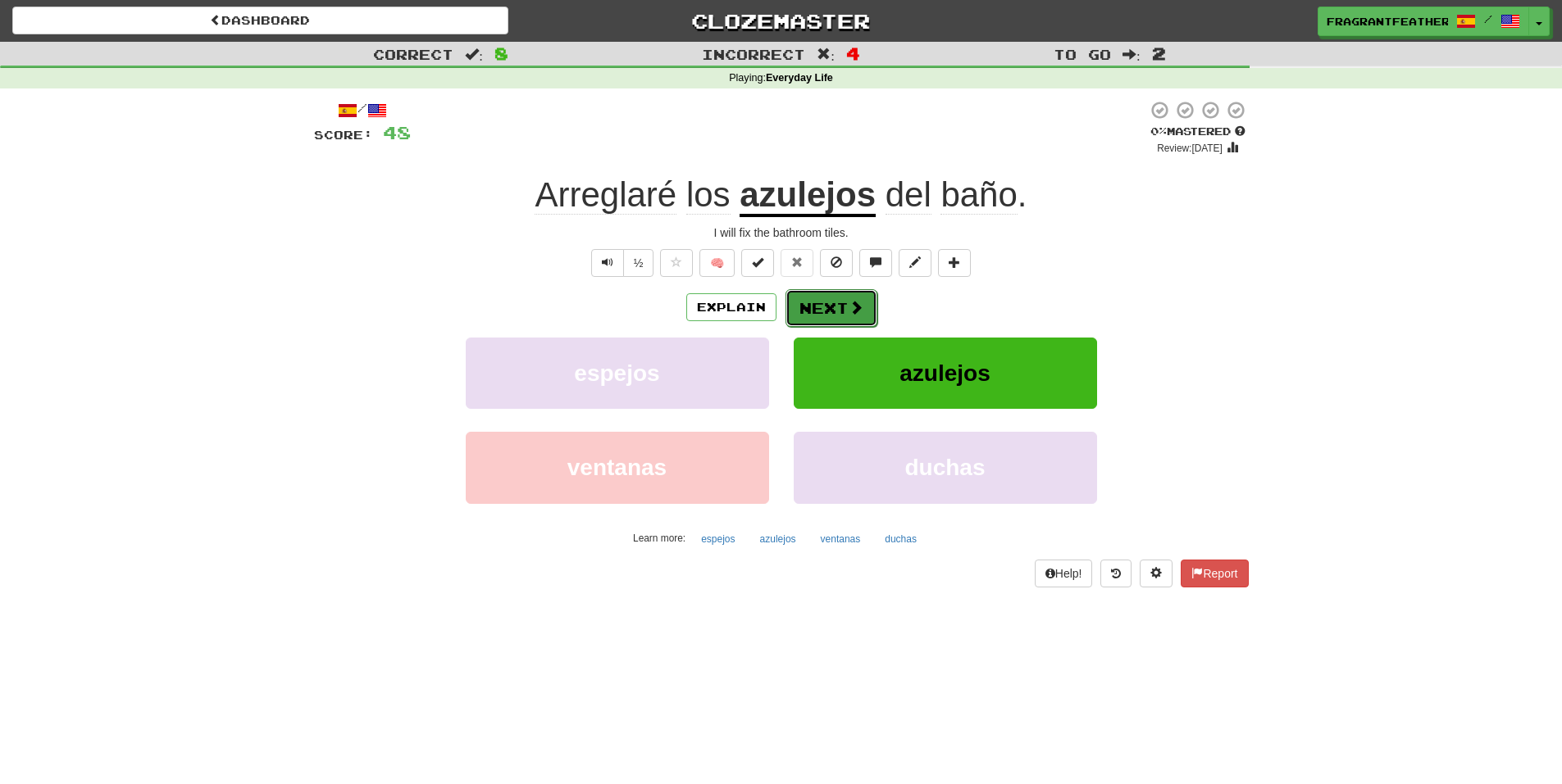
click at [856, 305] on span at bounding box center [855, 307] width 15 height 15
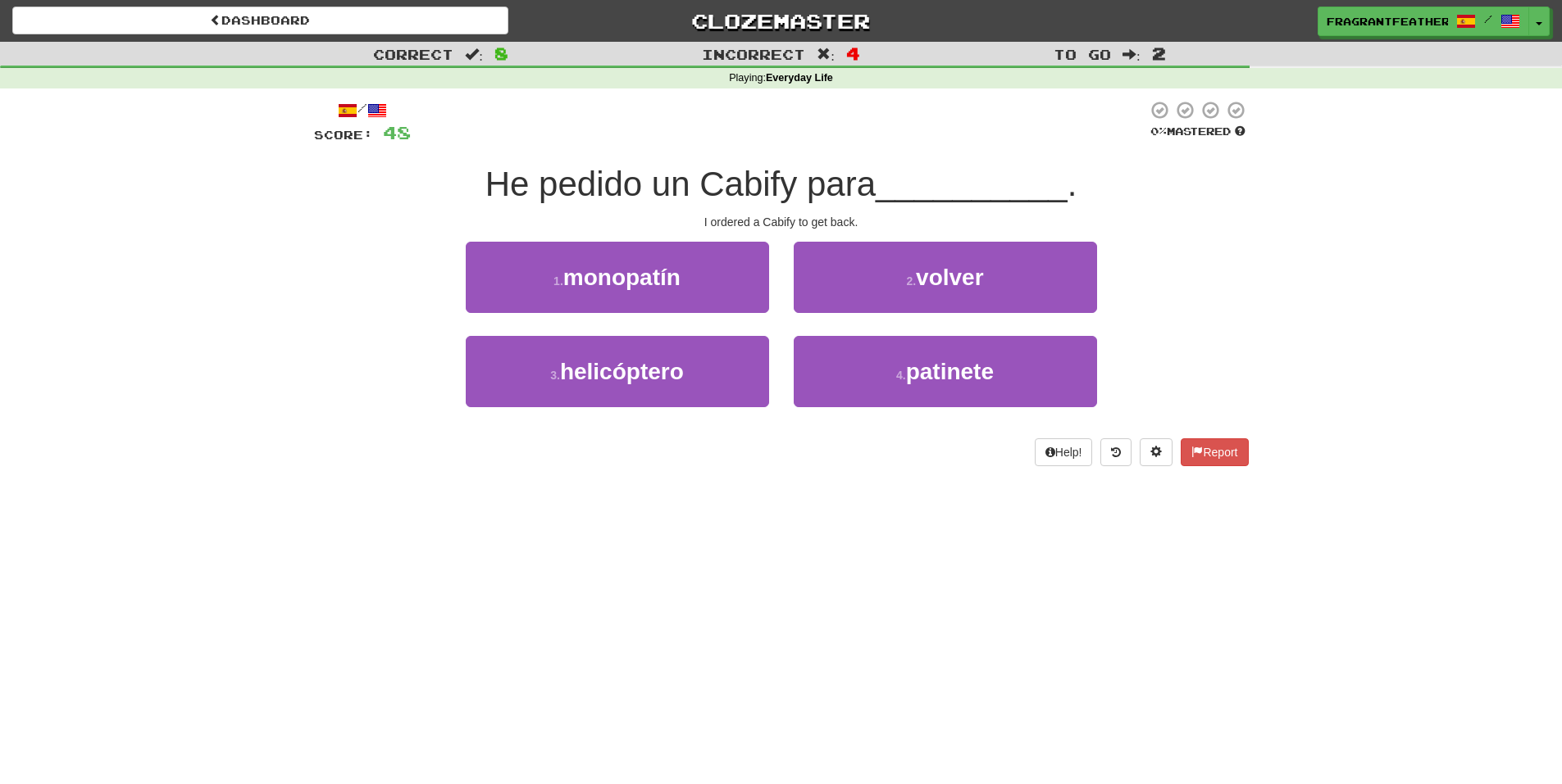
click at [933, 327] on div "2 . volver" at bounding box center [945, 289] width 328 height 94
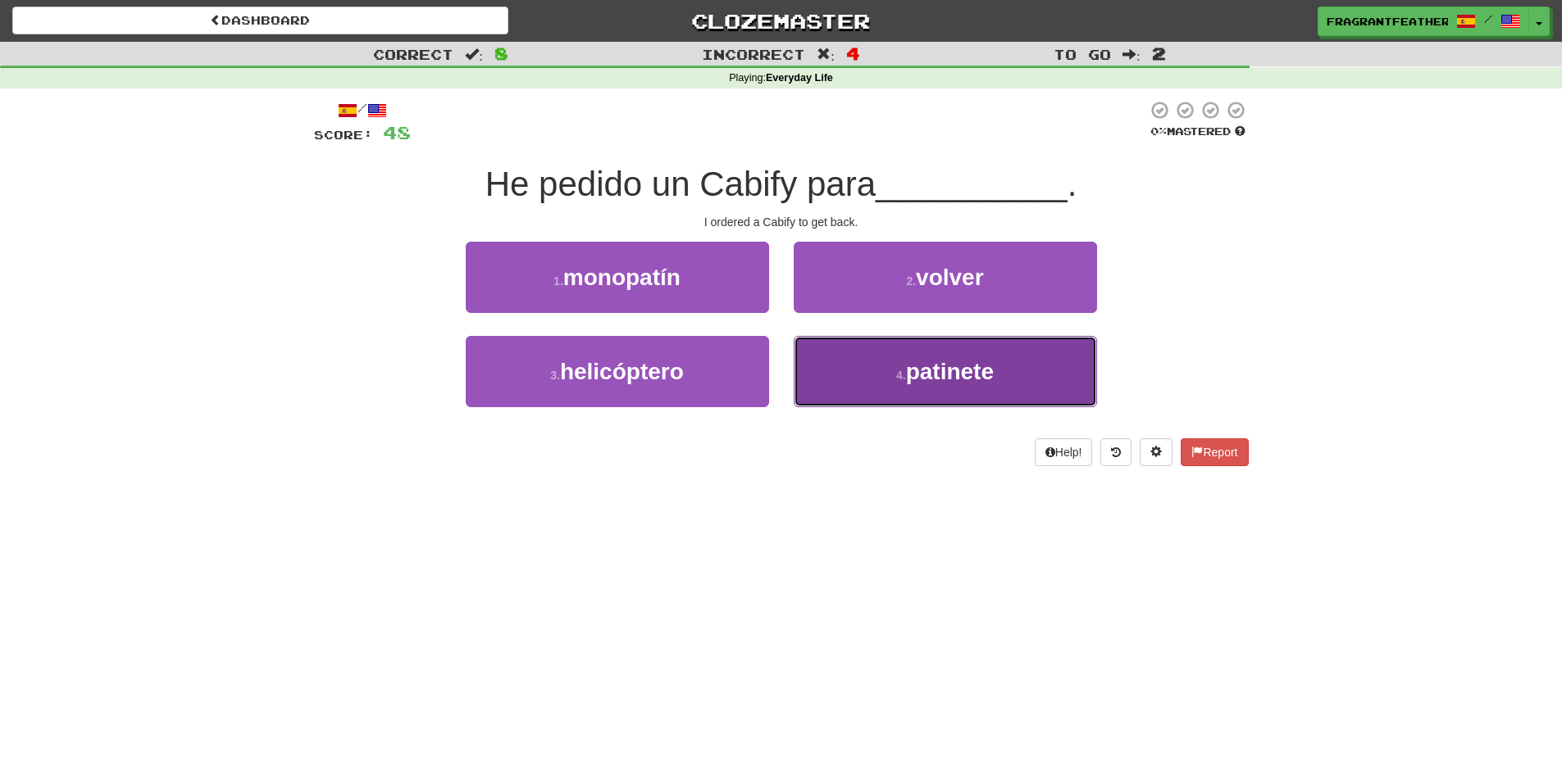
click at [930, 360] on span "patinete" at bounding box center [950, 372] width 88 height 26
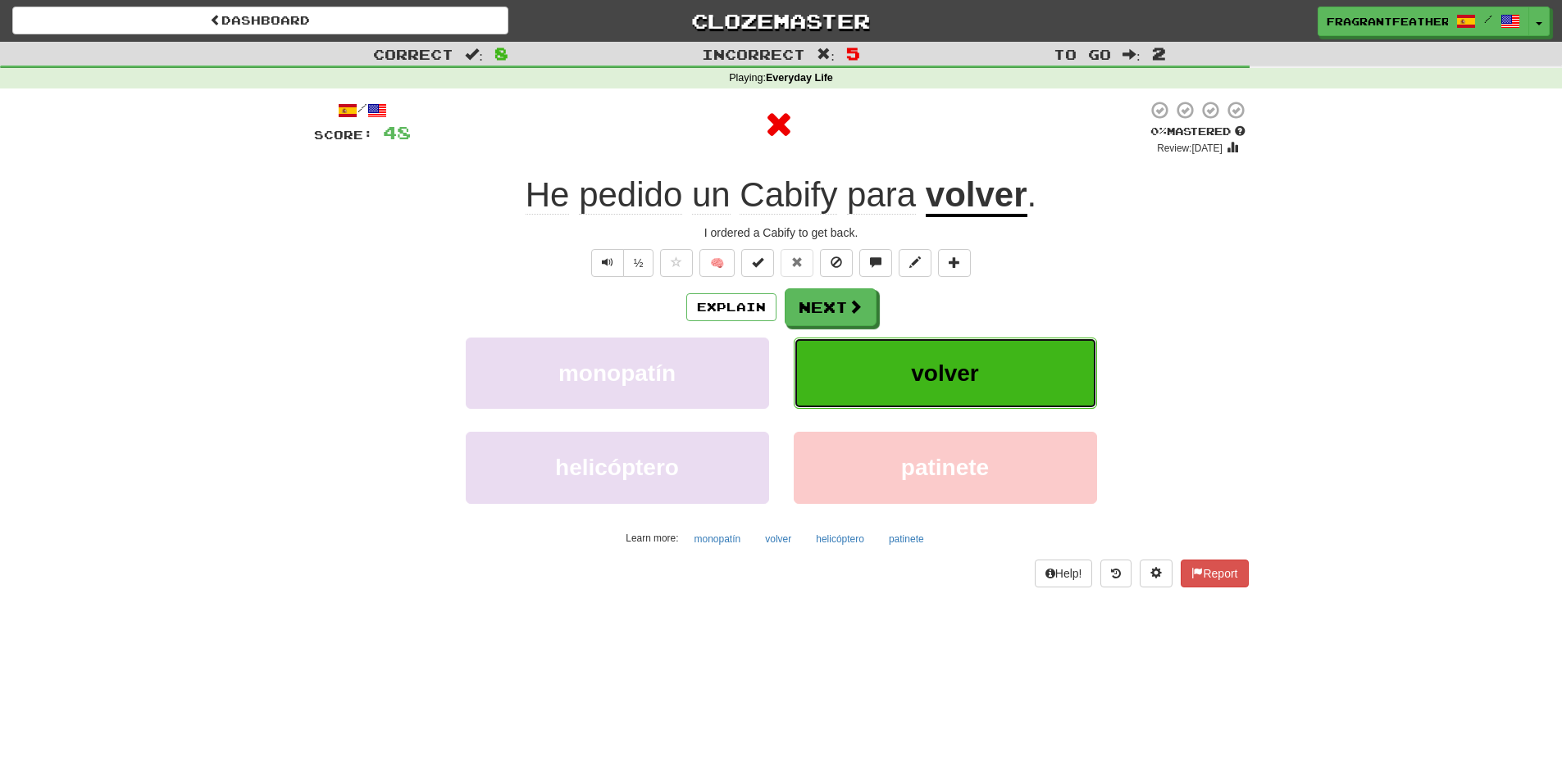
drag, startPoint x: 930, startPoint y: 360, endPoint x: 957, endPoint y: 322, distance: 46.6
drag, startPoint x: 957, startPoint y: 322, endPoint x: 915, endPoint y: 283, distance: 57.3
click at [915, 283] on div "/ Score: 48 0 % Mastered Review: [DATE] He pedido un Cabify para volver . I ord…" at bounding box center [781, 343] width 934 height 487
click at [812, 302] on button "Next" at bounding box center [831, 308] width 91 height 37
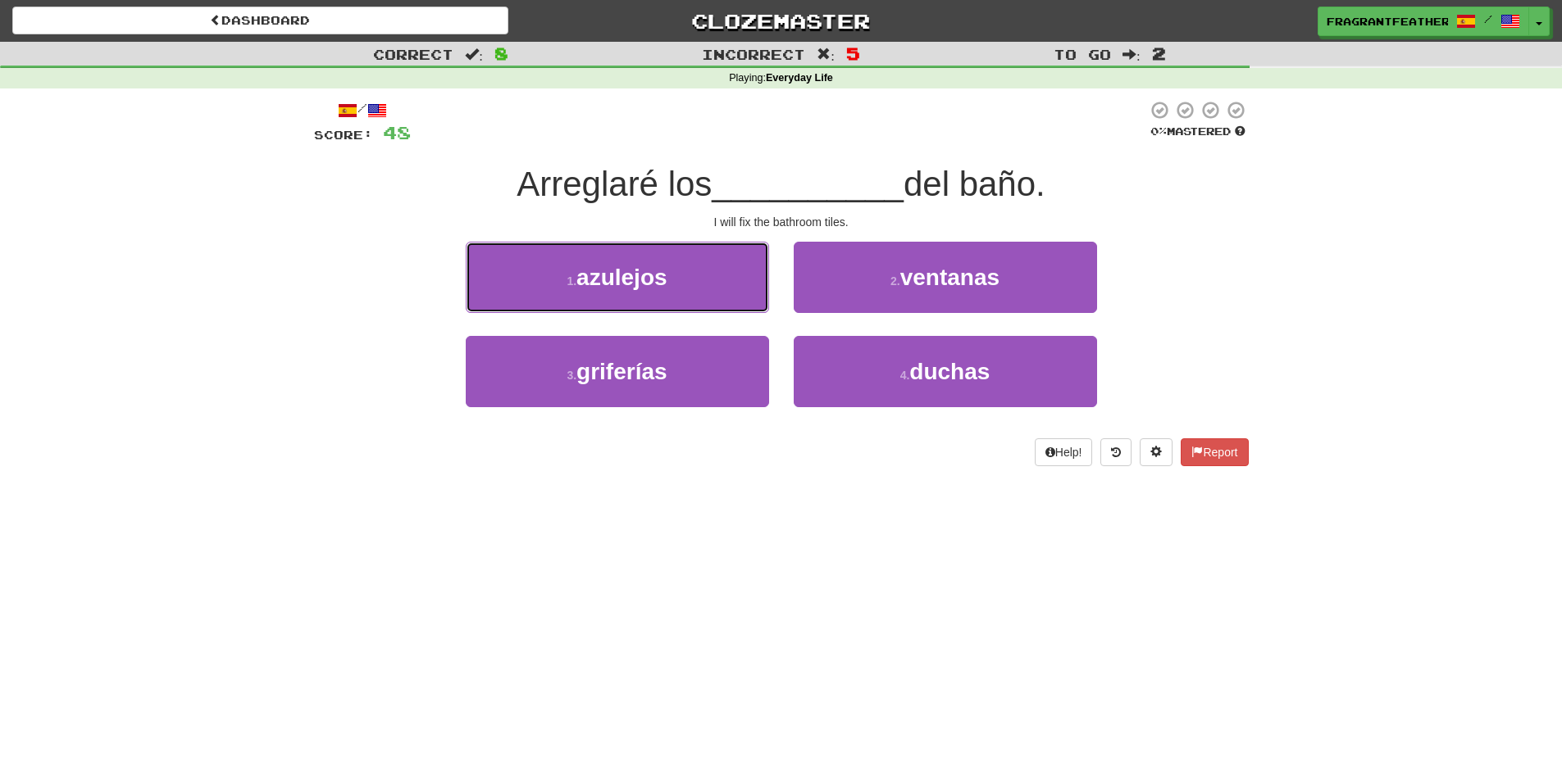
click at [726, 248] on button "1 . azulejos" at bounding box center [617, 278] width 303 height 71
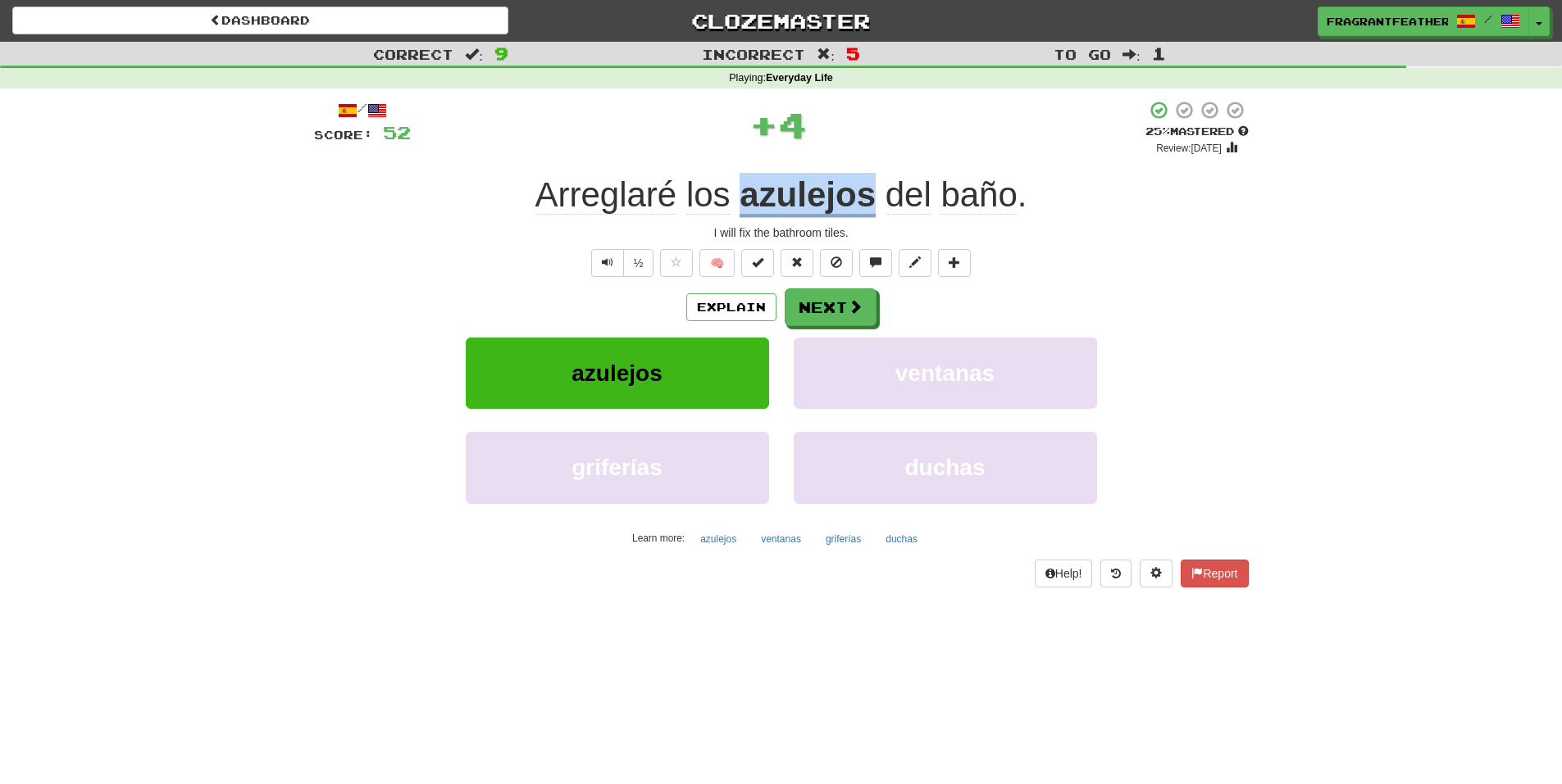
drag, startPoint x: 753, startPoint y: 177, endPoint x: 869, endPoint y: 160, distance: 117.2
click at [869, 160] on div "/ Score: 52 + 4 25 % Mastered Review: [DATE] Arreglaré los azulejos del baño . …" at bounding box center [781, 343] width 934 height 487
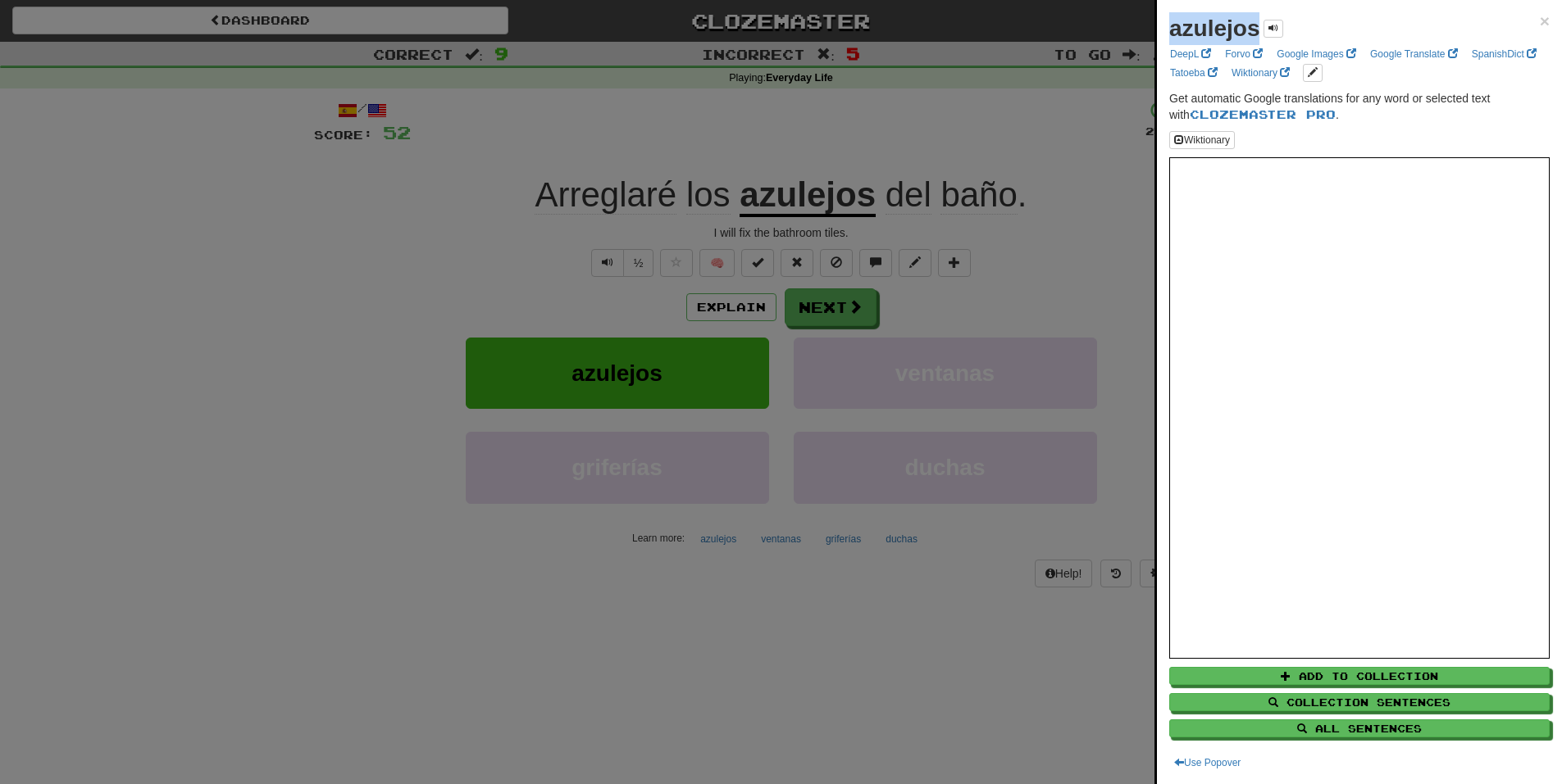
drag, startPoint x: 1174, startPoint y: 27, endPoint x: 1256, endPoint y: 12, distance: 83.4
click at [1256, 12] on div "azulejos × DeepL Forvo Google Images Google Translate SpanishDict Tatoeba Wikti…" at bounding box center [1358, 392] width 405 height 784
click at [978, 143] on div at bounding box center [781, 392] width 1562 height 784
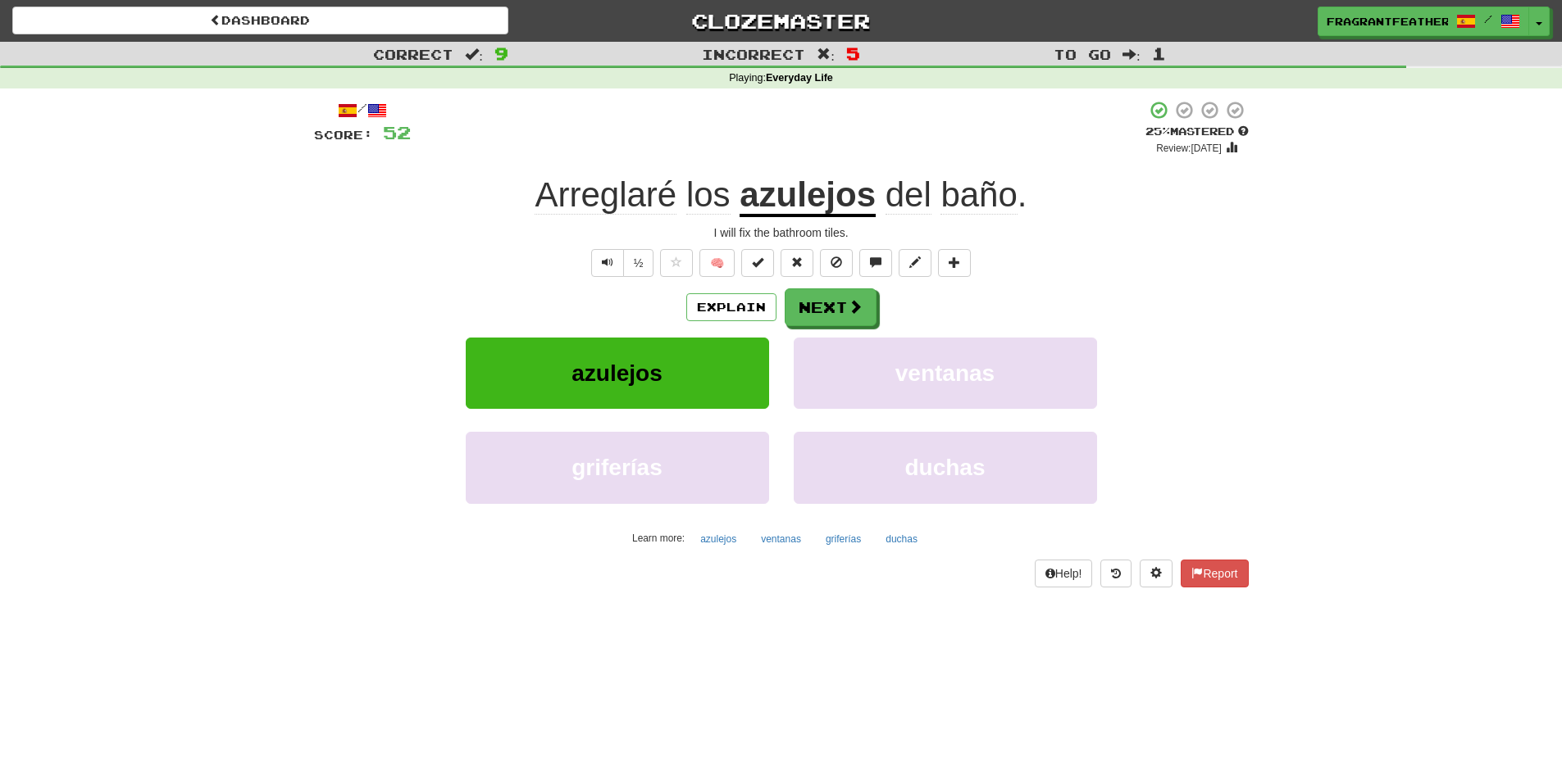
click at [978, 143] on div "+ 4" at bounding box center [778, 127] width 735 height 56
click at [837, 307] on button "Next" at bounding box center [831, 308] width 91 height 37
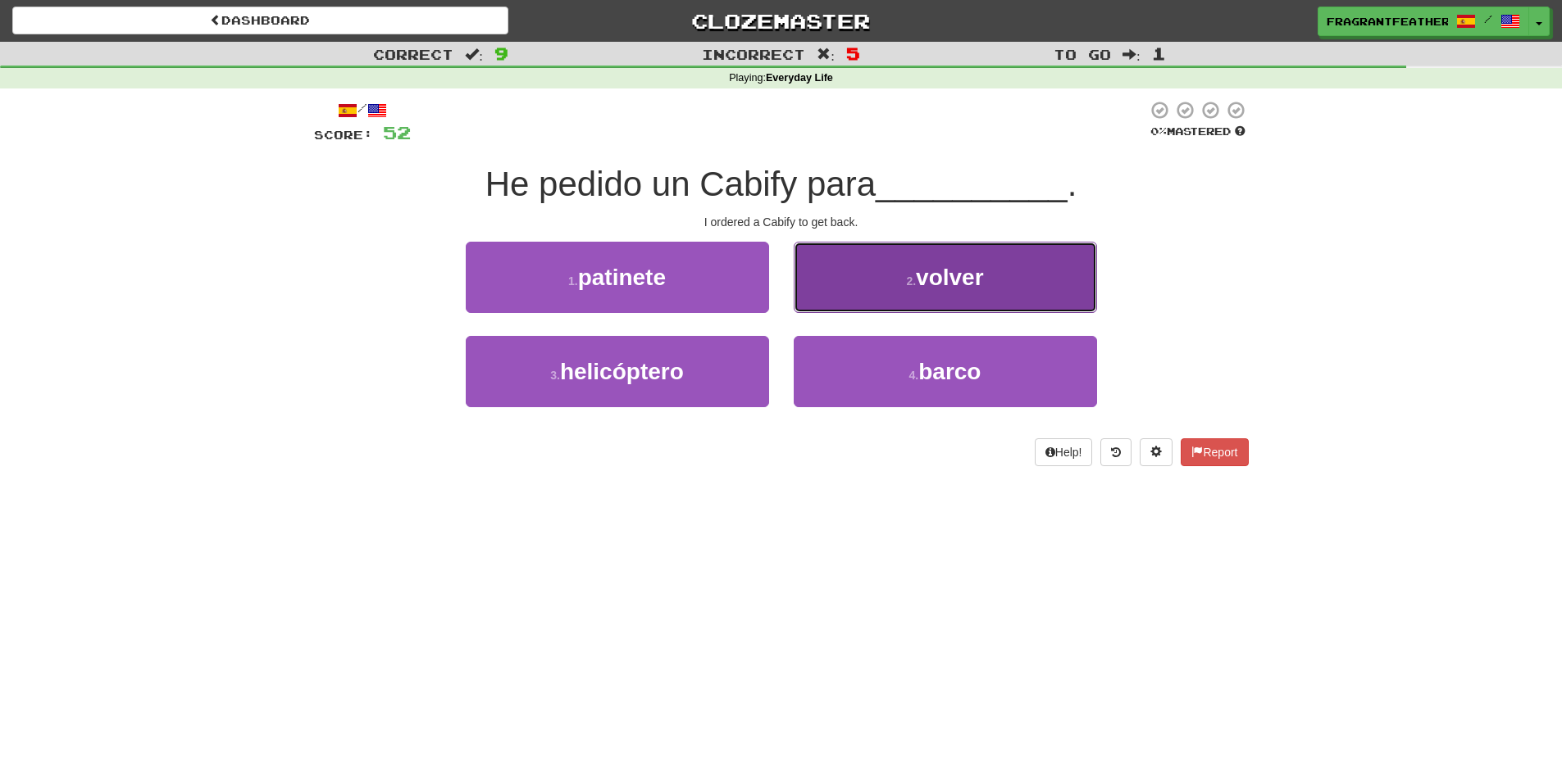
click at [1013, 269] on button "2 . volver" at bounding box center [945, 278] width 303 height 71
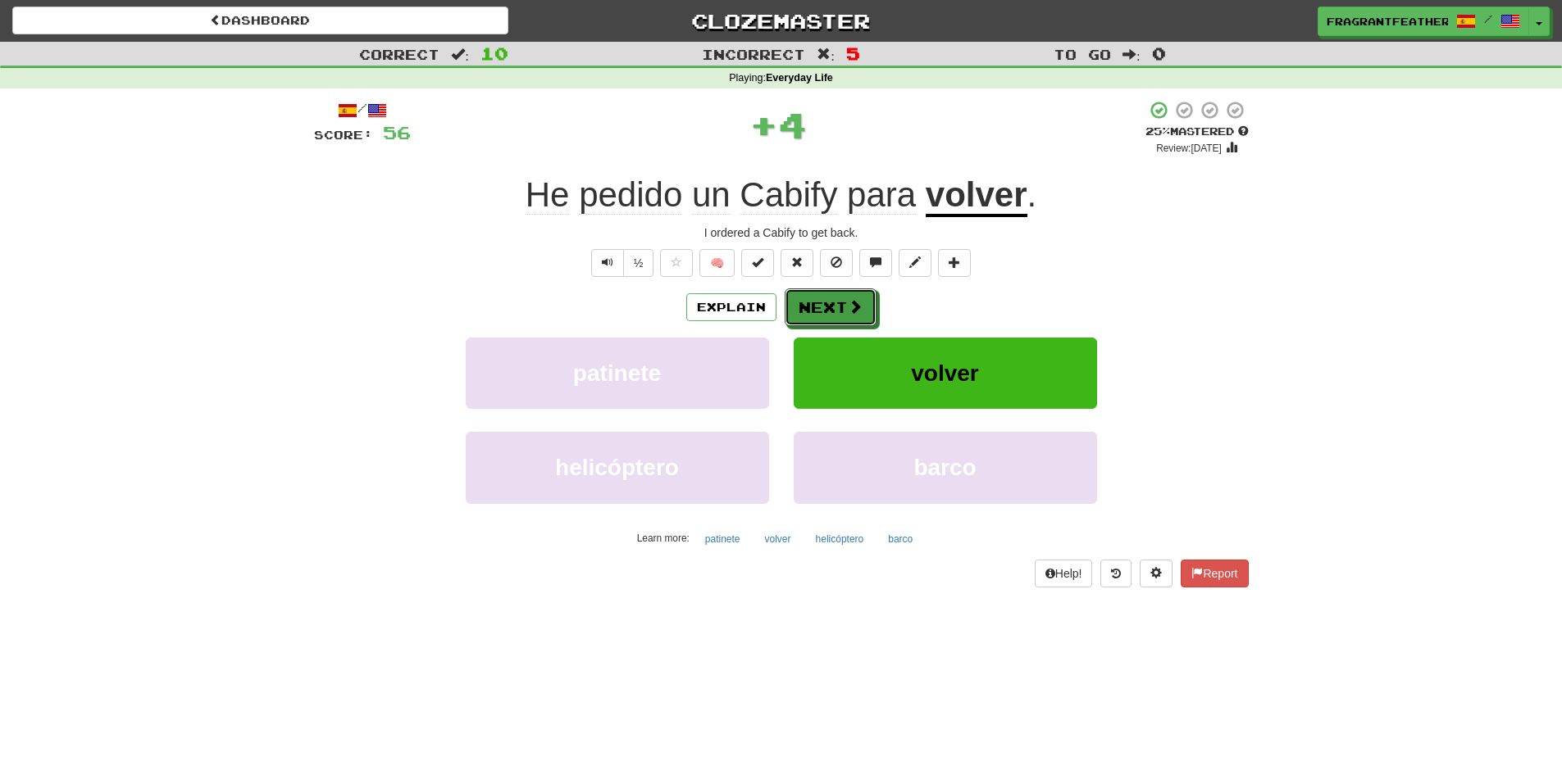
click at [855, 292] on button "Next" at bounding box center [830, 307] width 91 height 37
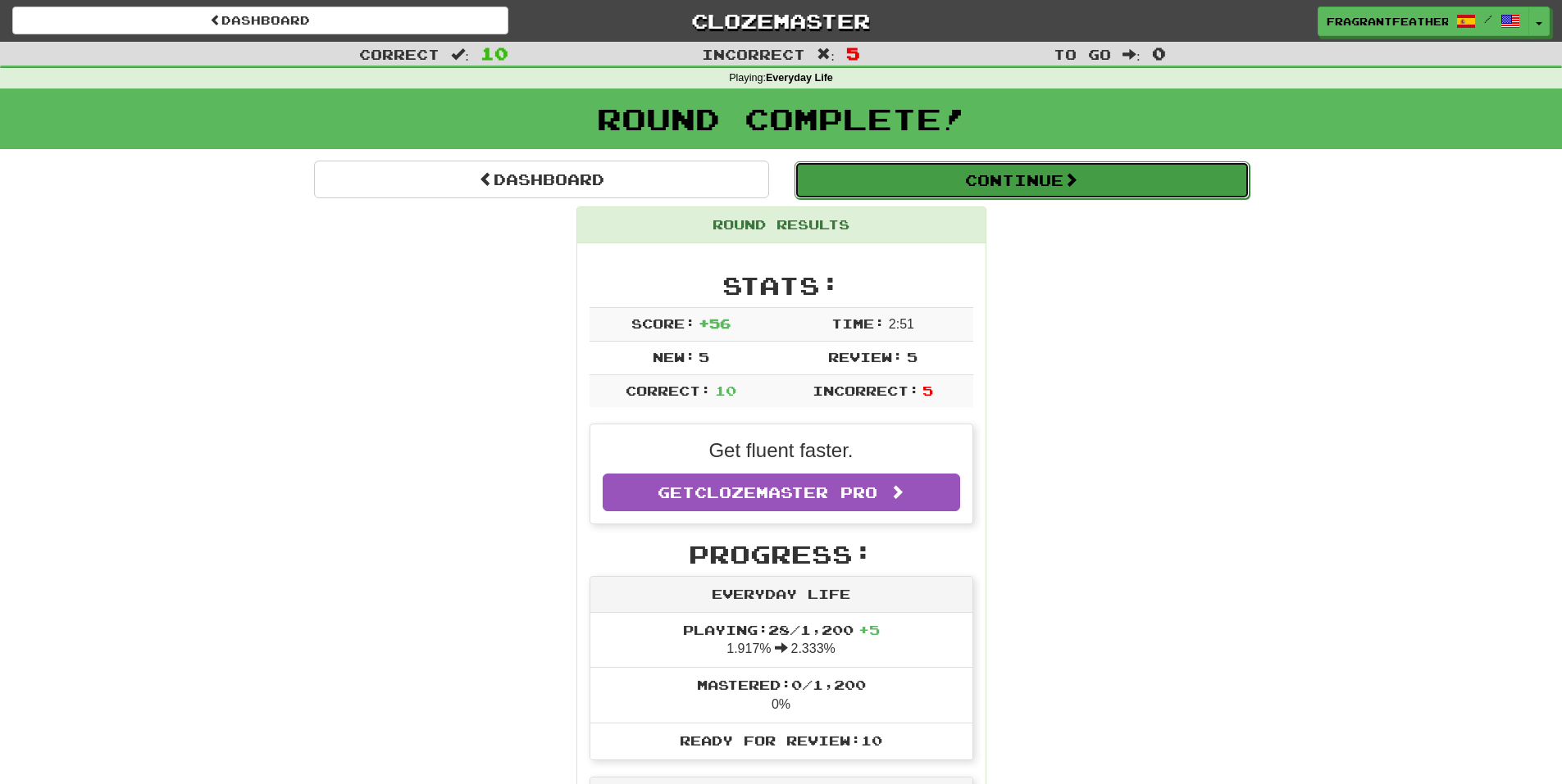
click at [1108, 174] on button "Continue" at bounding box center [1022, 180] width 455 height 37
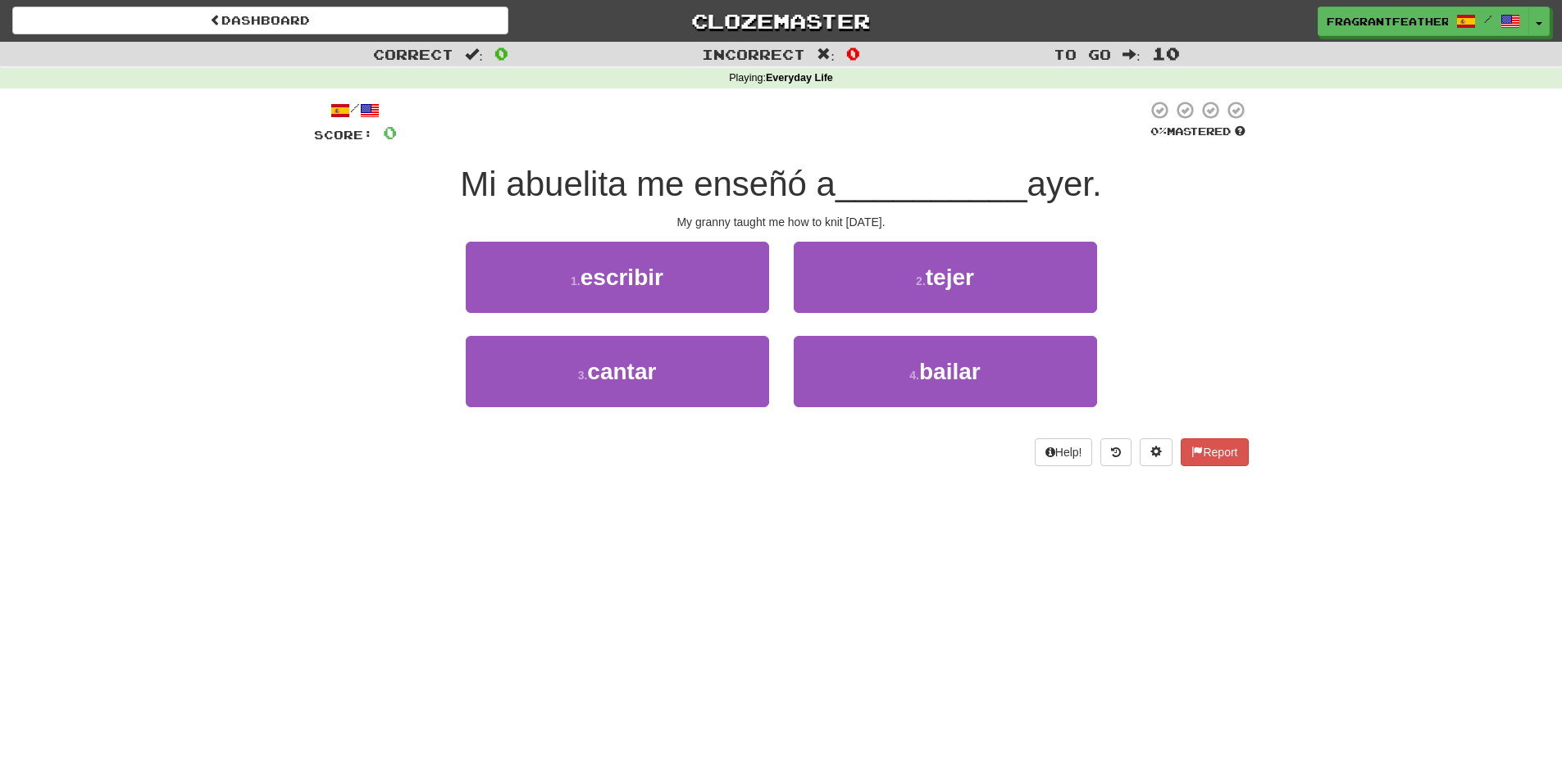
drag, startPoint x: 1098, startPoint y: 187, endPoint x: 1037, endPoint y: 179, distance: 61.5
click at [1037, 179] on div "Mi abuelita me enseñó a __________ [DATE]." at bounding box center [781, 185] width 934 height 45
click at [1026, 142] on div at bounding box center [1026, 142] width 0 height 0
click at [1047, 196] on span "ayer." at bounding box center [1065, 184] width 75 height 38
drag, startPoint x: 1044, startPoint y: 190, endPoint x: 1101, endPoint y: 178, distance: 58.2
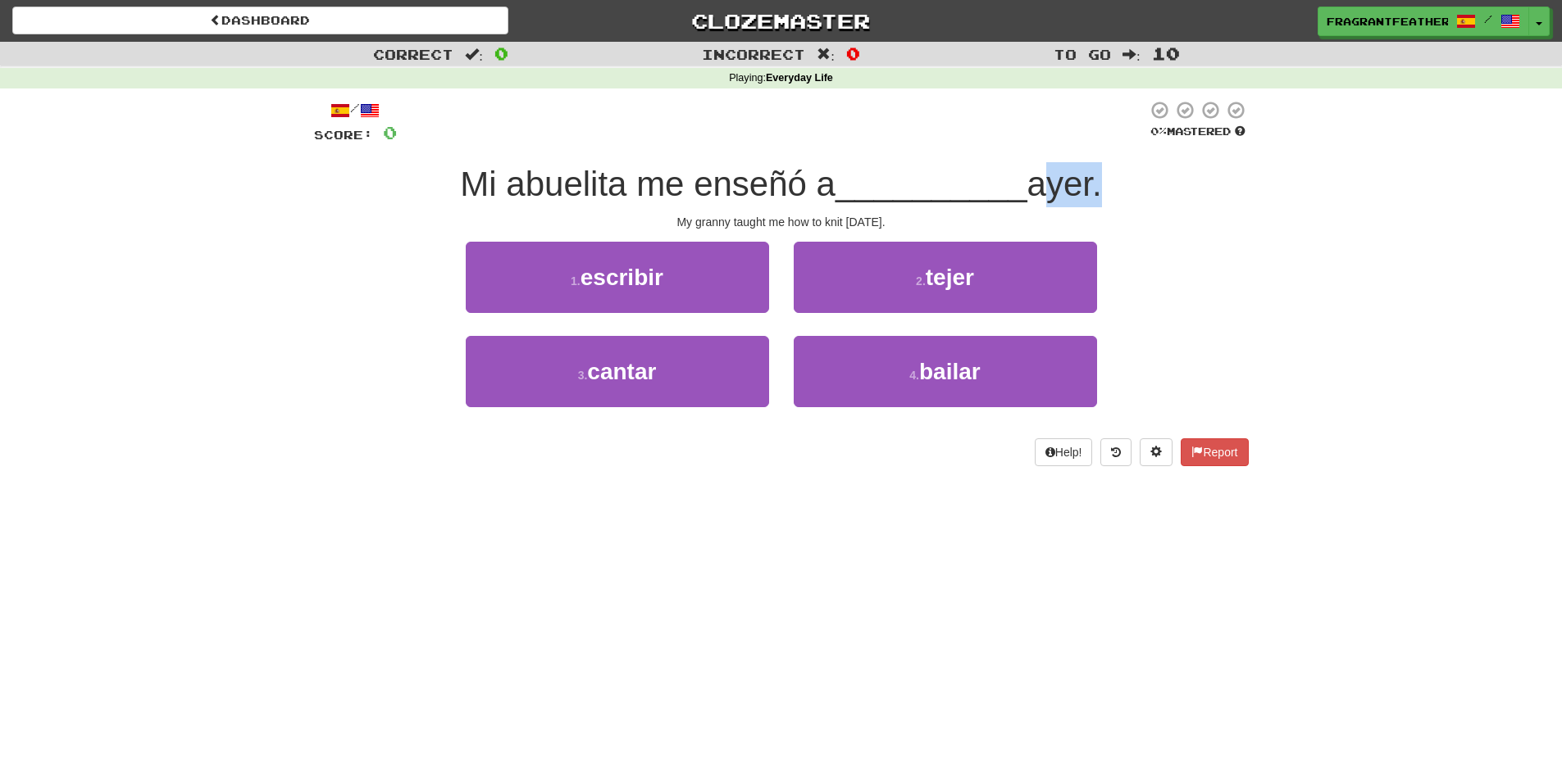
click at [1101, 178] on span "ayer." at bounding box center [1065, 184] width 75 height 38
click at [1090, 142] on div at bounding box center [1090, 142] width 0 height 0
click at [1229, 276] on div "1 . escribir 2 . tejer" at bounding box center [781, 289] width 983 height 94
drag, startPoint x: 1044, startPoint y: 189, endPoint x: 1099, endPoint y: 190, distance: 55.0
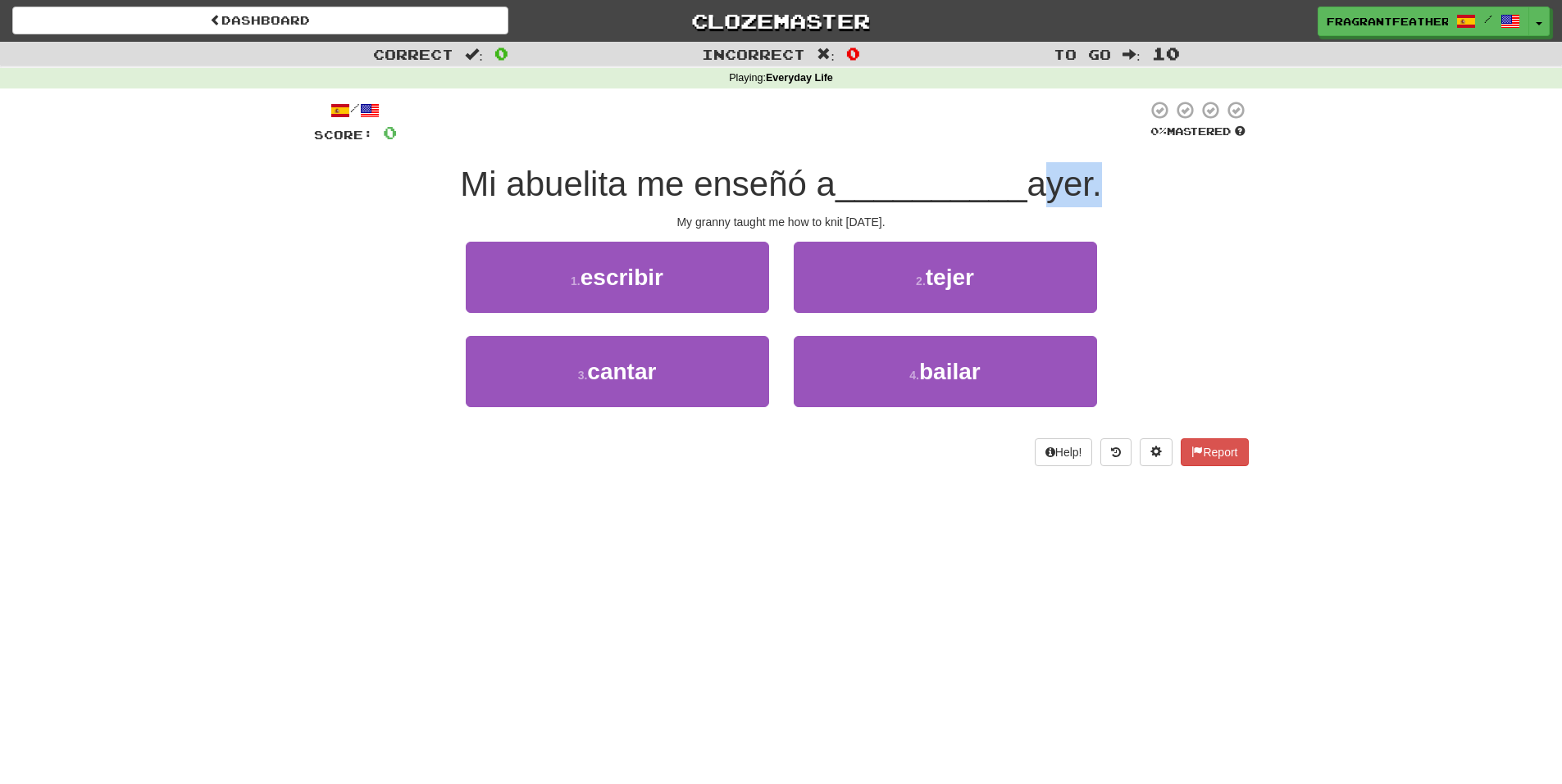
click at [1099, 190] on span "ayer." at bounding box center [1065, 184] width 75 height 38
drag, startPoint x: 1086, startPoint y: 193, endPoint x: 1133, endPoint y: 180, distance: 48.8
click at [1132, 175] on div "Mi abuelita me enseñó a __________ [DATE]." at bounding box center [781, 185] width 934 height 45
drag, startPoint x: 441, startPoint y: 192, endPoint x: 622, endPoint y: 195, distance: 181.0
click at [622, 195] on div "Mi abuelita me enseñó a __________ [DATE]." at bounding box center [781, 185] width 934 height 45
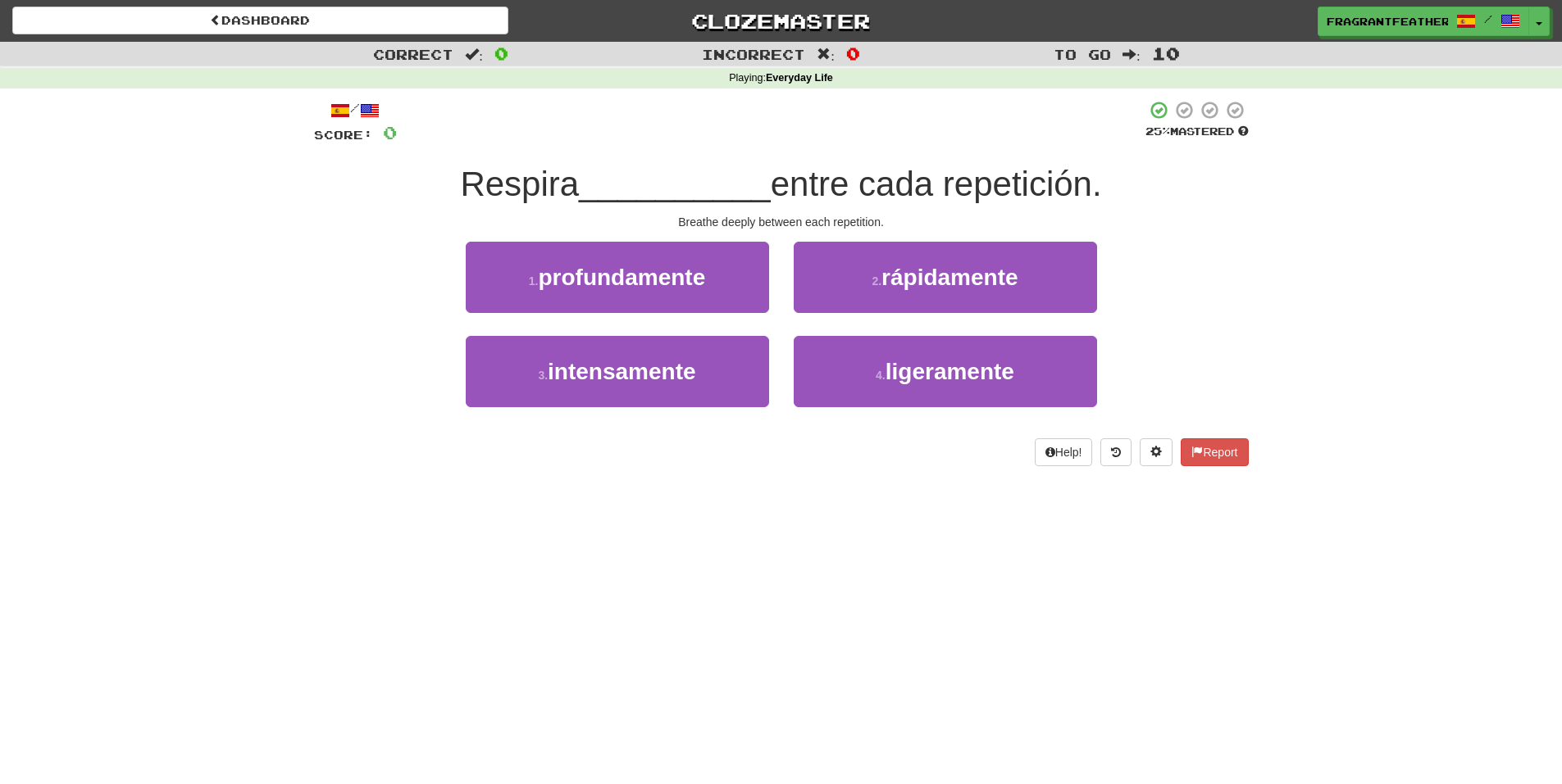
drag, startPoint x: 462, startPoint y: 175, endPoint x: 580, endPoint y: 180, distance: 118.1
click at [580, 180] on div "Respira __________ entre cada repetición." at bounding box center [781, 185] width 934 height 45
click at [570, 161] on div "/ Score: 0 25 % Mastered Respira __________ entre cada repetición. Breathe deep…" at bounding box center [781, 282] width 934 height 366
drag, startPoint x: 780, startPoint y: 183, endPoint x: 858, endPoint y: 182, distance: 78.0
click at [858, 182] on span "entre cada repetición." at bounding box center [936, 184] width 331 height 38
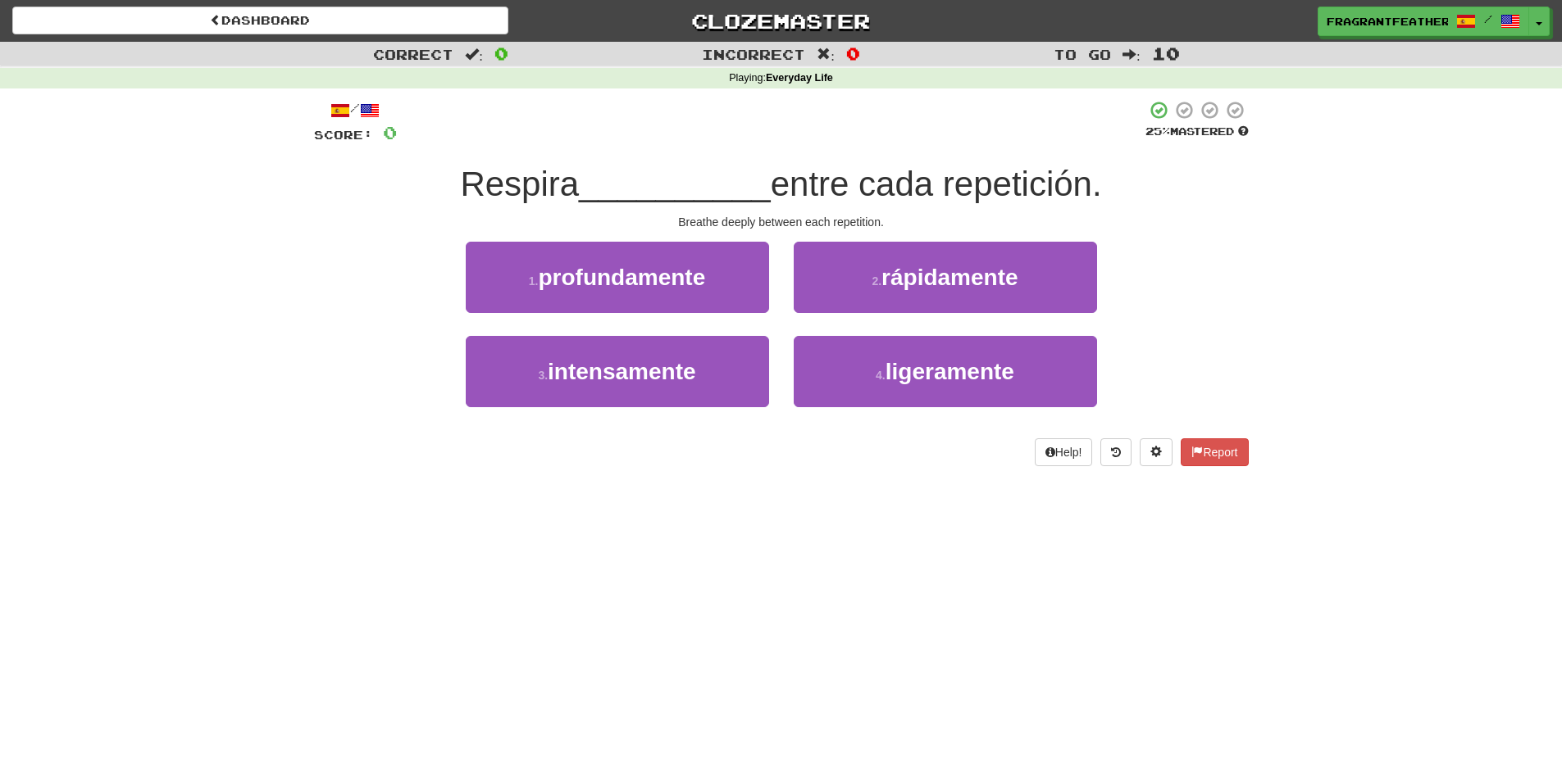
click at [882, 195] on span "entre cada repetición." at bounding box center [936, 184] width 331 height 38
click at [682, 278] on span "profundamente" at bounding box center [621, 278] width 167 height 26
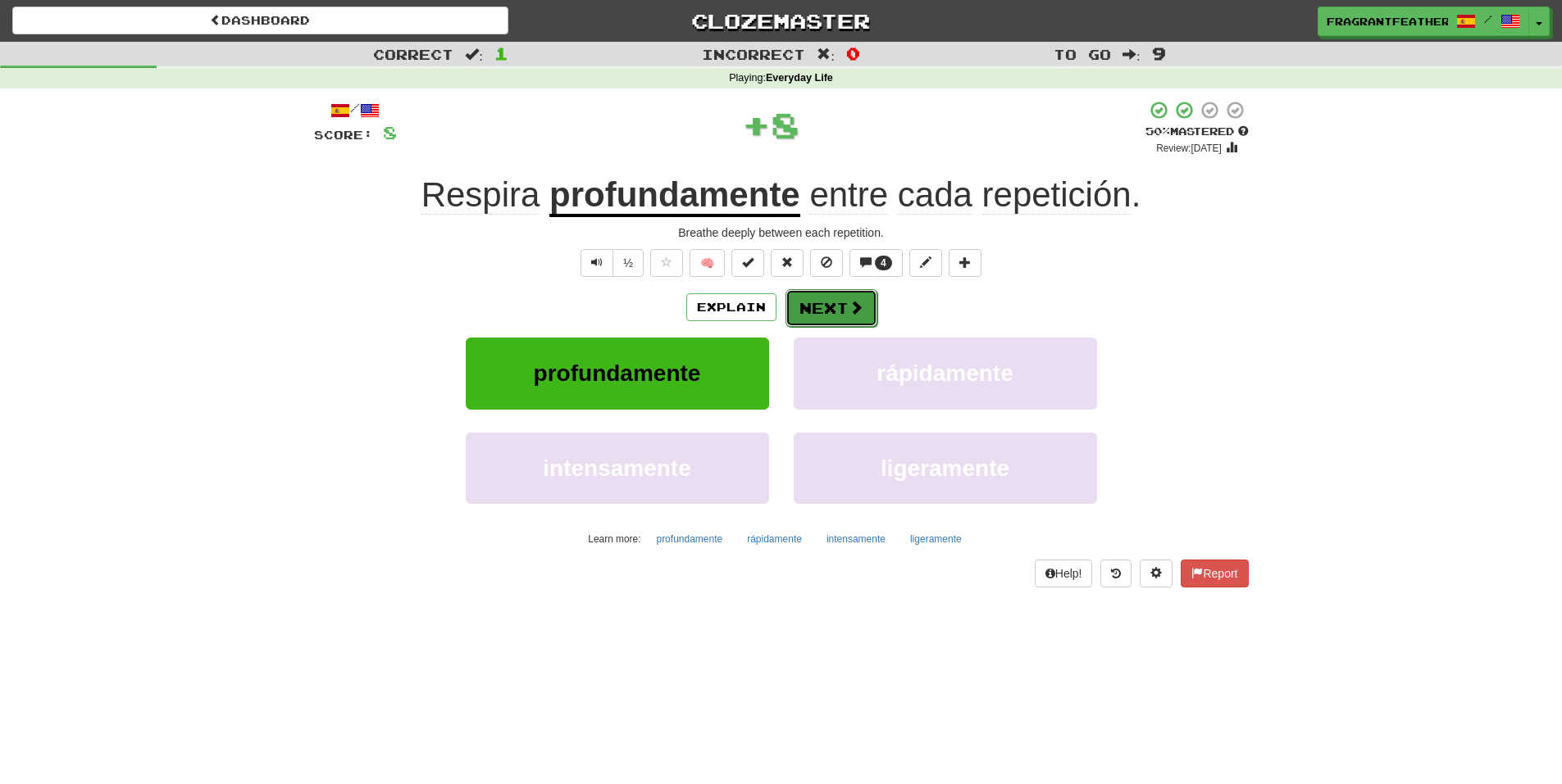
click at [854, 311] on span at bounding box center [855, 307] width 15 height 15
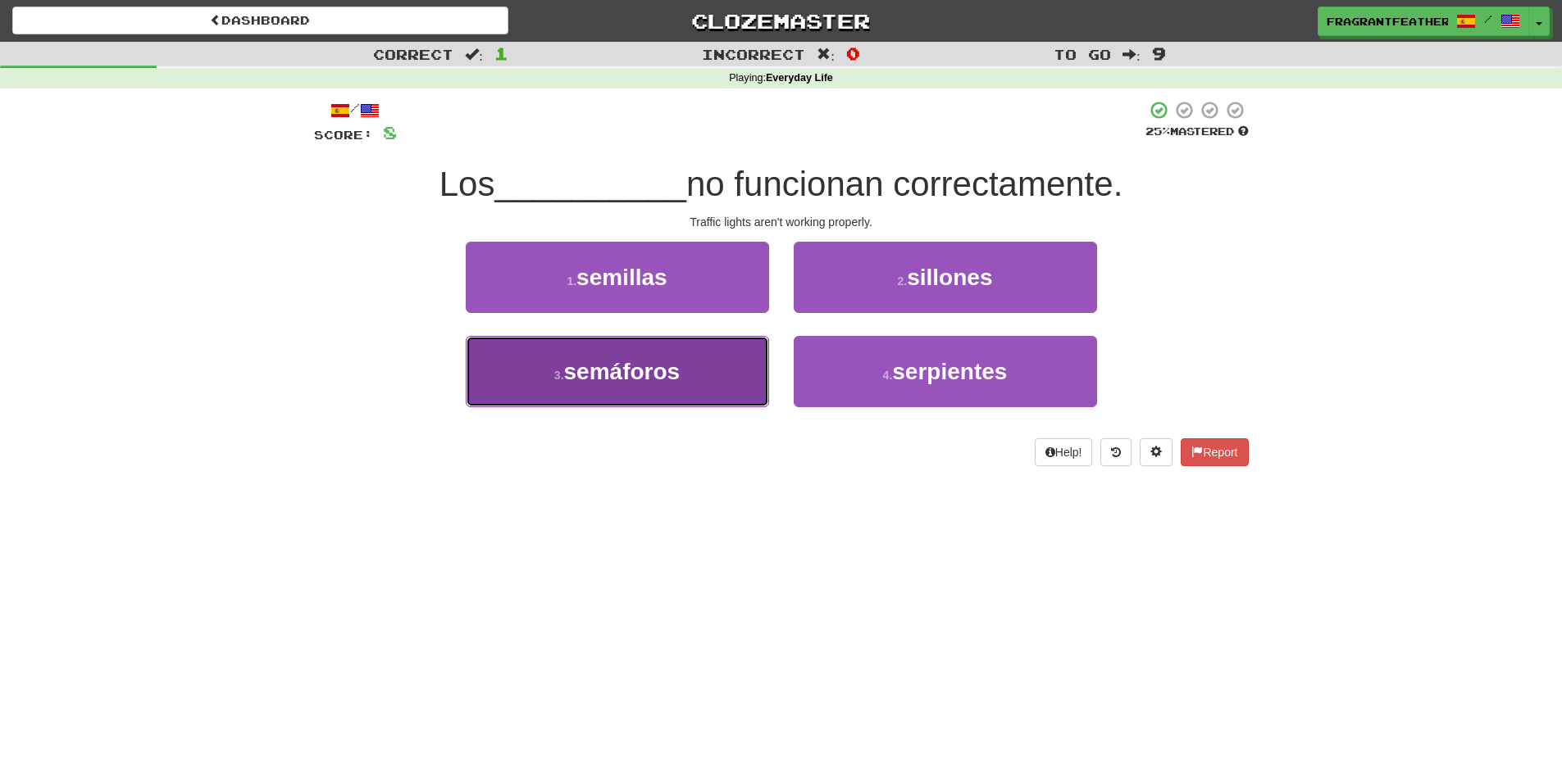
click at [602, 355] on button "3 . semáforos" at bounding box center [617, 372] width 303 height 71
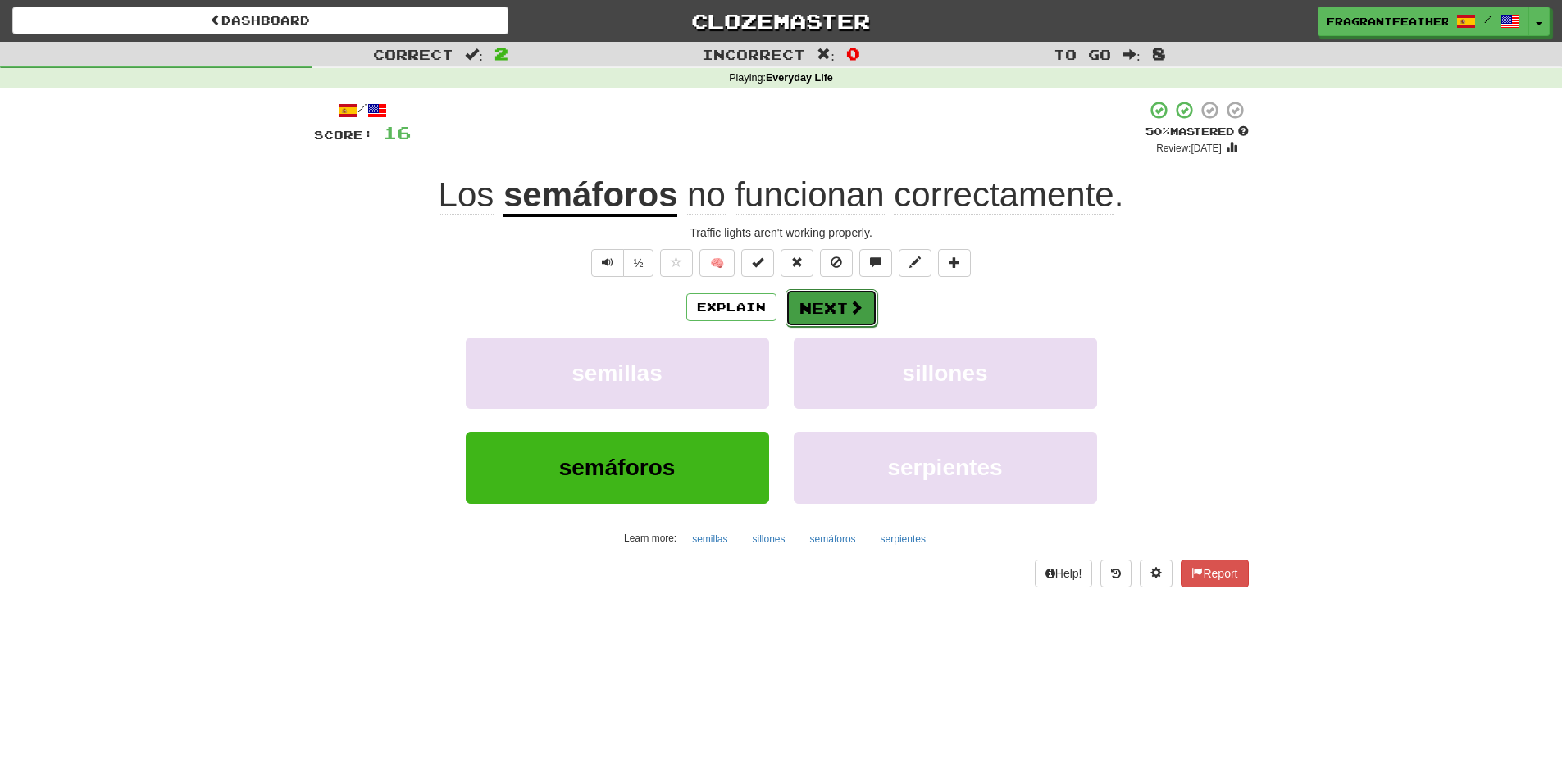
click at [817, 313] on button "Next" at bounding box center [831, 308] width 91 height 37
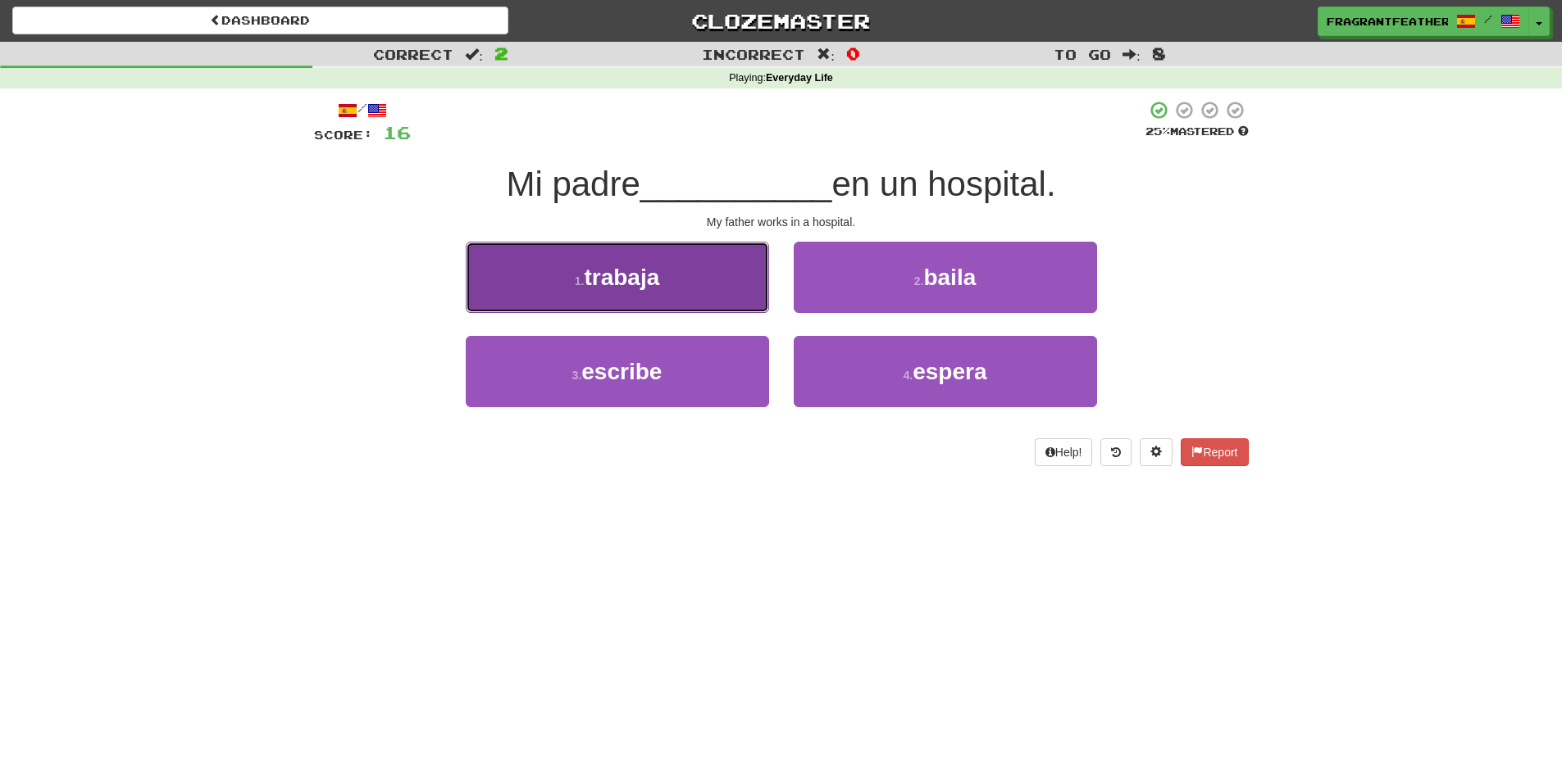
drag, startPoint x: 628, startPoint y: 311, endPoint x: 619, endPoint y: 313, distance: 9.2
click at [619, 313] on button "1 . trabaja" at bounding box center [617, 278] width 303 height 71
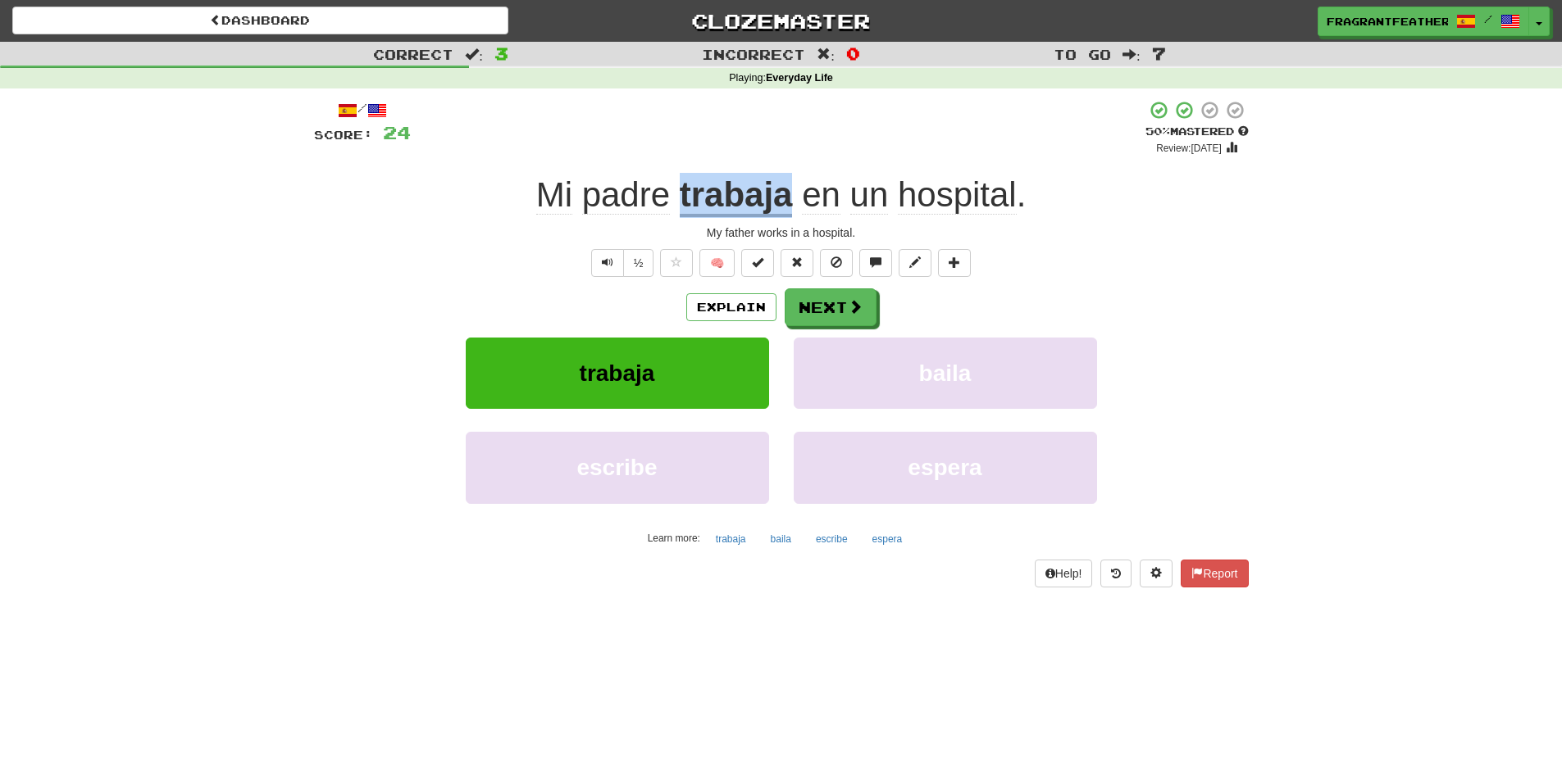
drag, startPoint x: 680, startPoint y: 172, endPoint x: 792, endPoint y: 169, distance: 112.0
click at [792, 169] on div "/ Score: 24 + 8 50 % Mastered Review: 2025-08-25 Mi padre trabaja en un hospita…" at bounding box center [781, 343] width 934 height 487
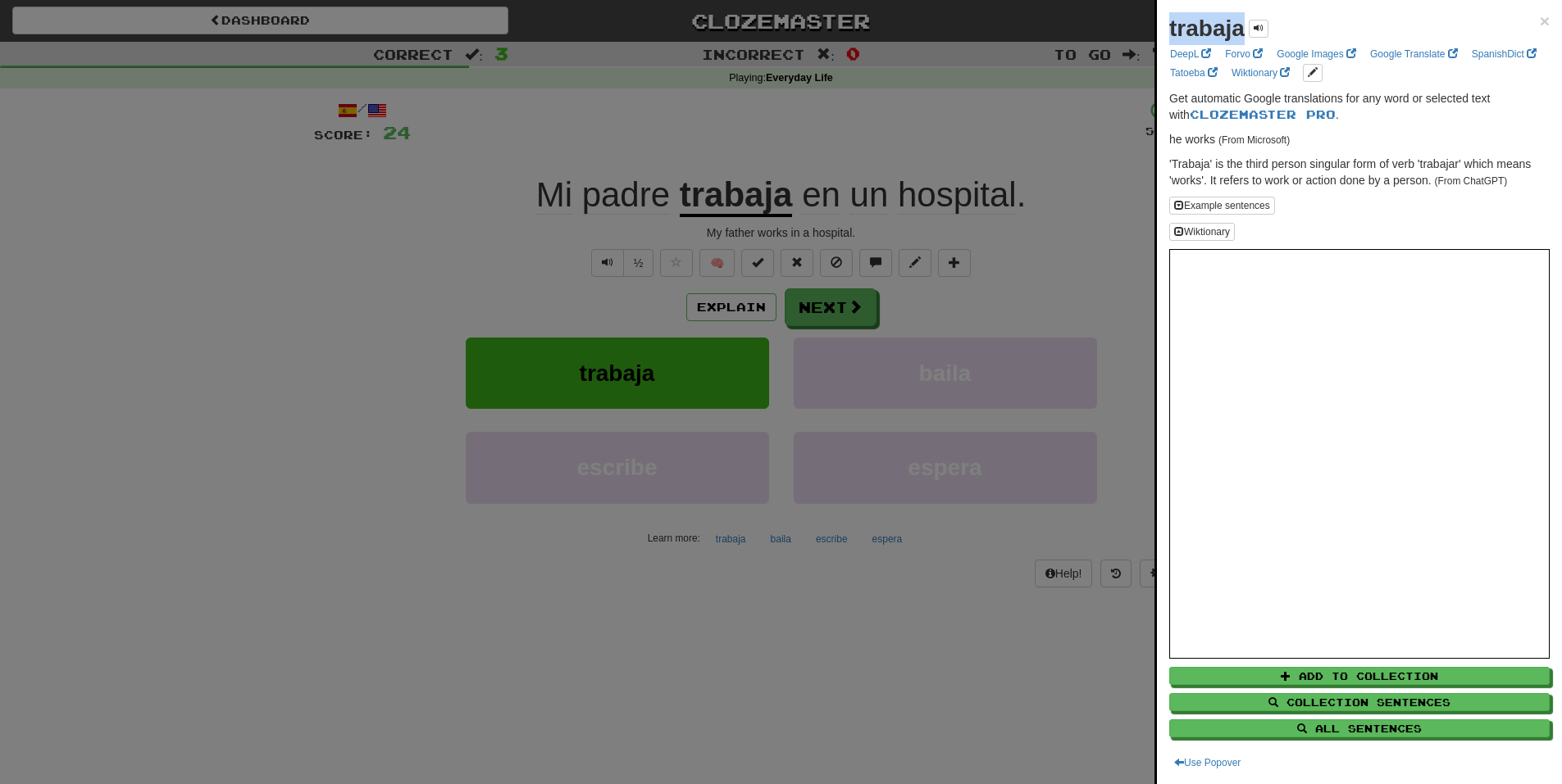
drag, startPoint x: 1169, startPoint y: 25, endPoint x: 1240, endPoint y: 12, distance: 72.2
click at [1240, 12] on div "trabaja" at bounding box center [1218, 28] width 100 height 33
click at [903, 142] on div at bounding box center [781, 392] width 1562 height 784
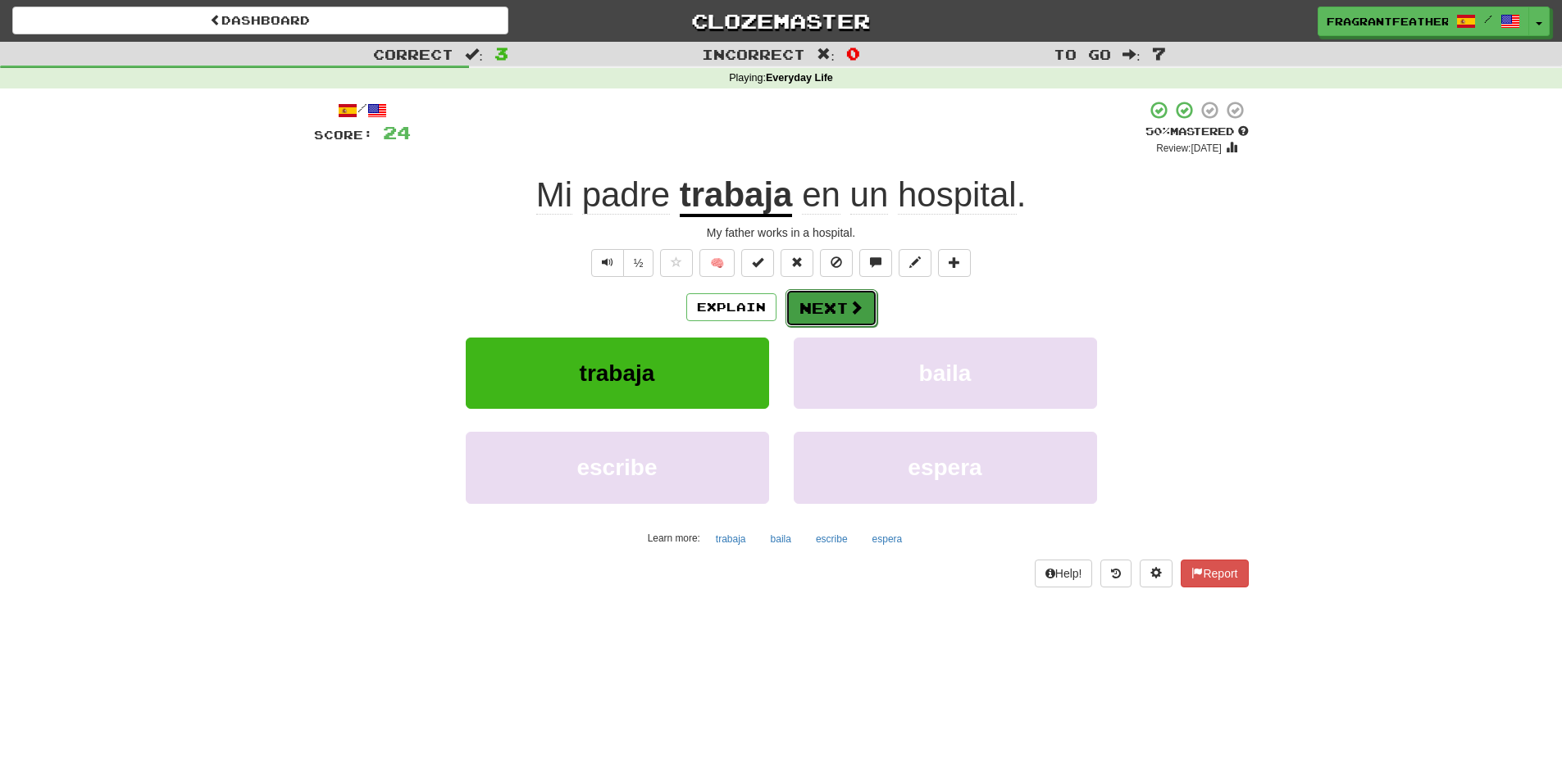
click at [863, 305] on button "Next" at bounding box center [831, 308] width 91 height 37
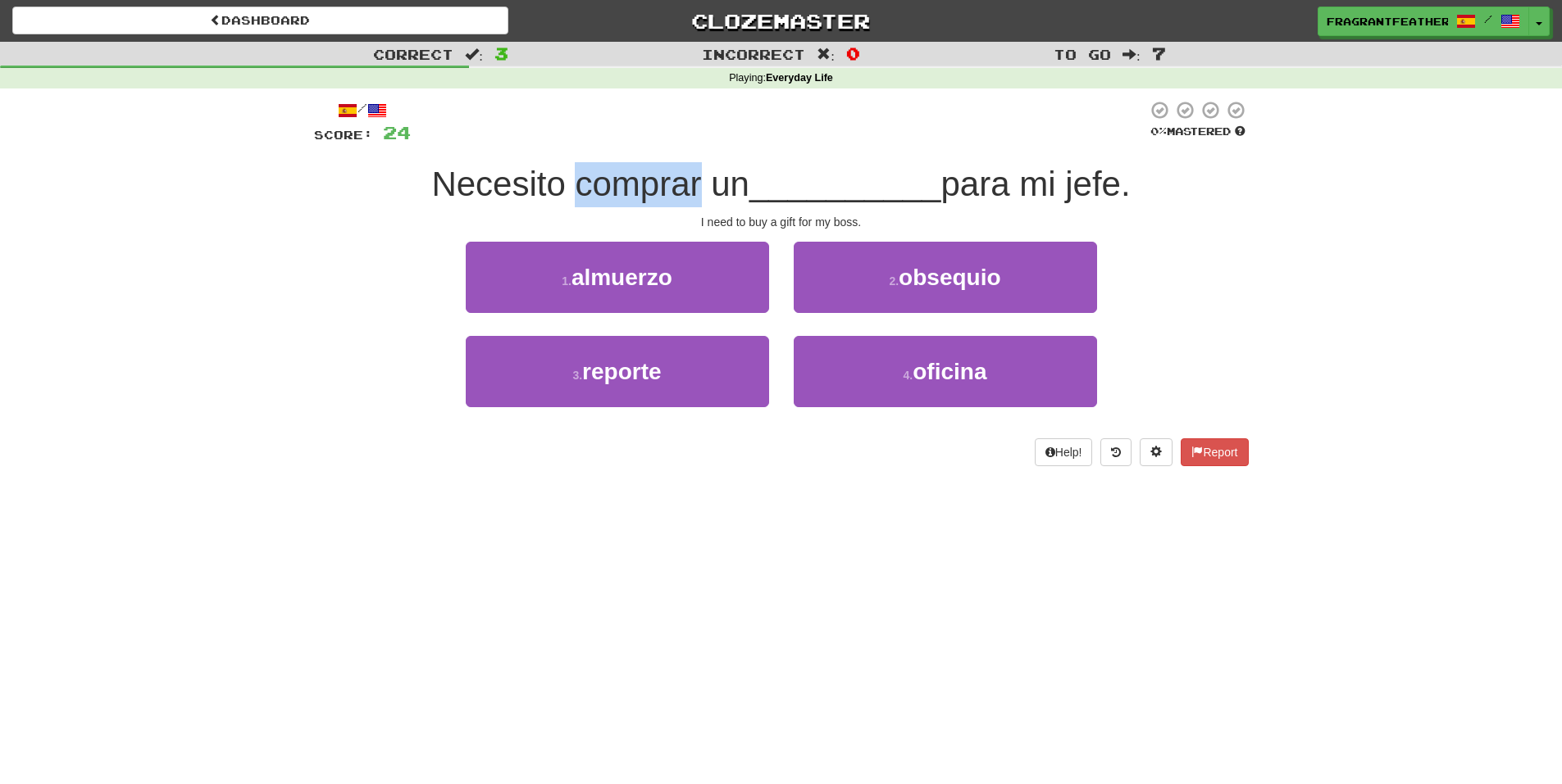
drag, startPoint x: 600, startPoint y: 180, endPoint x: 689, endPoint y: 173, distance: 89.3
click at [689, 173] on span "Necesito comprar un" at bounding box center [590, 184] width 318 height 38
click at [691, 164] on span "Necesito comprar un" at bounding box center [590, 184] width 318 height 38
drag, startPoint x: 654, startPoint y: 197, endPoint x: 363, endPoint y: 218, distance: 291.8
click at [363, 218] on div "I need to buy a gift for my boss." at bounding box center [781, 222] width 934 height 16
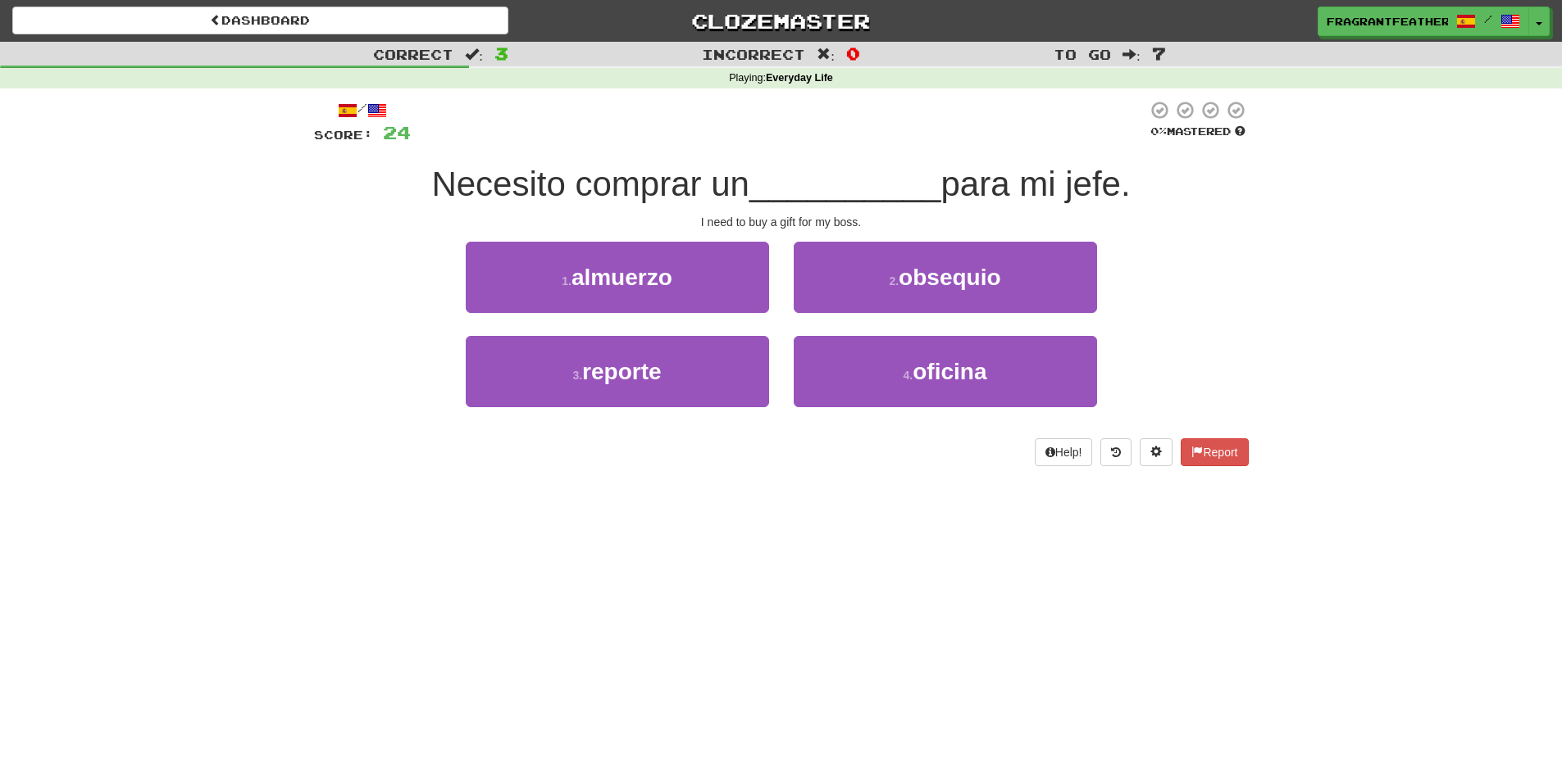
drag, startPoint x: 952, startPoint y: 181, endPoint x: 1137, endPoint y: 184, distance: 185.0
click at [1130, 184] on span "para mi jefe." at bounding box center [1035, 184] width 189 height 38
click at [998, 466] on div "Help! Report" at bounding box center [781, 452] width 934 height 27
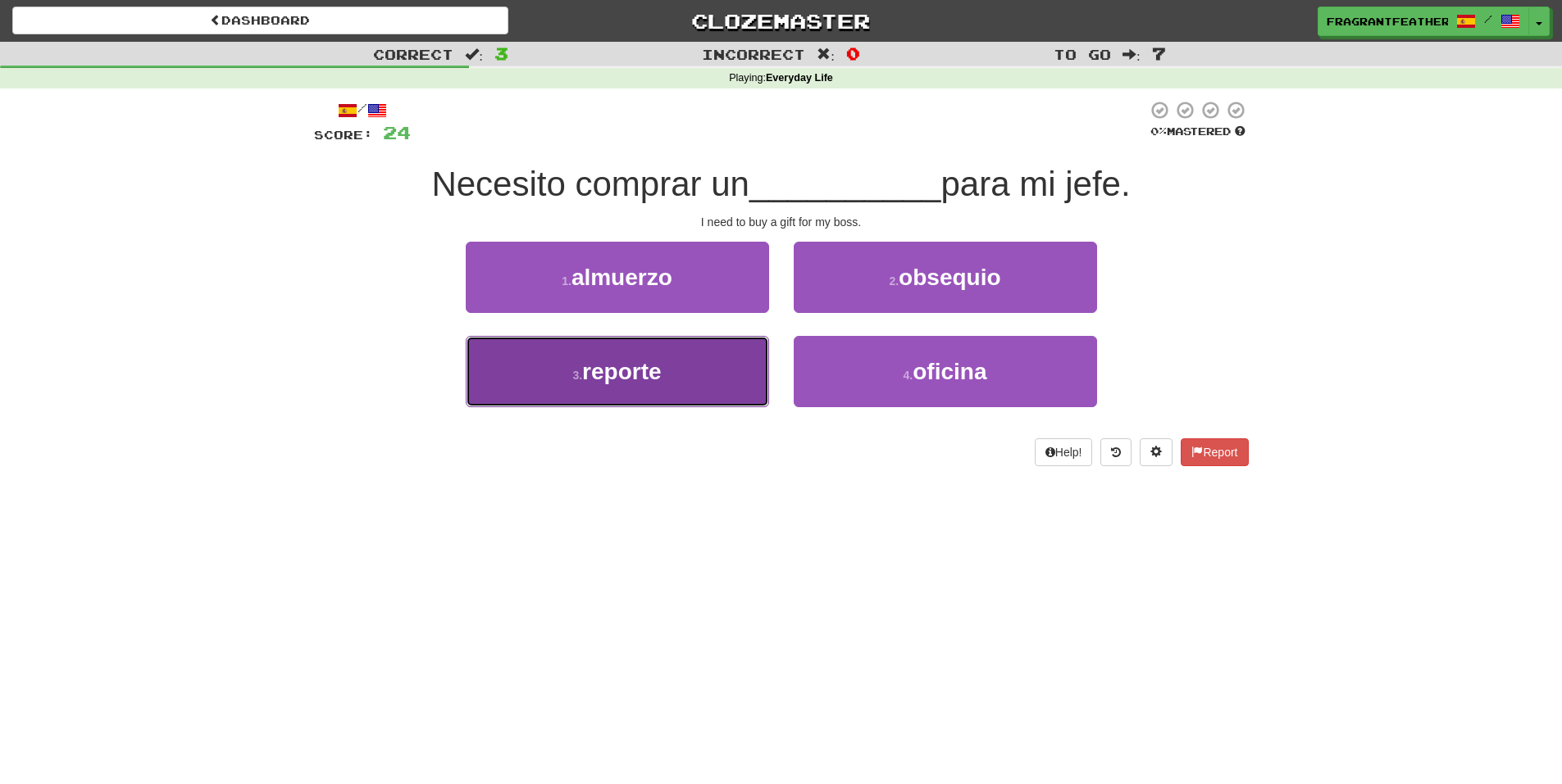
click at [689, 377] on button "3 . reporte" at bounding box center [617, 372] width 303 height 71
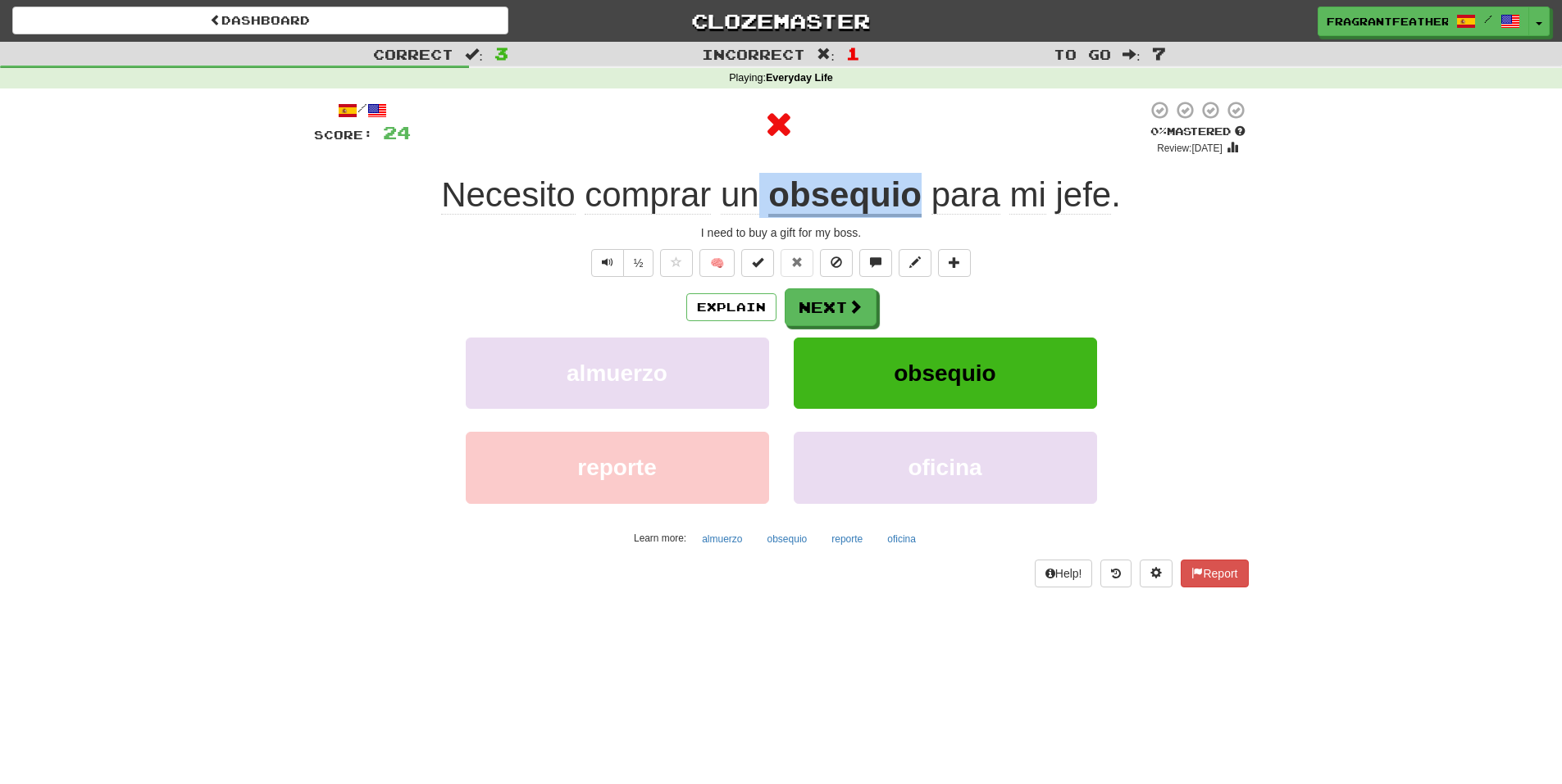
drag, startPoint x: 763, startPoint y: 196, endPoint x: 921, endPoint y: 186, distance: 158.3
click at [921, 186] on div "Necesito comprar un obsequio para mi jefe ." at bounding box center [781, 195] width 934 height 45
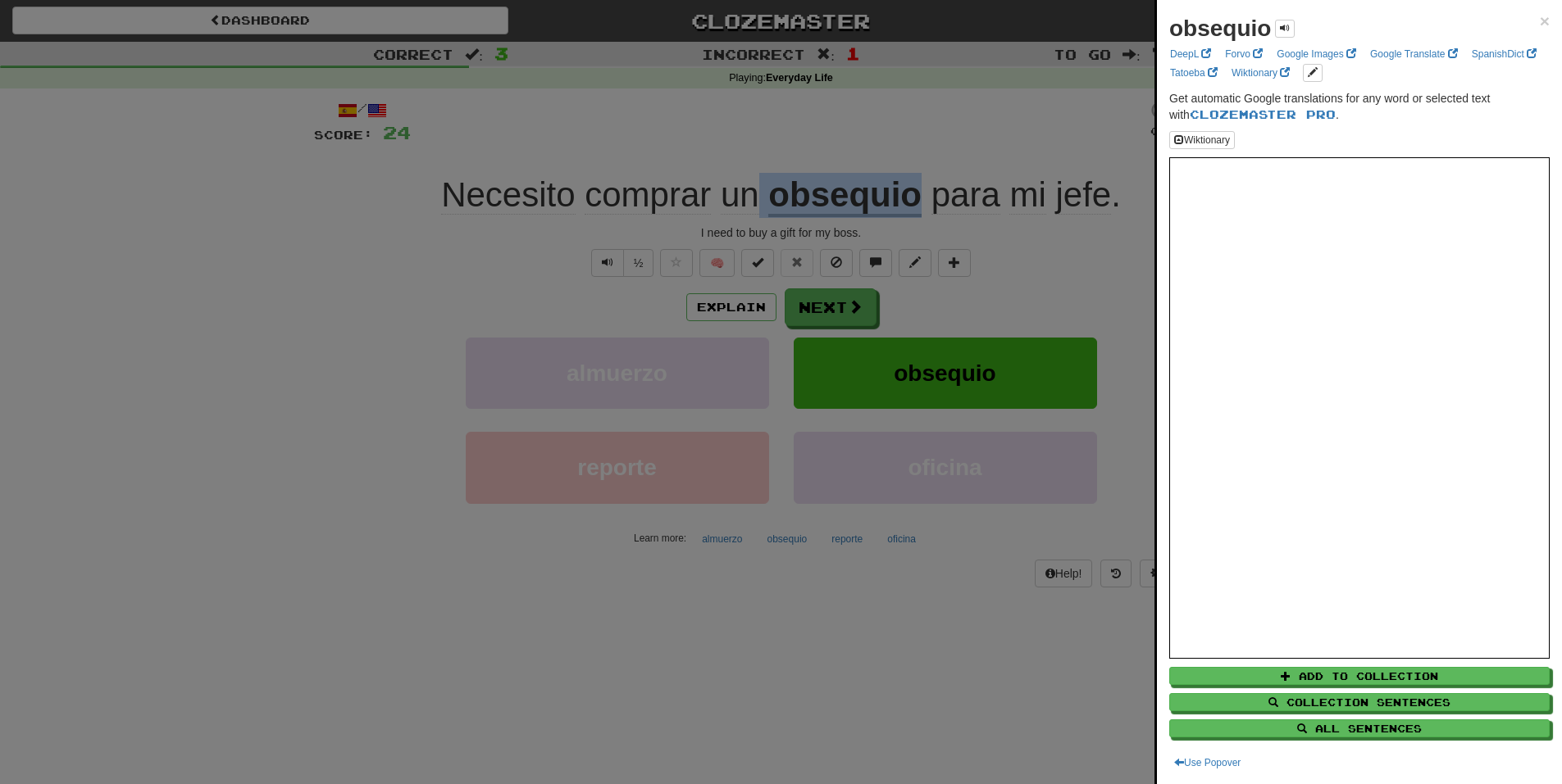
drag, startPoint x: 1174, startPoint y: 33, endPoint x: 1267, endPoint y: 20, distance: 93.9
click at [1267, 20] on strong "obsequio" at bounding box center [1219, 28] width 101 height 26
click at [977, 152] on div at bounding box center [781, 392] width 1562 height 784
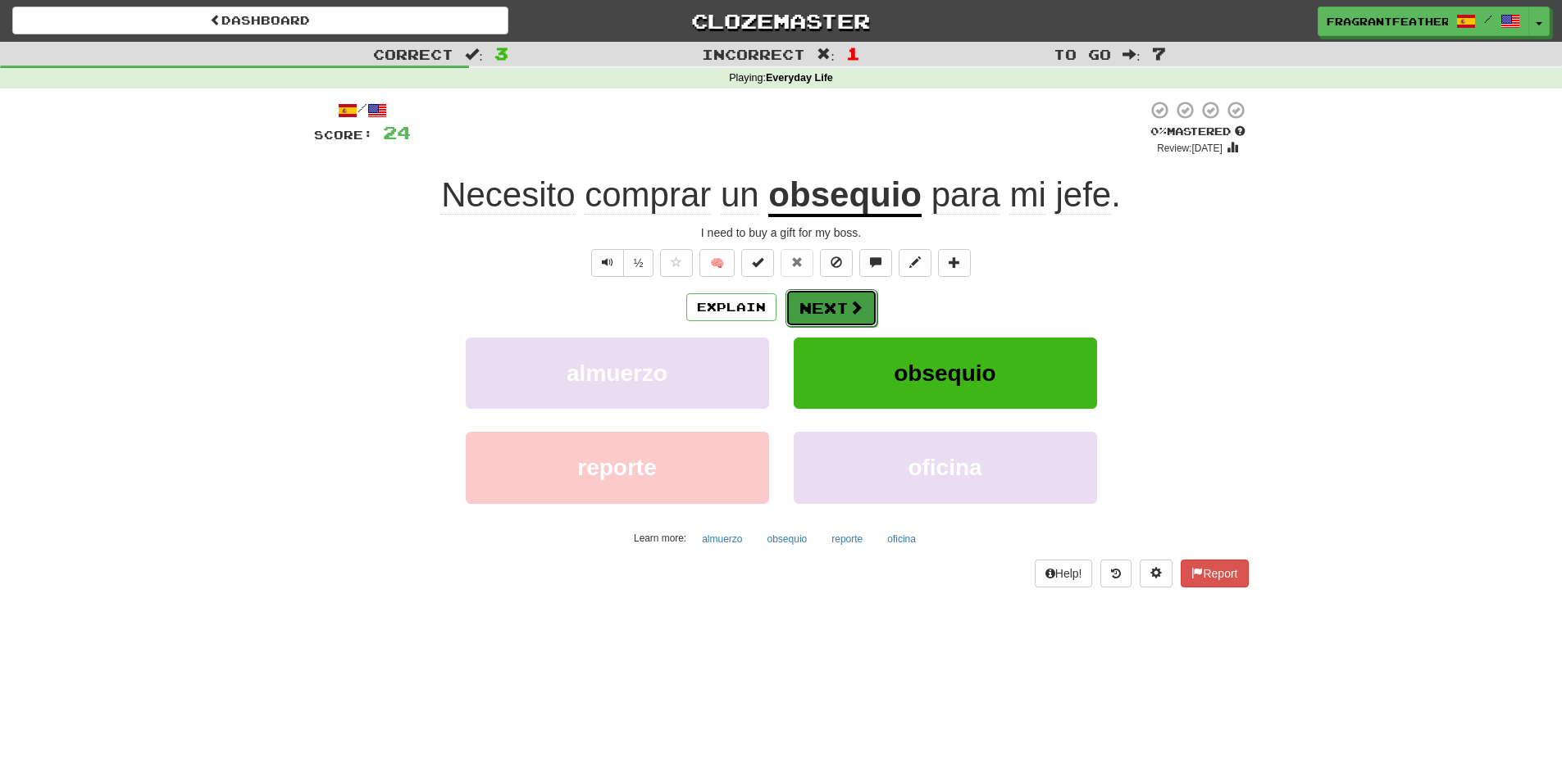
click at [825, 318] on button "Next" at bounding box center [831, 308] width 91 height 37
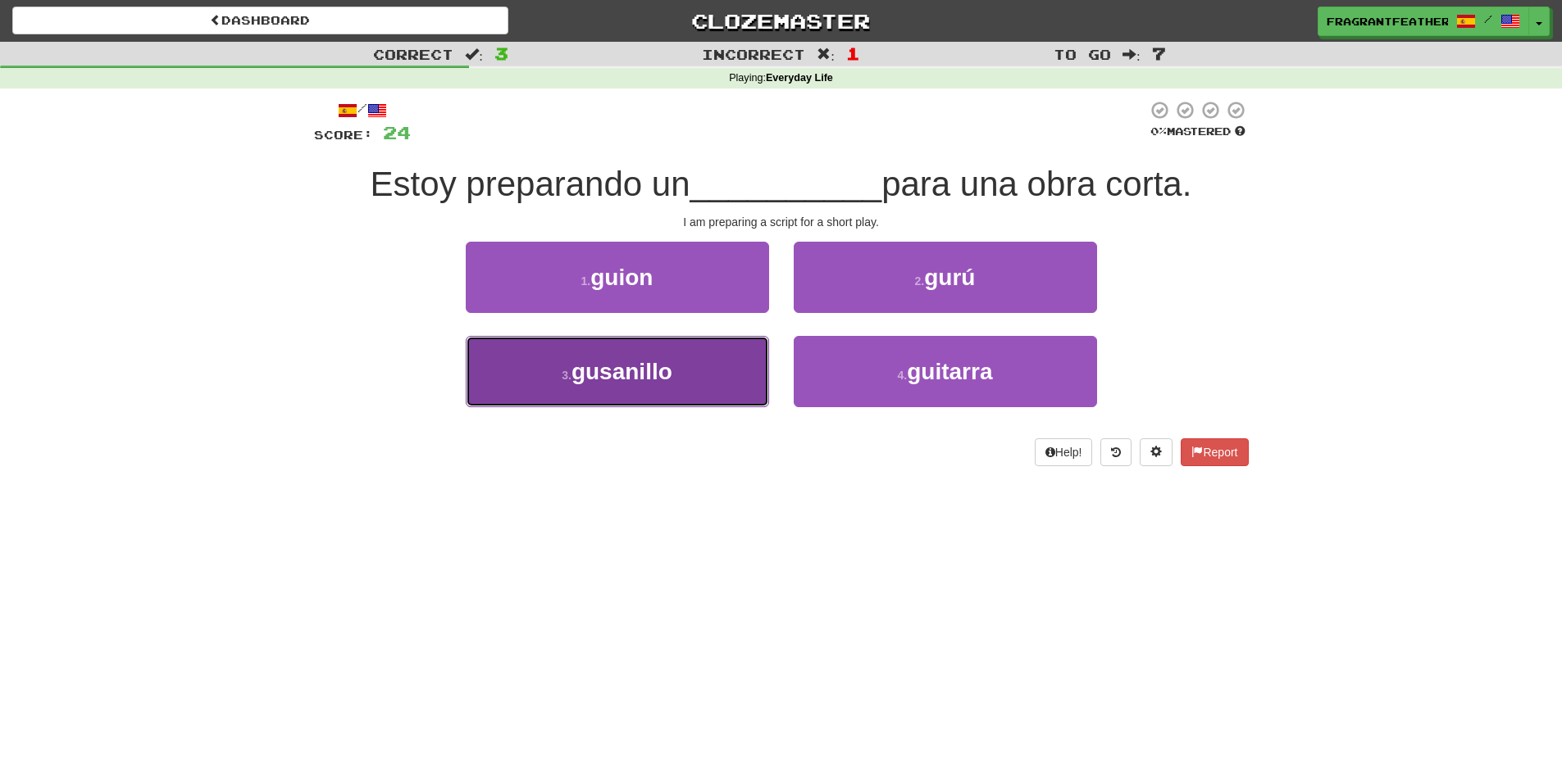
click at [745, 355] on button "3 . gusanillo" at bounding box center [617, 372] width 303 height 71
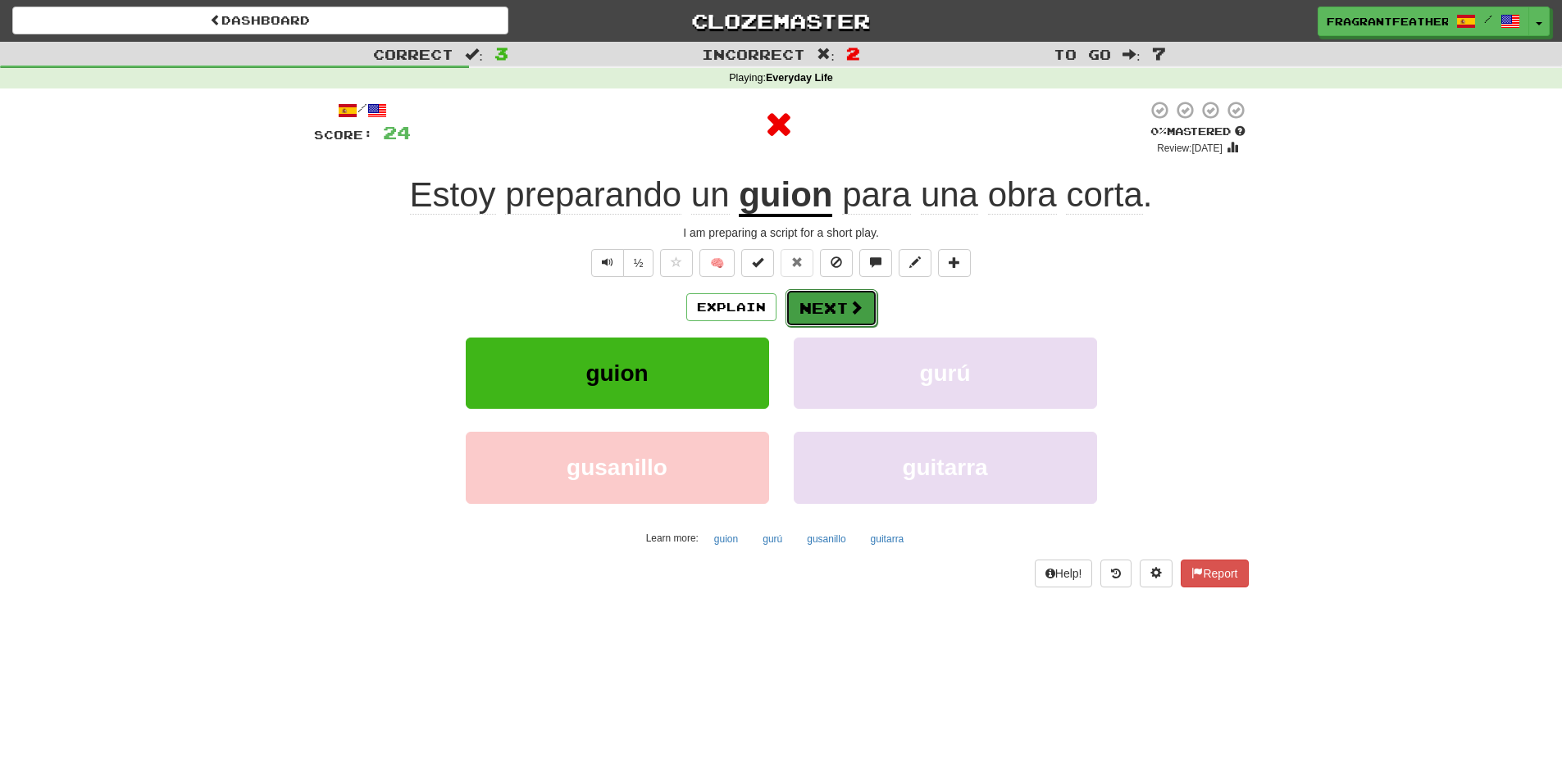
click at [849, 314] on span at bounding box center [855, 307] width 15 height 15
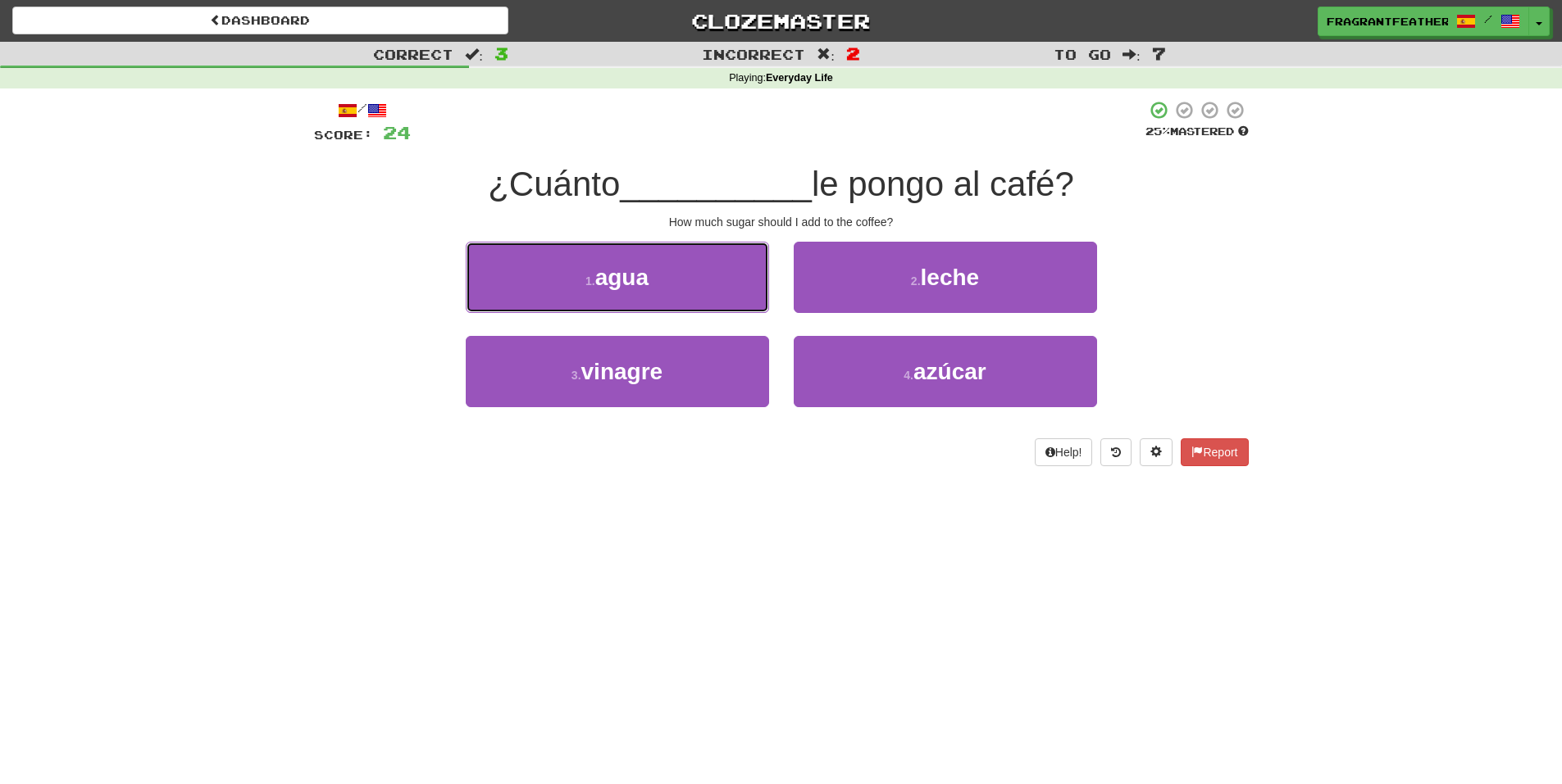
click at [498, 281] on button "1 . agua" at bounding box center [617, 278] width 303 height 71
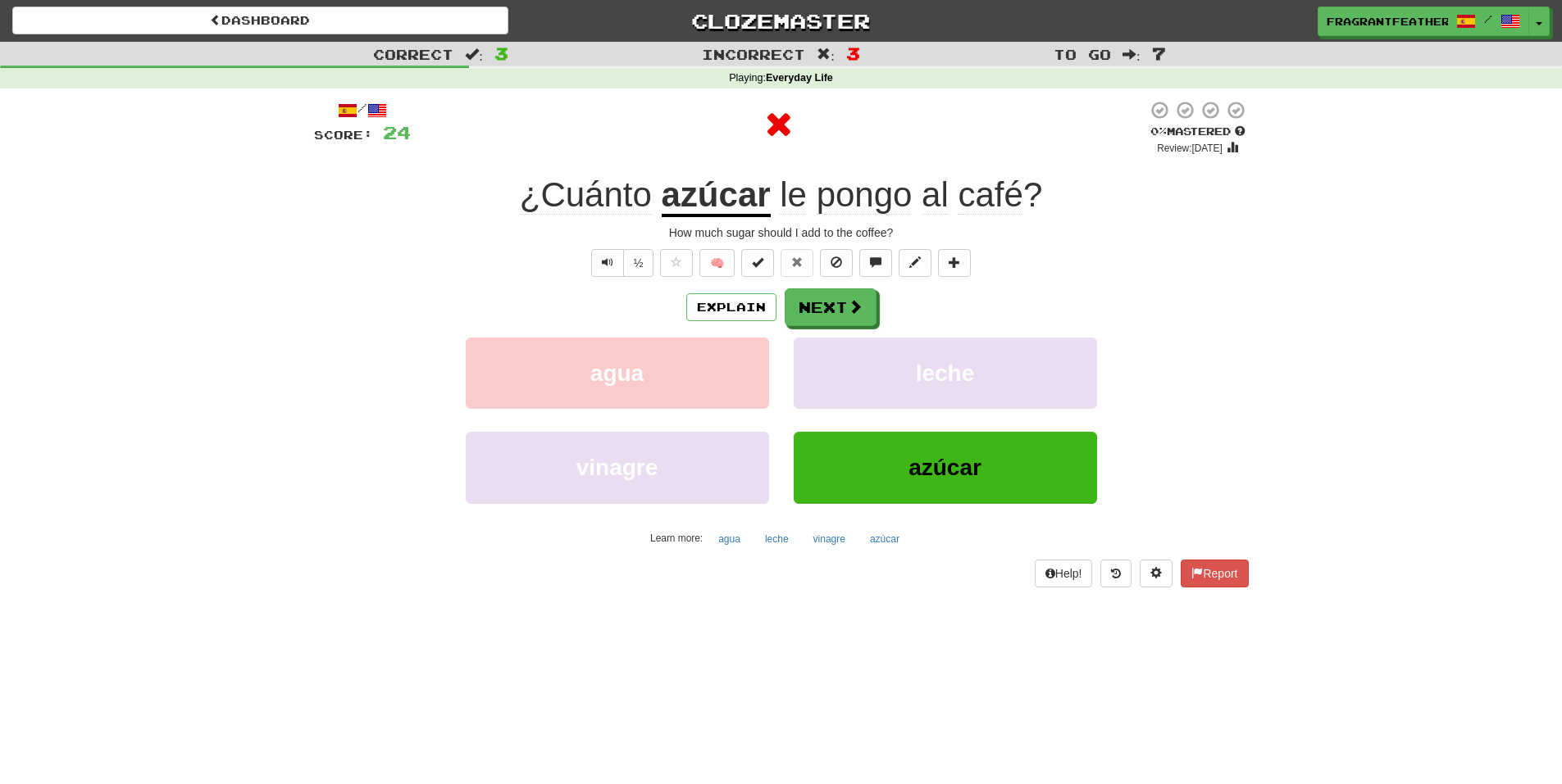
drag, startPoint x: 509, startPoint y: 286, endPoint x: 418, endPoint y: 282, distance: 91.1
click at [415, 282] on div "/ Score: 24 0 % Mastered Review: 2025-08-15 ¿Cuánto azúcar le pongo al café ? H…" at bounding box center [781, 343] width 934 height 487
click at [836, 316] on button "Next" at bounding box center [831, 308] width 91 height 37
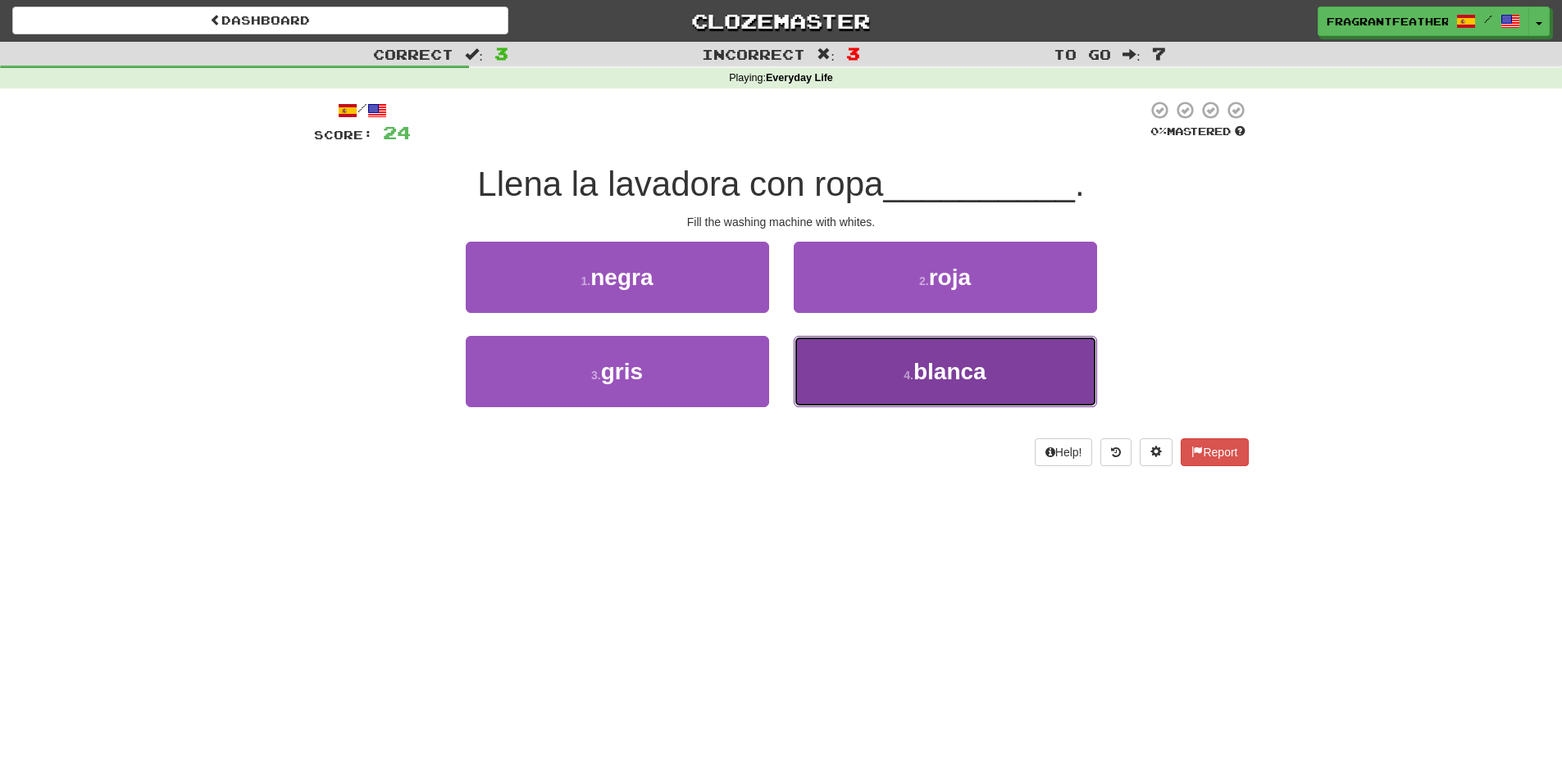
click at [901, 403] on button "4 . blanca" at bounding box center [945, 372] width 303 height 71
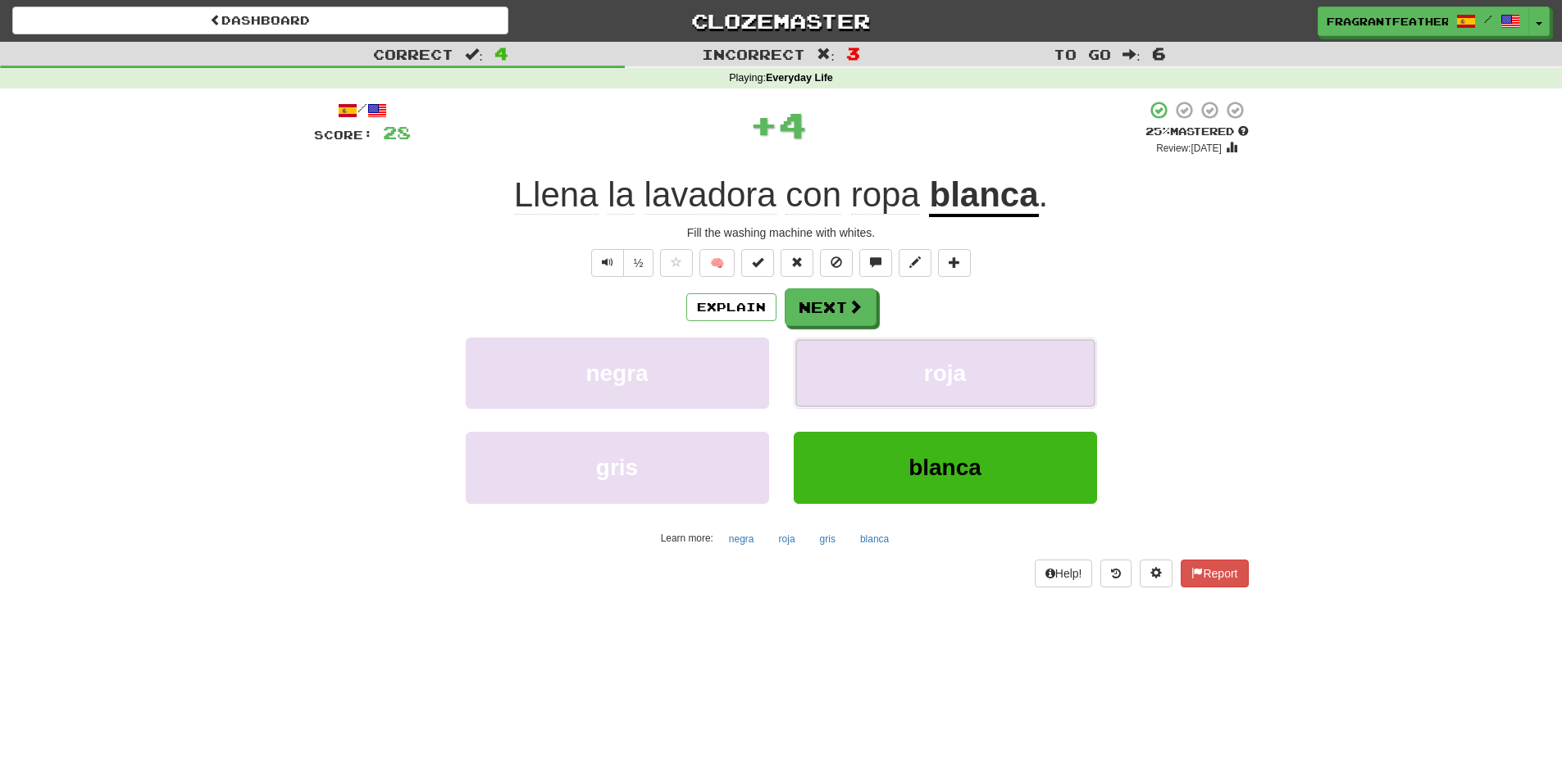
drag, startPoint x: 900, startPoint y: 403, endPoint x: 1219, endPoint y: 402, distance: 319.0
drag, startPoint x: 1219, startPoint y: 402, endPoint x: 1170, endPoint y: 330, distance: 87.1
click at [1170, 330] on div "Explain Next negra roja gris blanca Learn more: negra roja gris blanca" at bounding box center [781, 420] width 934 height 263
drag, startPoint x: 1067, startPoint y: 216, endPoint x: 926, endPoint y: 195, distance: 142.6
click at [926, 195] on div "/ Score: 28 + 4 25 % Mastered Review: 2025-08-16 Llena la lavadora con ropa bla…" at bounding box center [781, 343] width 934 height 487
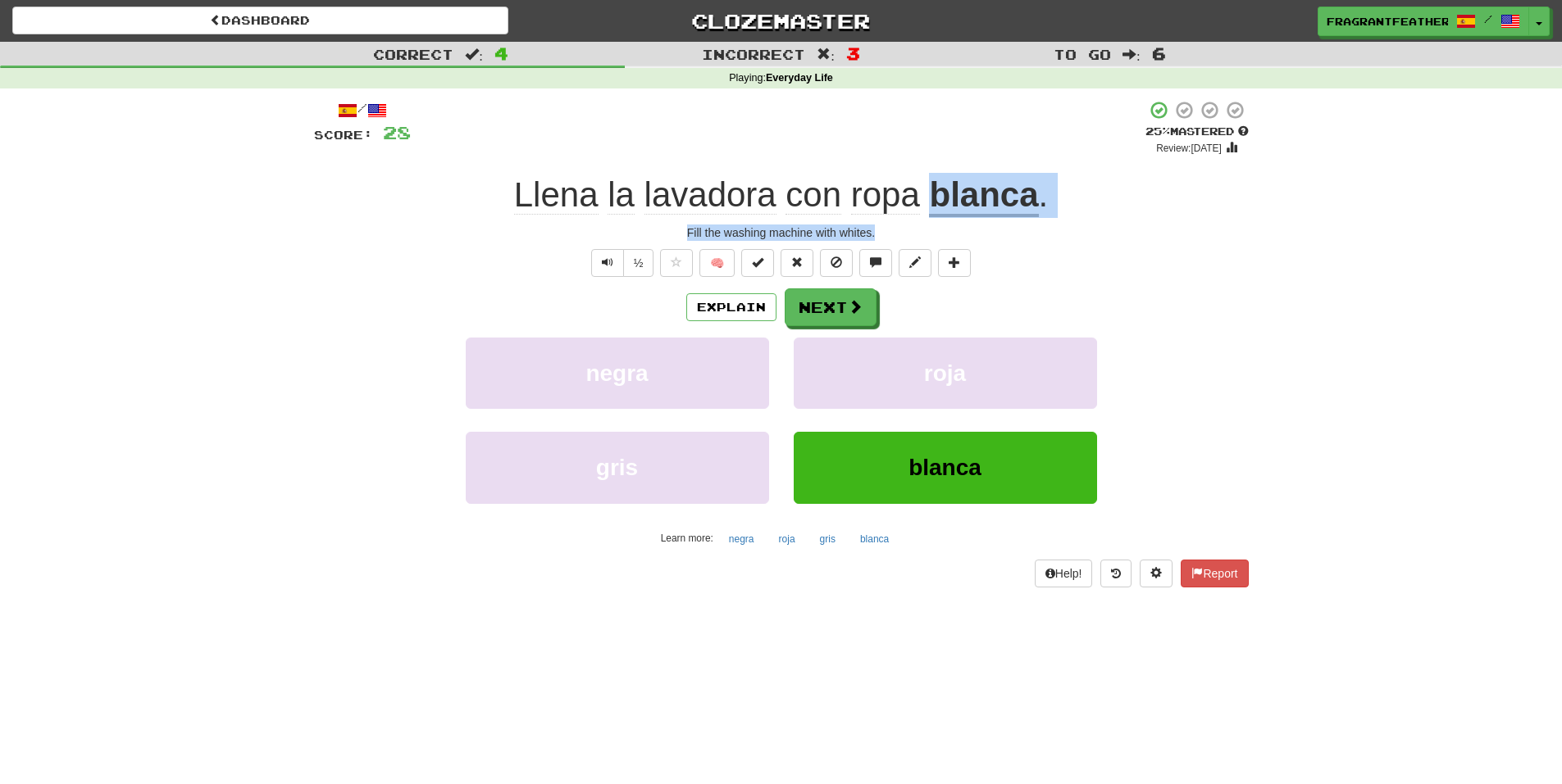
click at [1139, 240] on div "Fill the washing machine with whites." at bounding box center [781, 233] width 934 height 16
drag, startPoint x: 1083, startPoint y: 214, endPoint x: 914, endPoint y: 189, distance: 170.8
click at [914, 189] on div "Llena la lavadora con ropa blanca ." at bounding box center [781, 195] width 934 height 45
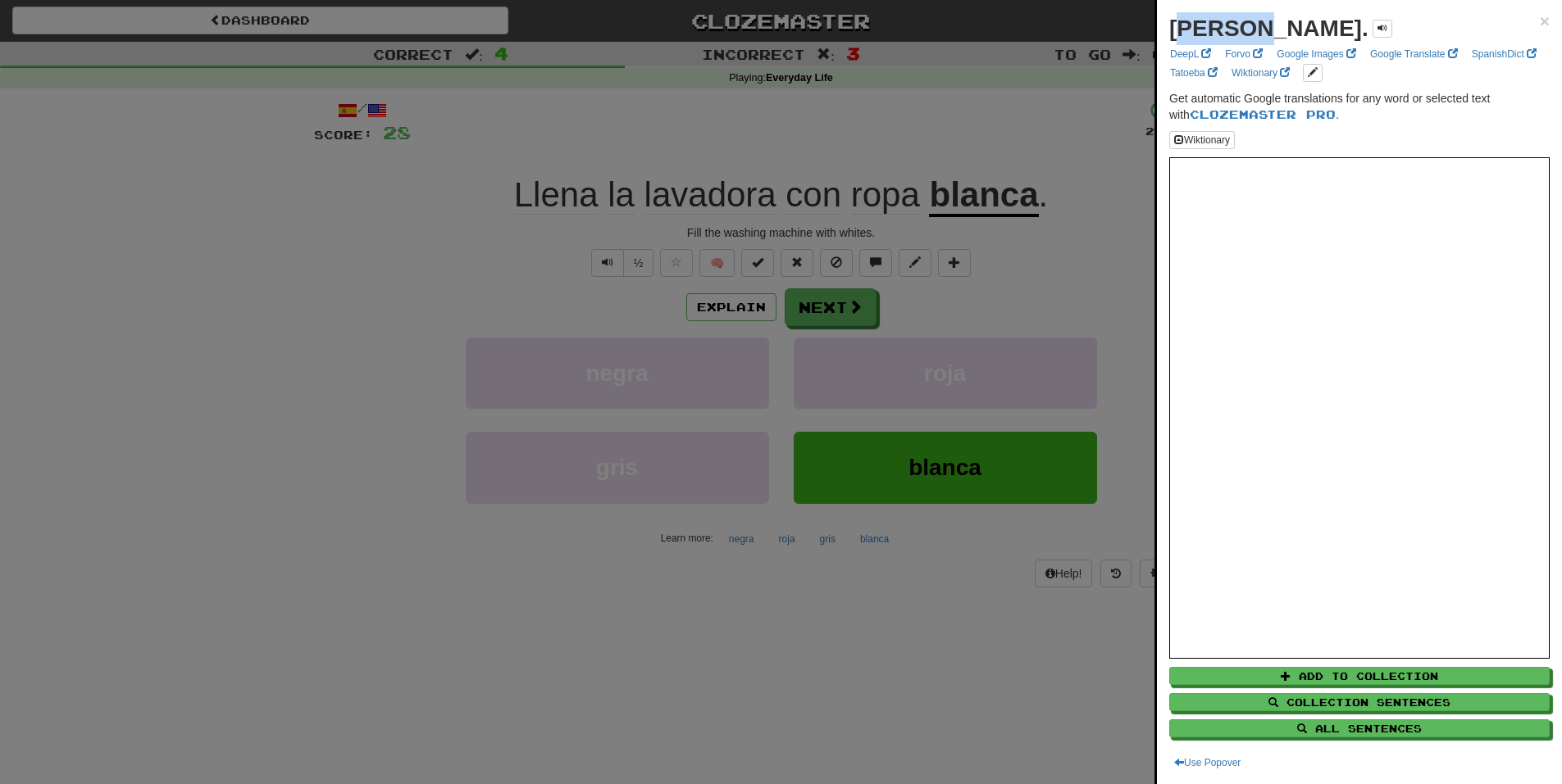
drag, startPoint x: 1170, startPoint y: 28, endPoint x: 1238, endPoint y: 29, distance: 68.0
click at [1238, 29] on strong "blanca." at bounding box center [1269, 28] width 199 height 26
click at [1190, 26] on strong "blanca." at bounding box center [1269, 28] width 199 height 26
drag, startPoint x: 1166, startPoint y: 24, endPoint x: 1247, endPoint y: 25, distance: 81.0
click at [1247, 25] on div "blanca. × DeepL Forvo Google Images Google Translate SpanishDict Tatoeba Wiktio…" at bounding box center [1358, 392] width 405 height 784
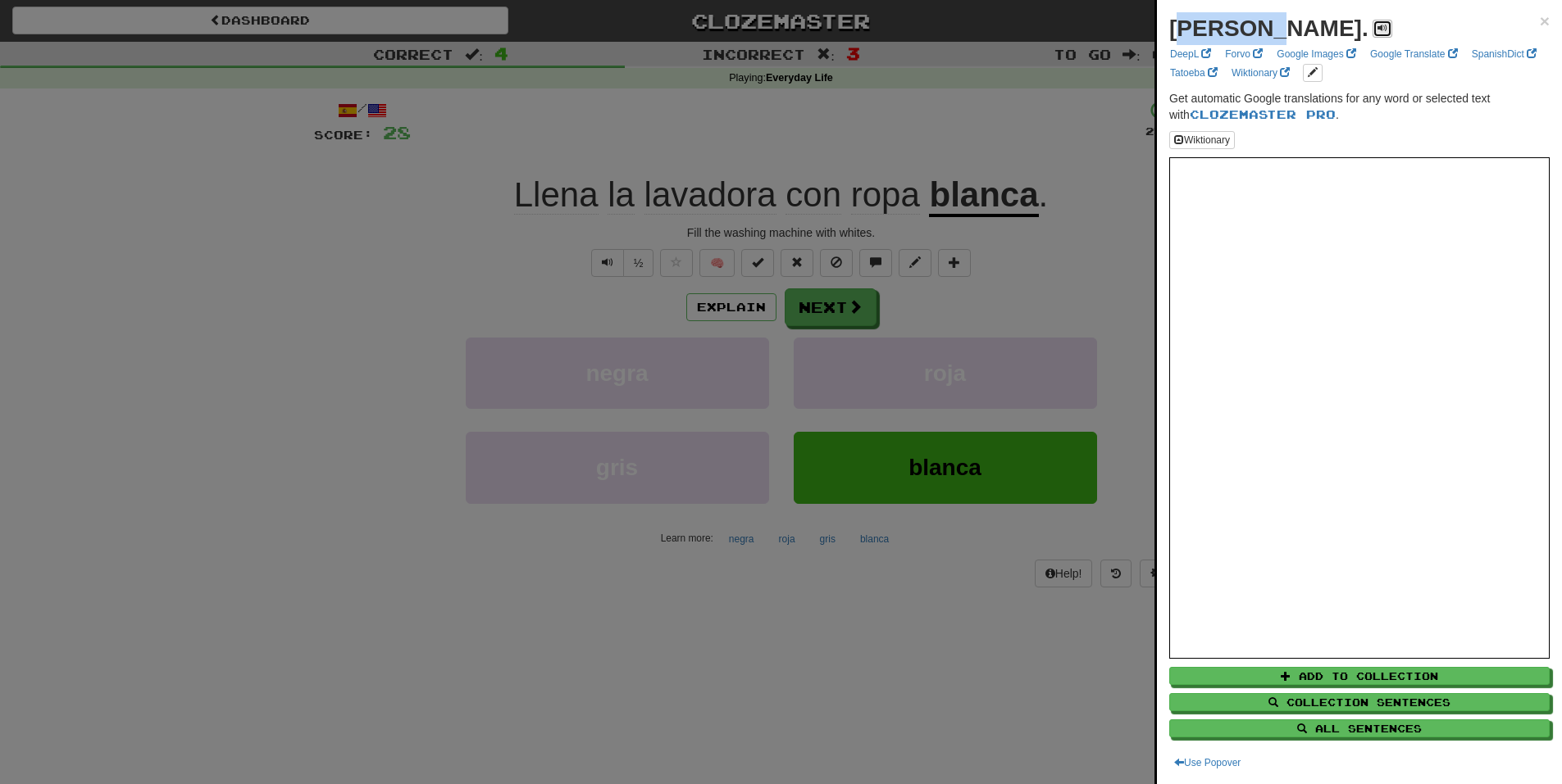
click at [1377, 27] on span at bounding box center [1382, 27] width 10 height 10
click at [1186, 31] on strong "blanca." at bounding box center [1269, 28] width 199 height 26
drag, startPoint x: 1170, startPoint y: 24, endPoint x: 1236, endPoint y: 23, distance: 66.0
click at [1236, 23] on strong "blanca." at bounding box center [1269, 28] width 199 height 26
drag, startPoint x: 1101, startPoint y: 52, endPoint x: 1058, endPoint y: 72, distance: 47.4
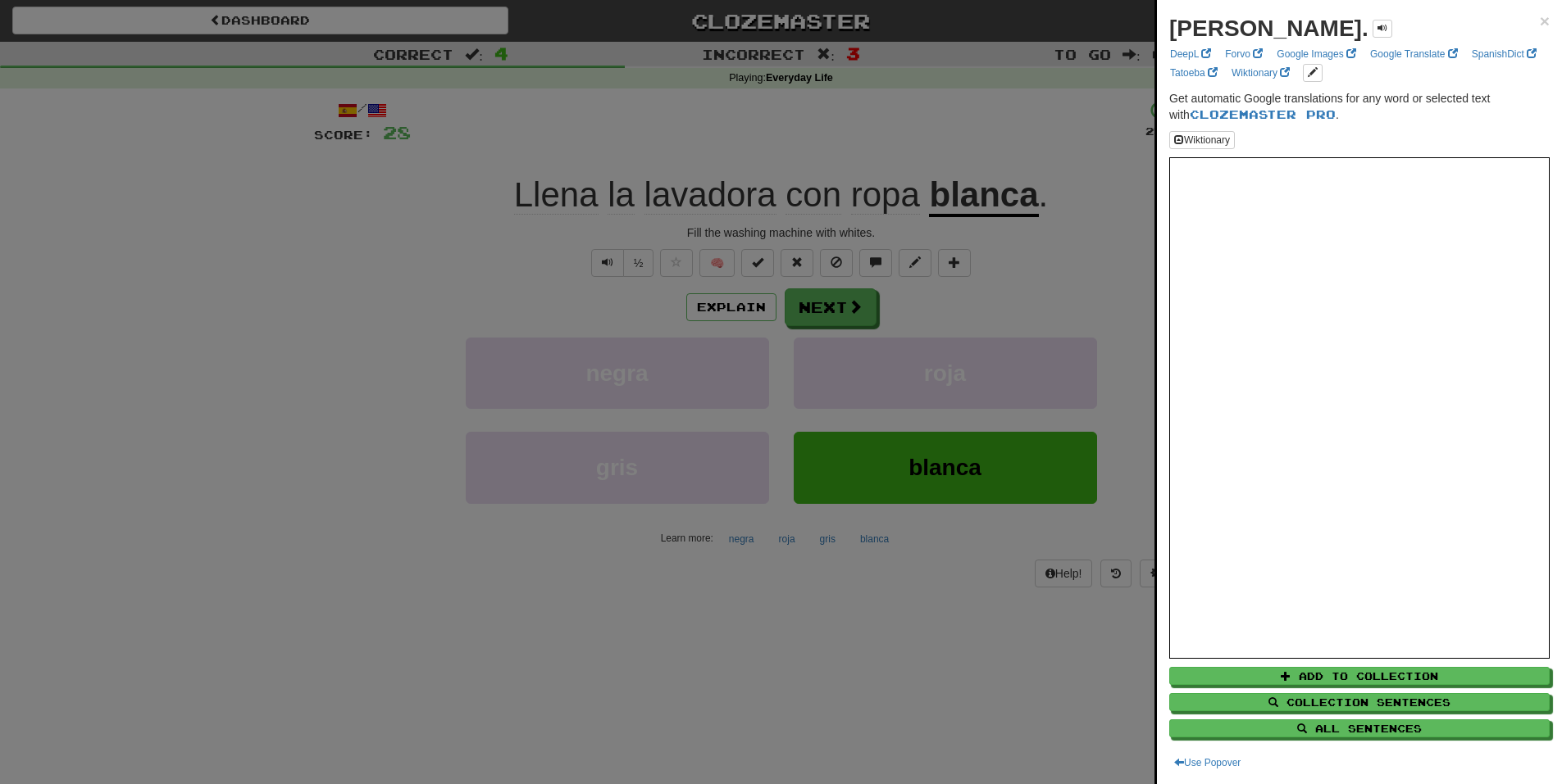
click at [1101, 52] on div at bounding box center [781, 392] width 1562 height 784
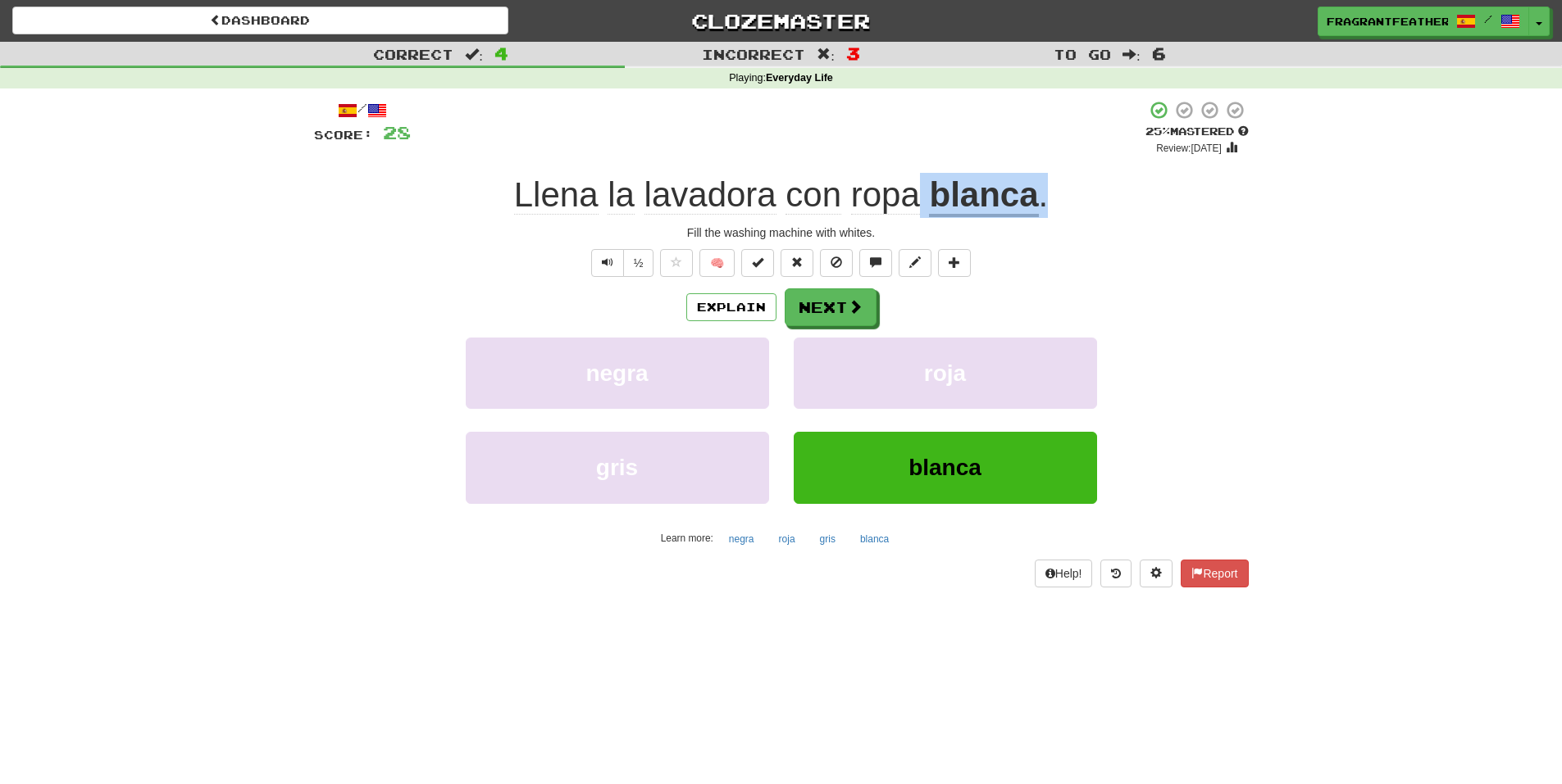
drag, startPoint x: 923, startPoint y: 177, endPoint x: 1064, endPoint y: 180, distance: 141.0
click at [1064, 180] on div "Llena la lavadora con ropa blanca ." at bounding box center [781, 195] width 934 height 45
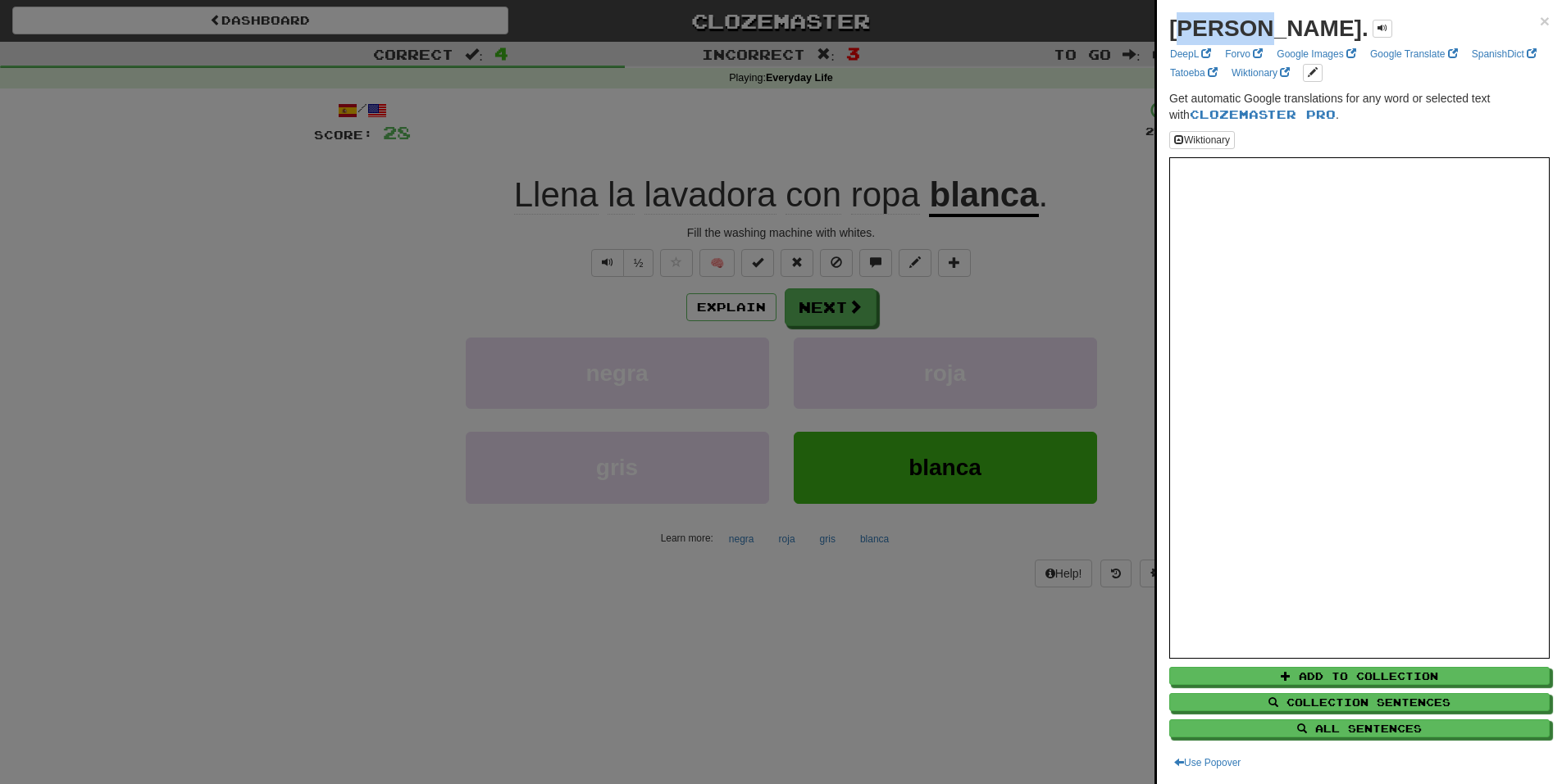
drag, startPoint x: 1173, startPoint y: 27, endPoint x: 1244, endPoint y: 25, distance: 71.0
click at [1245, 24] on strong "blanca." at bounding box center [1269, 28] width 199 height 26
click at [994, 122] on div at bounding box center [781, 392] width 1562 height 784
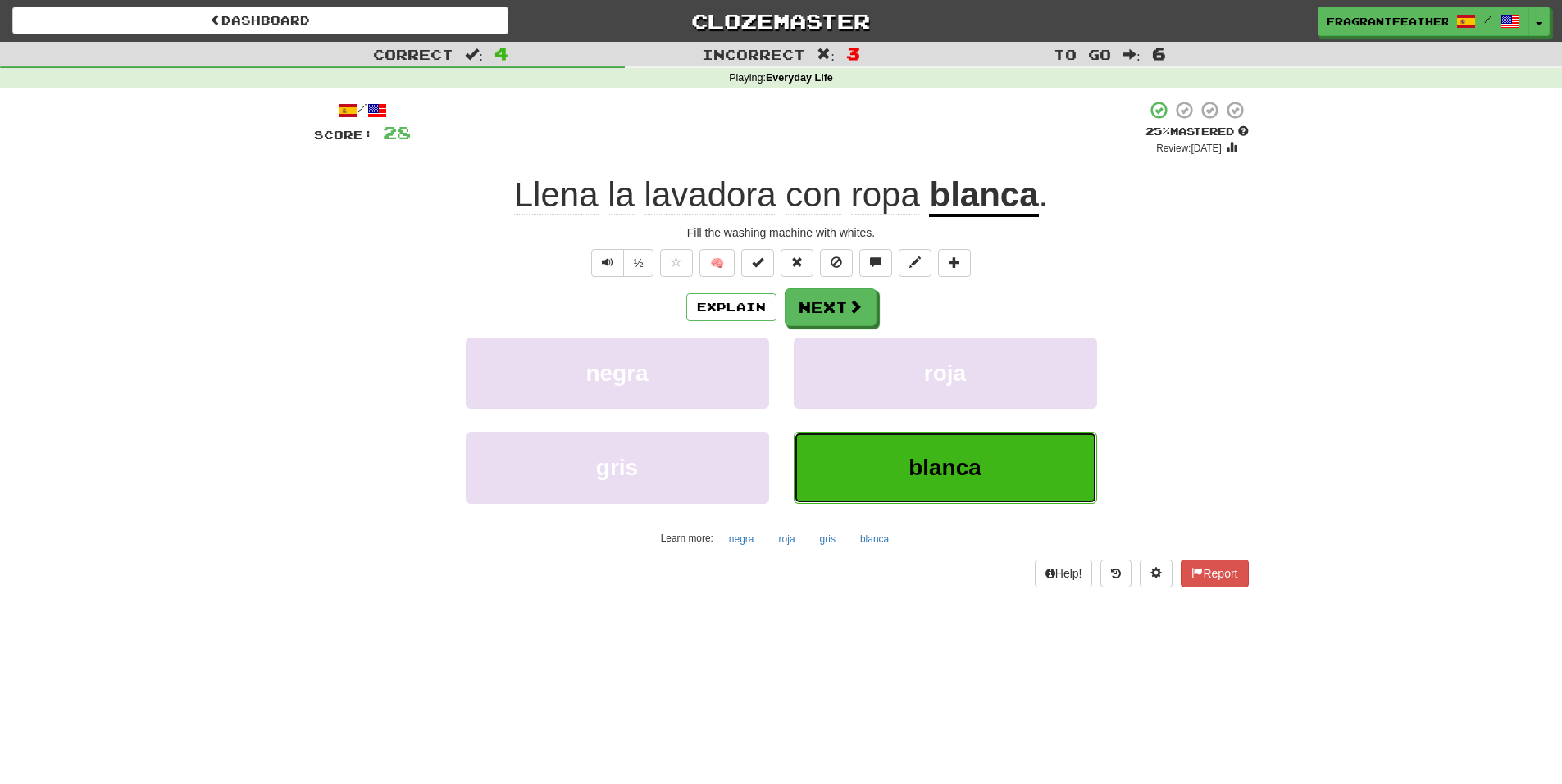
click at [887, 475] on button "blanca" at bounding box center [945, 468] width 303 height 71
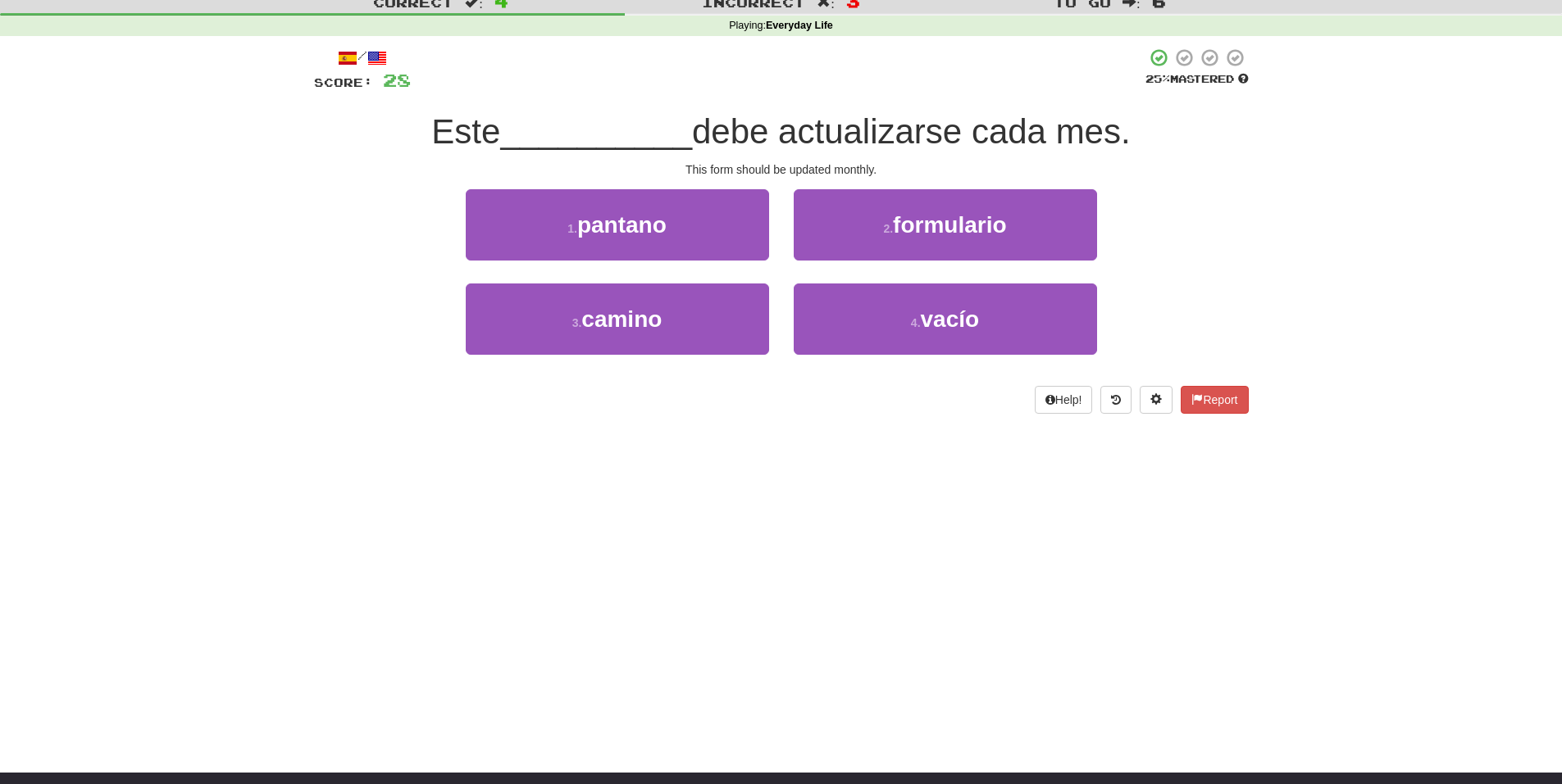
scroll to position [82, 0]
